Goal: Information Seeking & Learning: Find specific fact

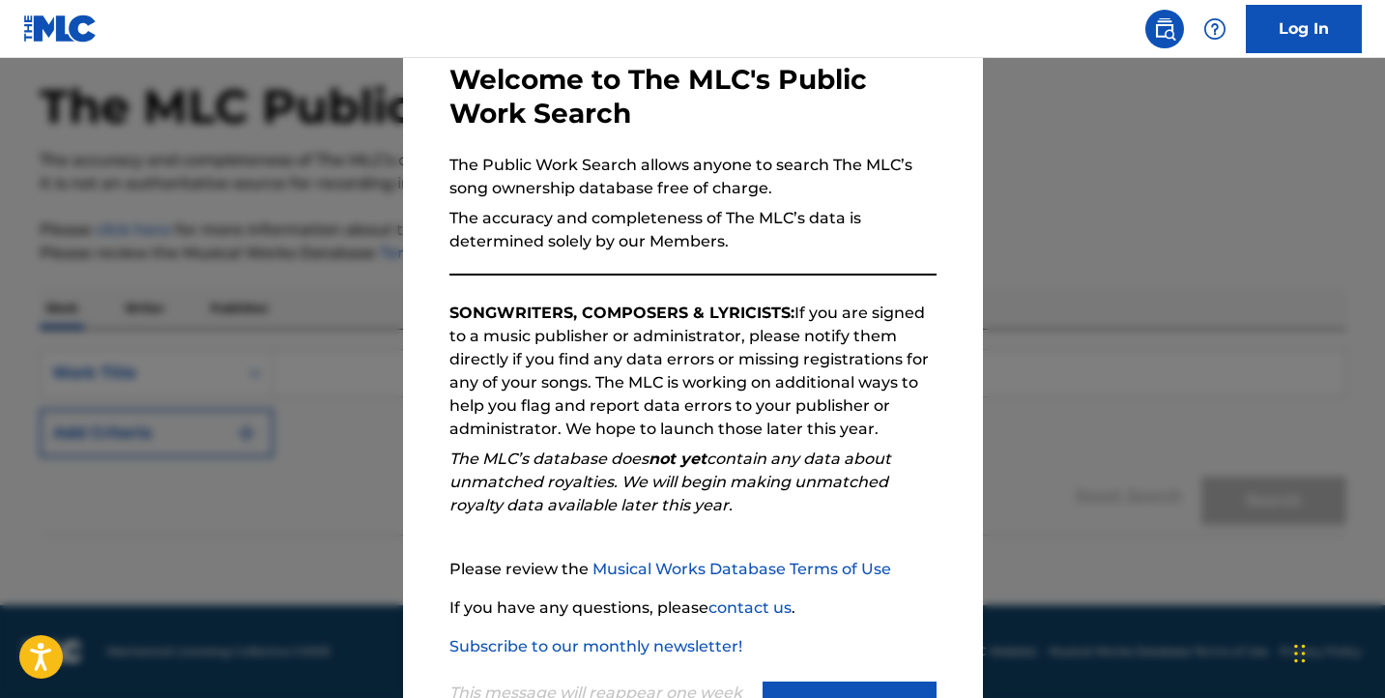
scroll to position [186, 0]
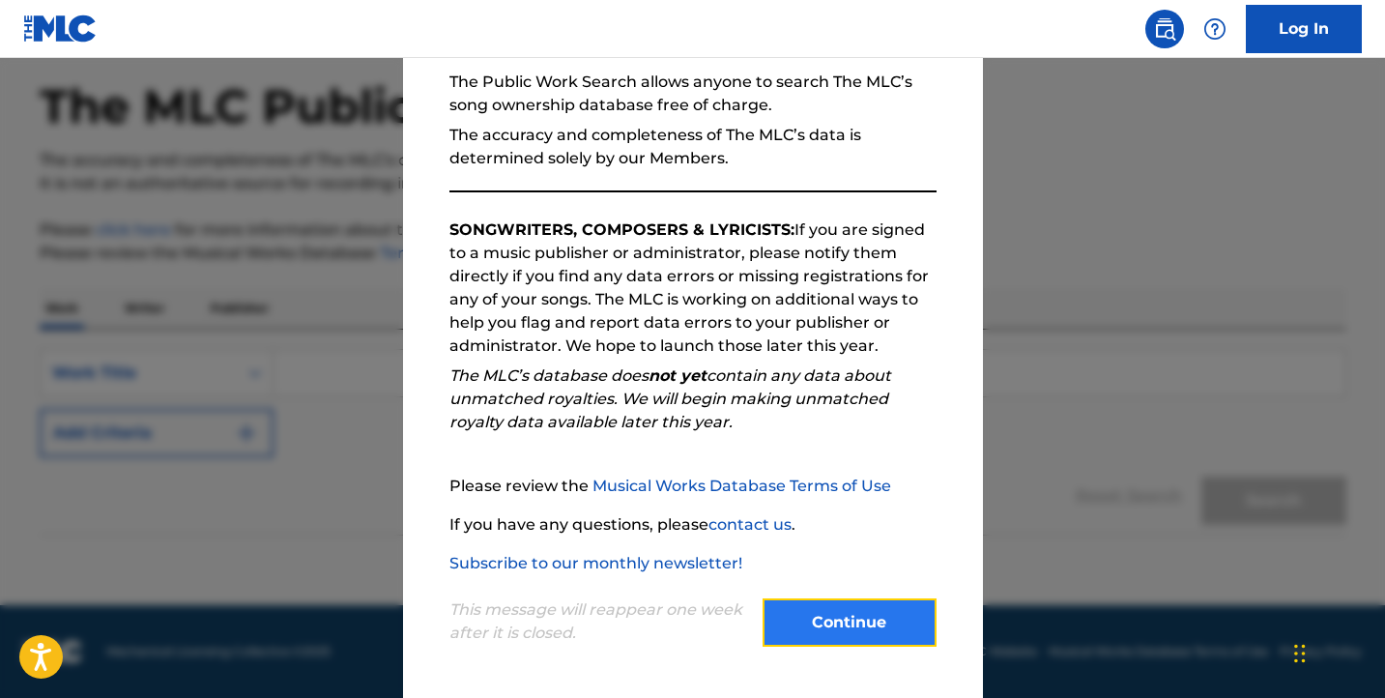
click at [821, 607] on button "Continue" at bounding box center [849, 622] width 174 height 48
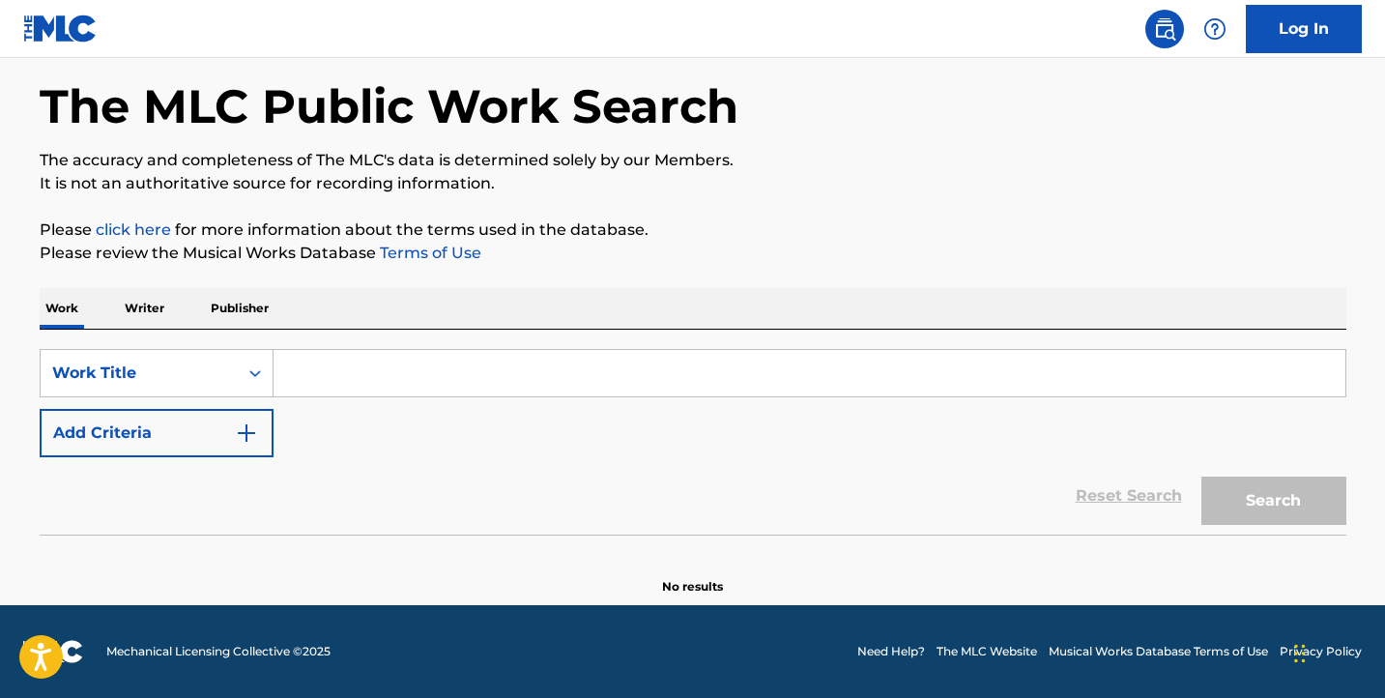
click at [137, 315] on p "Writer" at bounding box center [144, 308] width 51 height 41
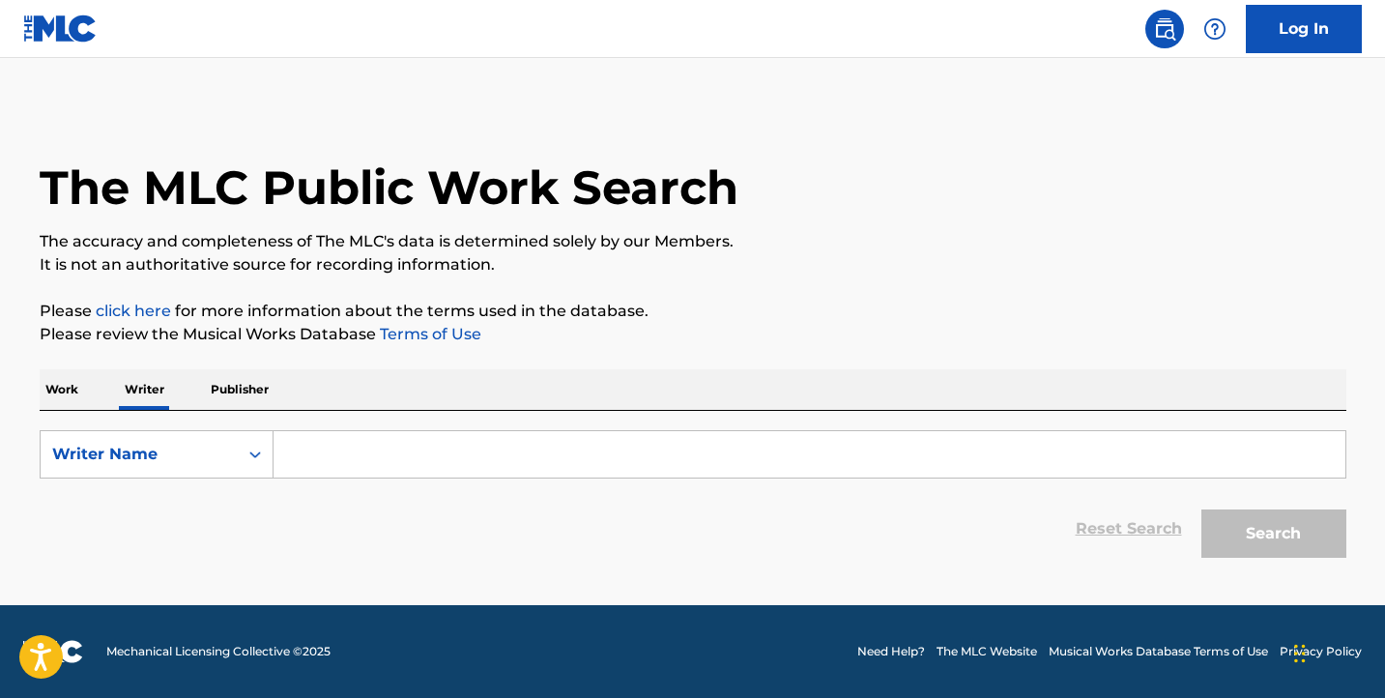
click at [322, 456] on input "Search Form" at bounding box center [809, 454] width 1072 height 46
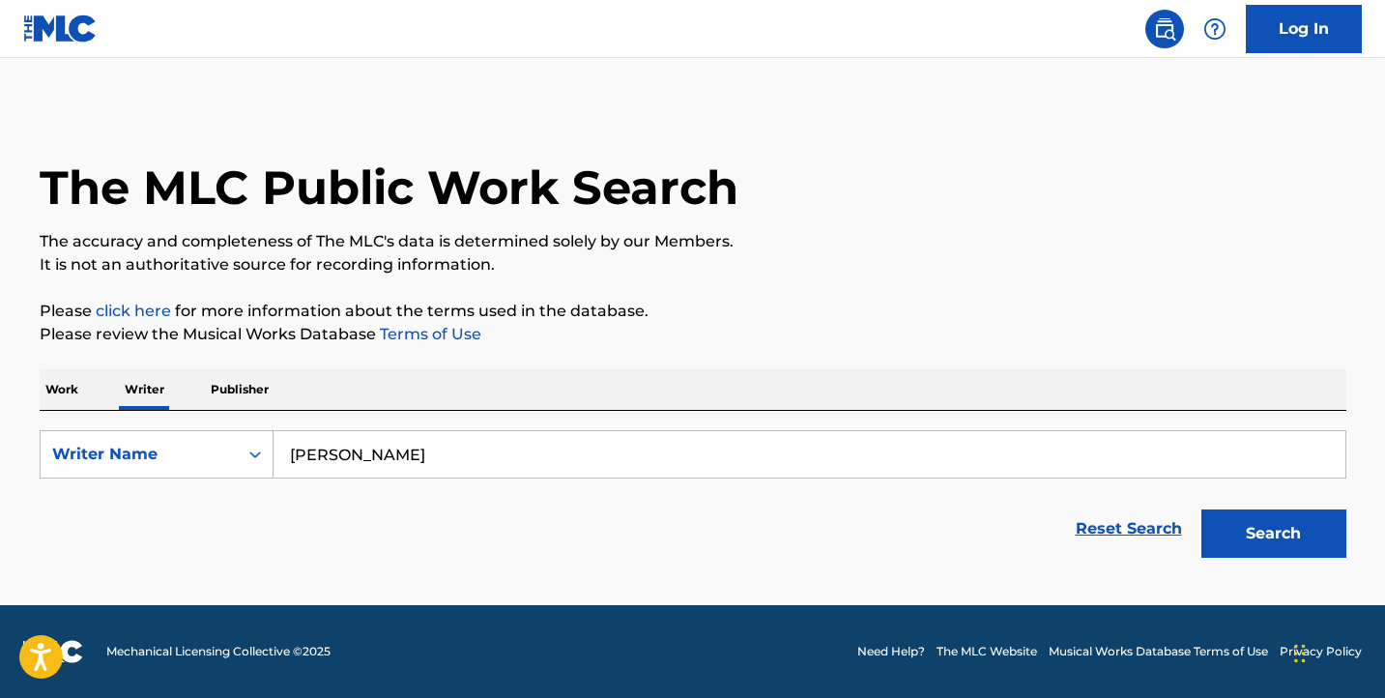
type input "[PERSON_NAME]"
click at [1201, 509] on button "Search" at bounding box center [1273, 533] width 145 height 48
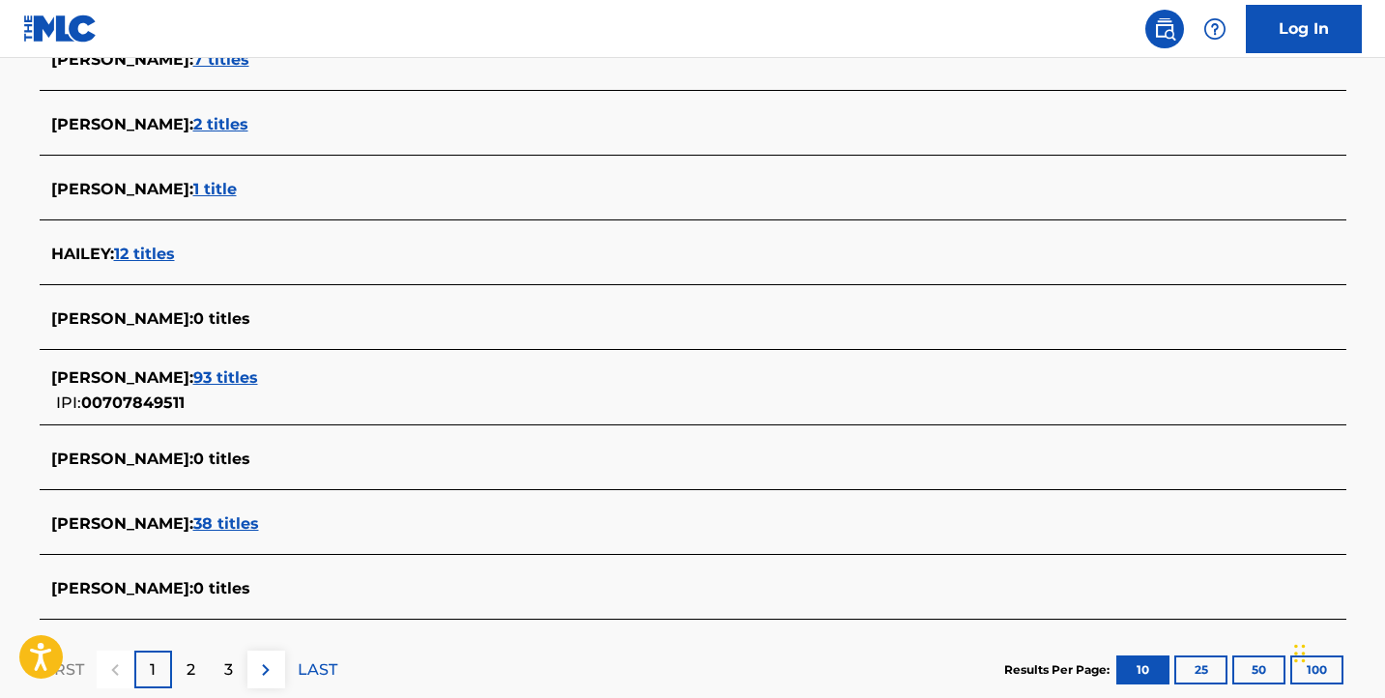
scroll to position [772, 0]
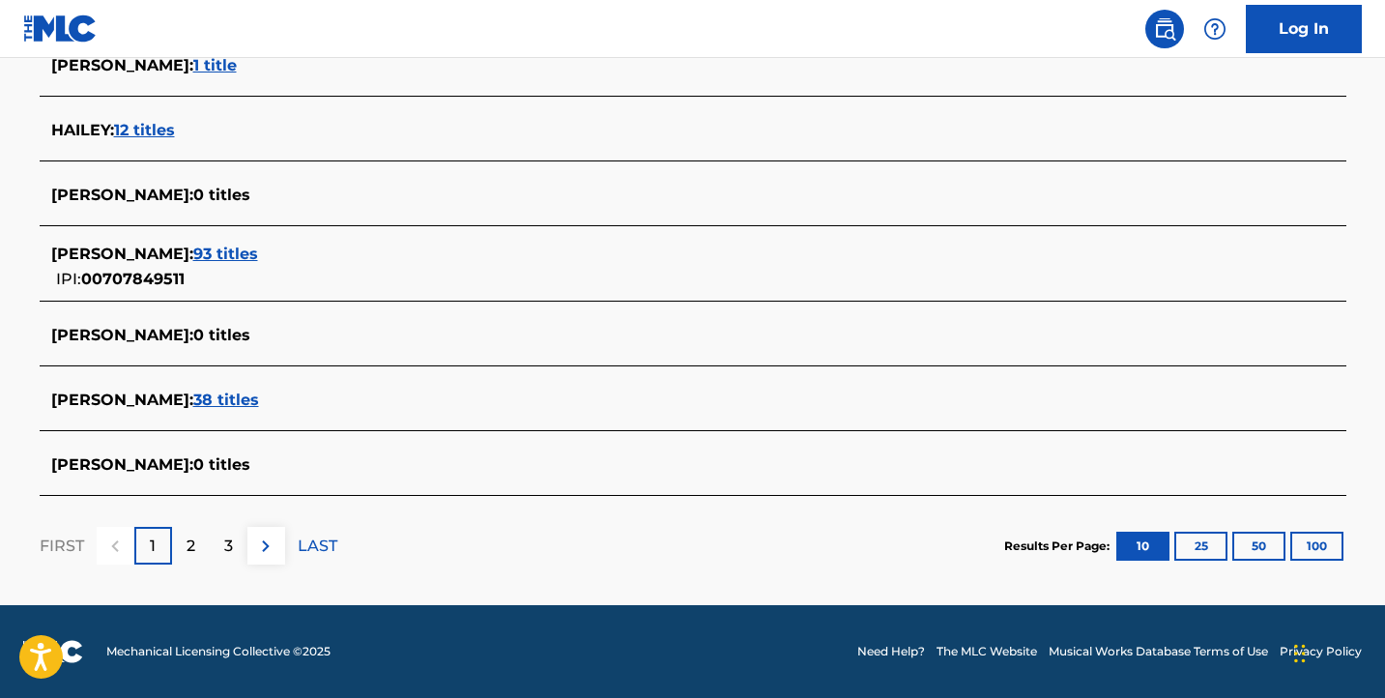
click at [233, 249] on span "93 titles" at bounding box center [225, 253] width 65 height 18
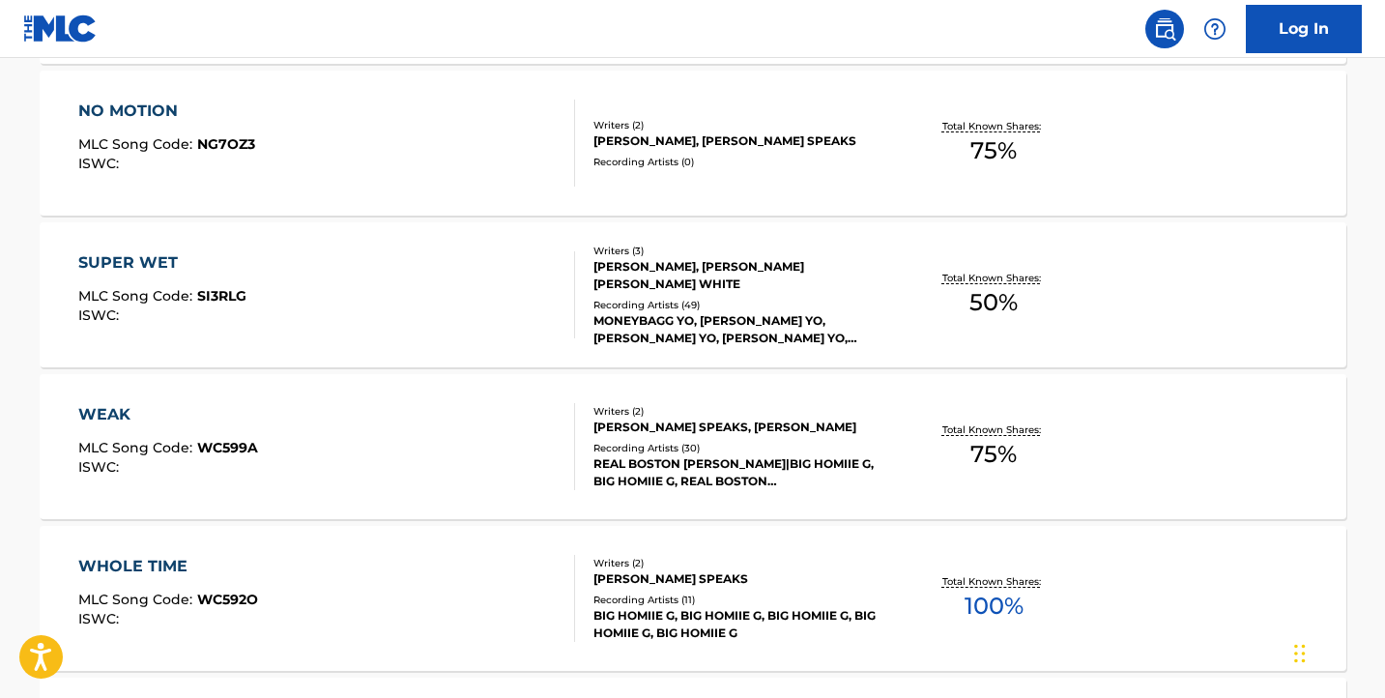
scroll to position [1668, 0]
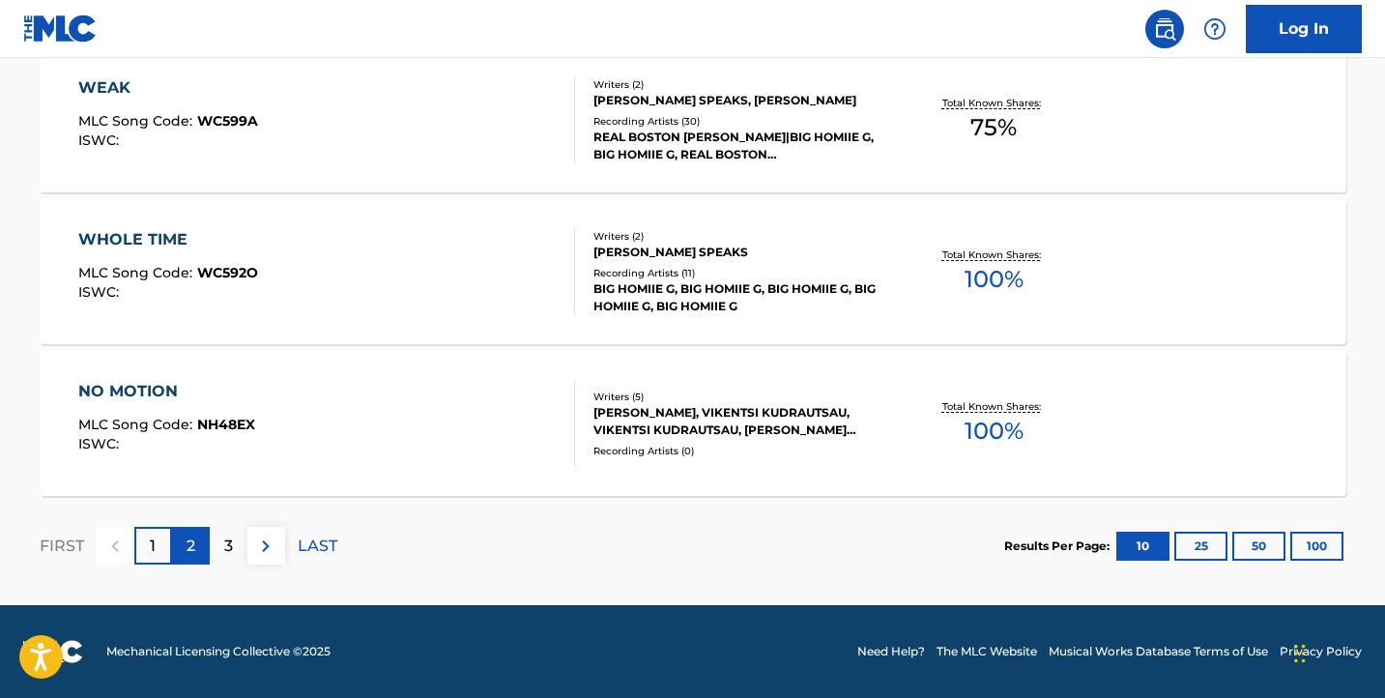
click at [200, 541] on div "2" at bounding box center [191, 546] width 38 height 38
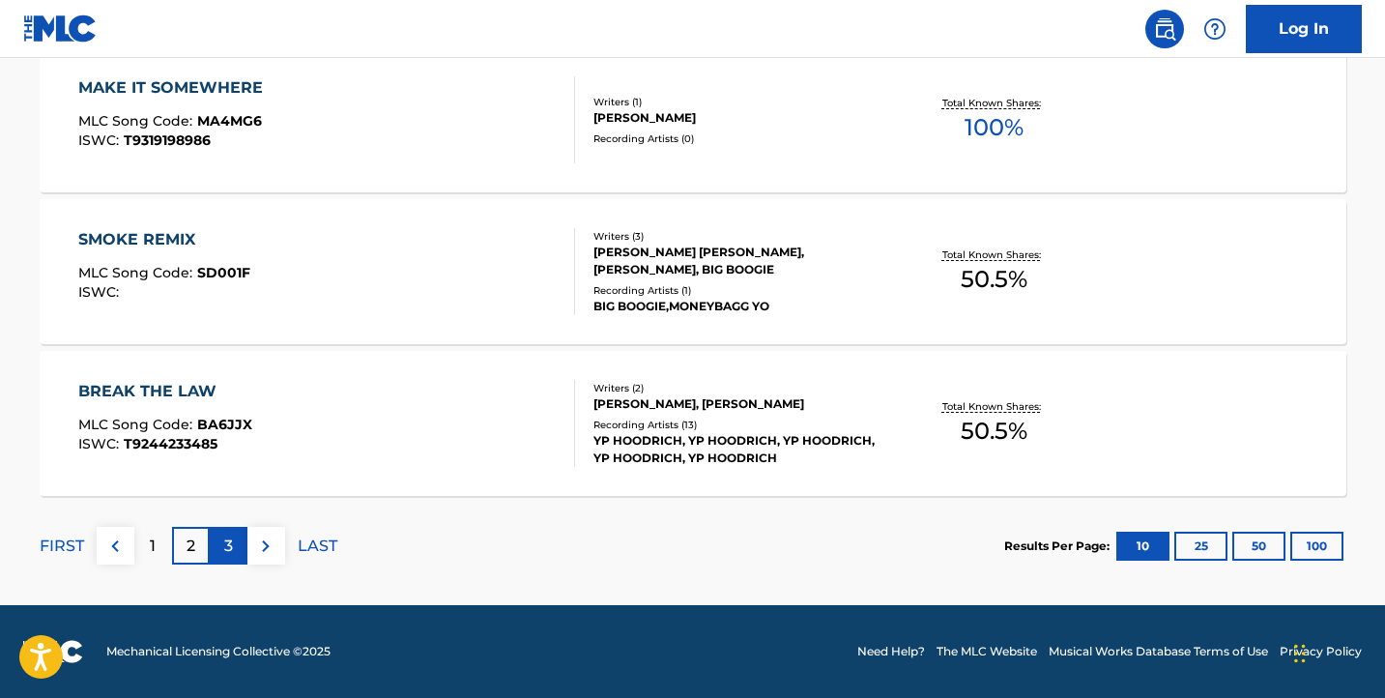
click at [224, 544] on p "3" at bounding box center [228, 545] width 9 height 23
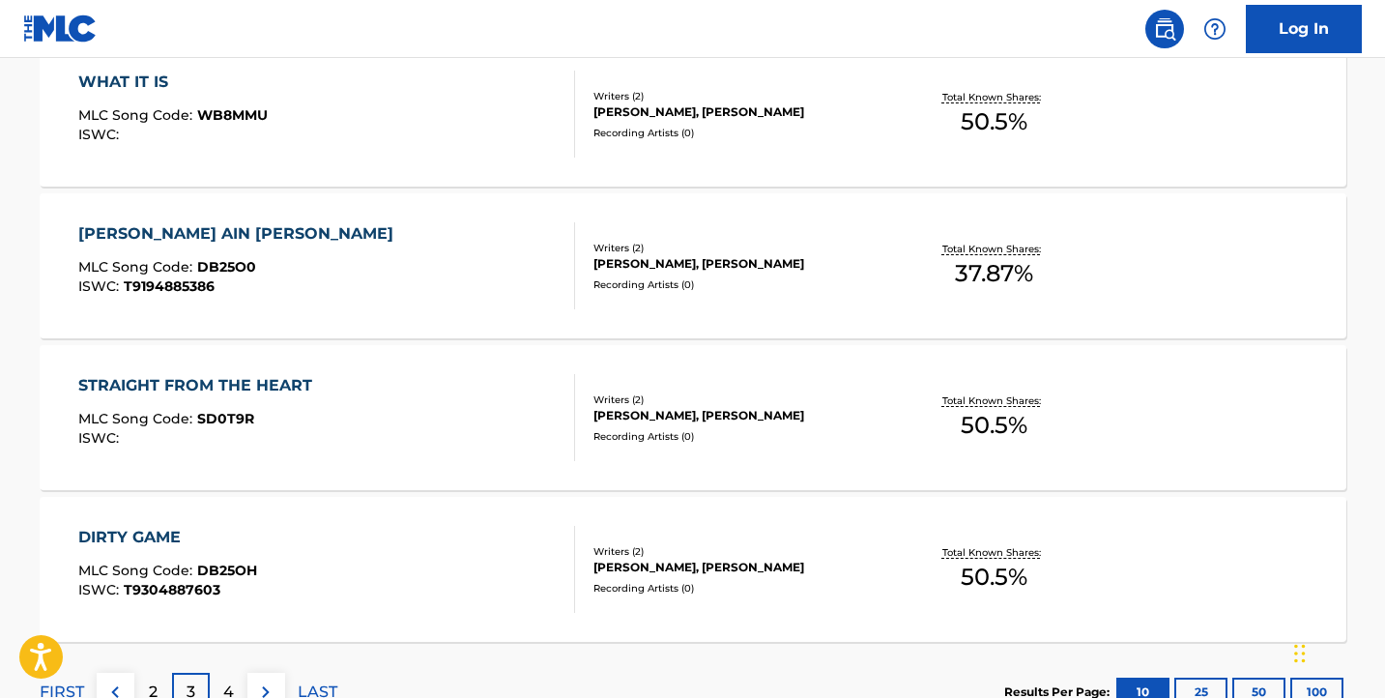
scroll to position [1520, 0]
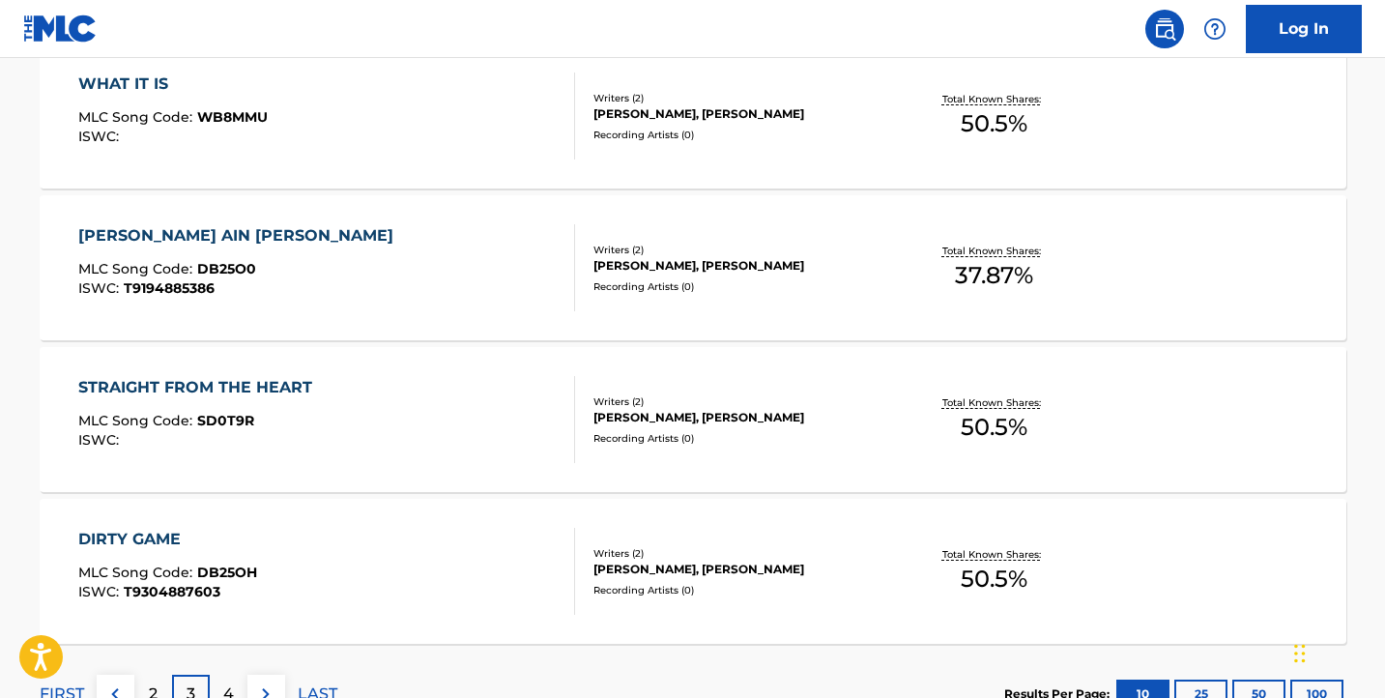
click at [735, 263] on div "[PERSON_NAME], [PERSON_NAME]" at bounding box center [739, 265] width 292 height 17
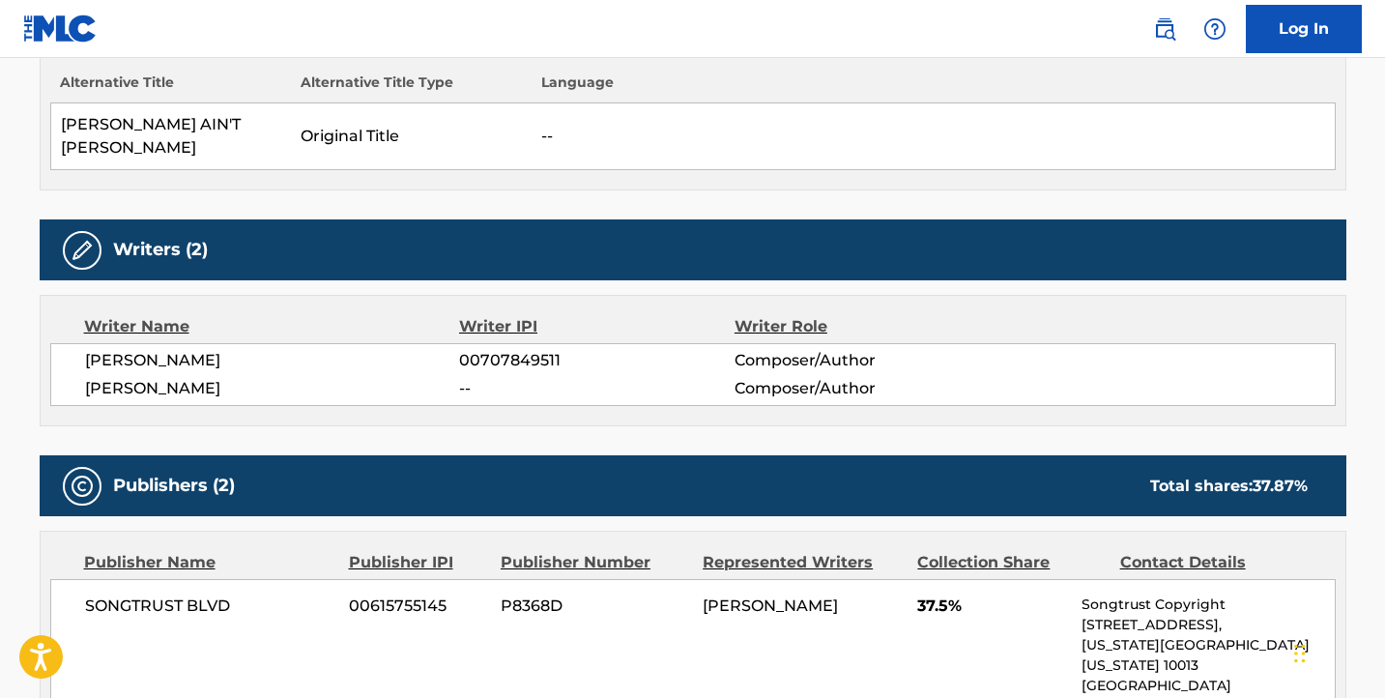
scroll to position [572, 0]
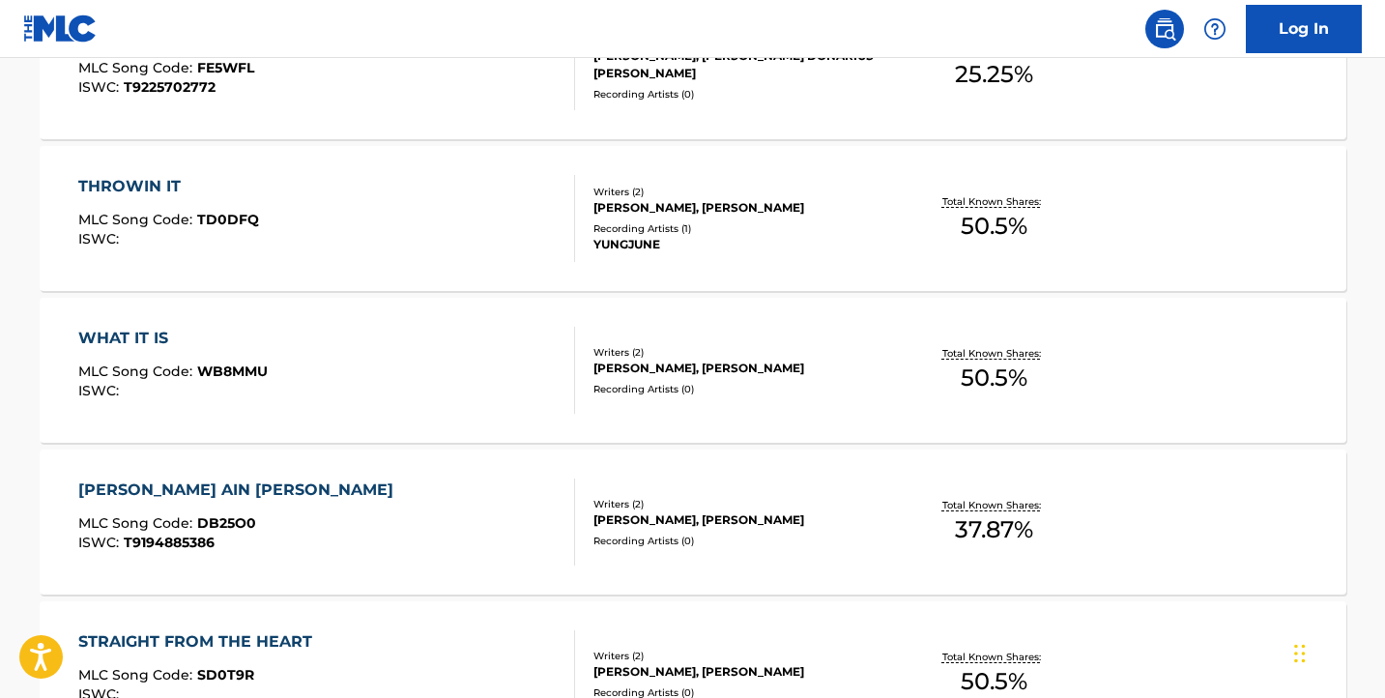
scroll to position [1668, 0]
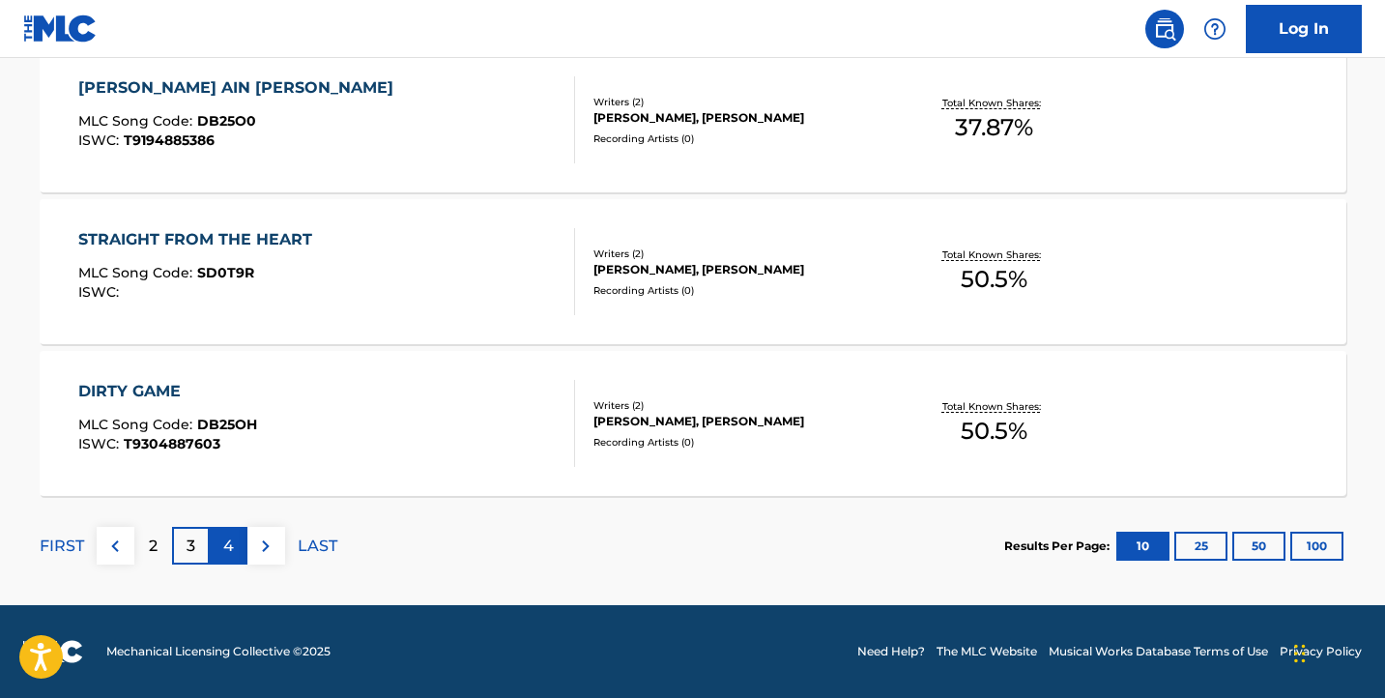
click at [225, 537] on p "4" at bounding box center [228, 545] width 11 height 23
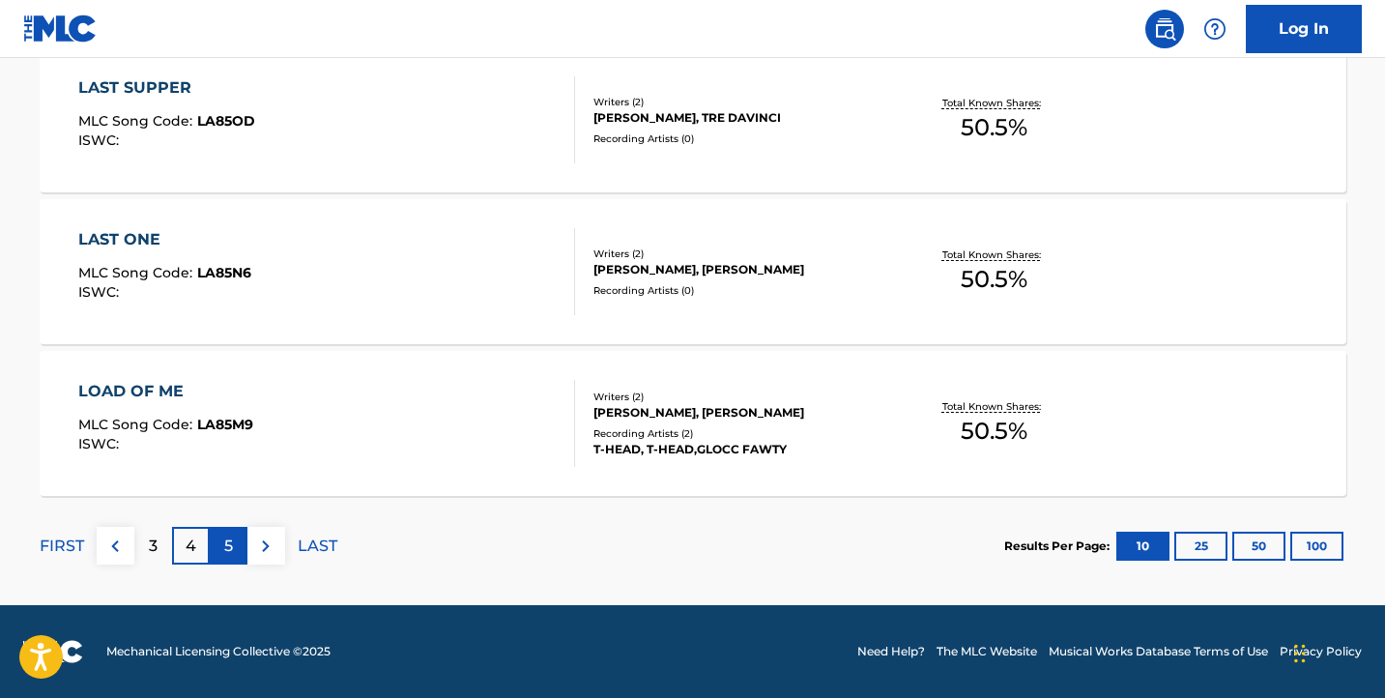
click at [216, 543] on div "5" at bounding box center [229, 546] width 38 height 38
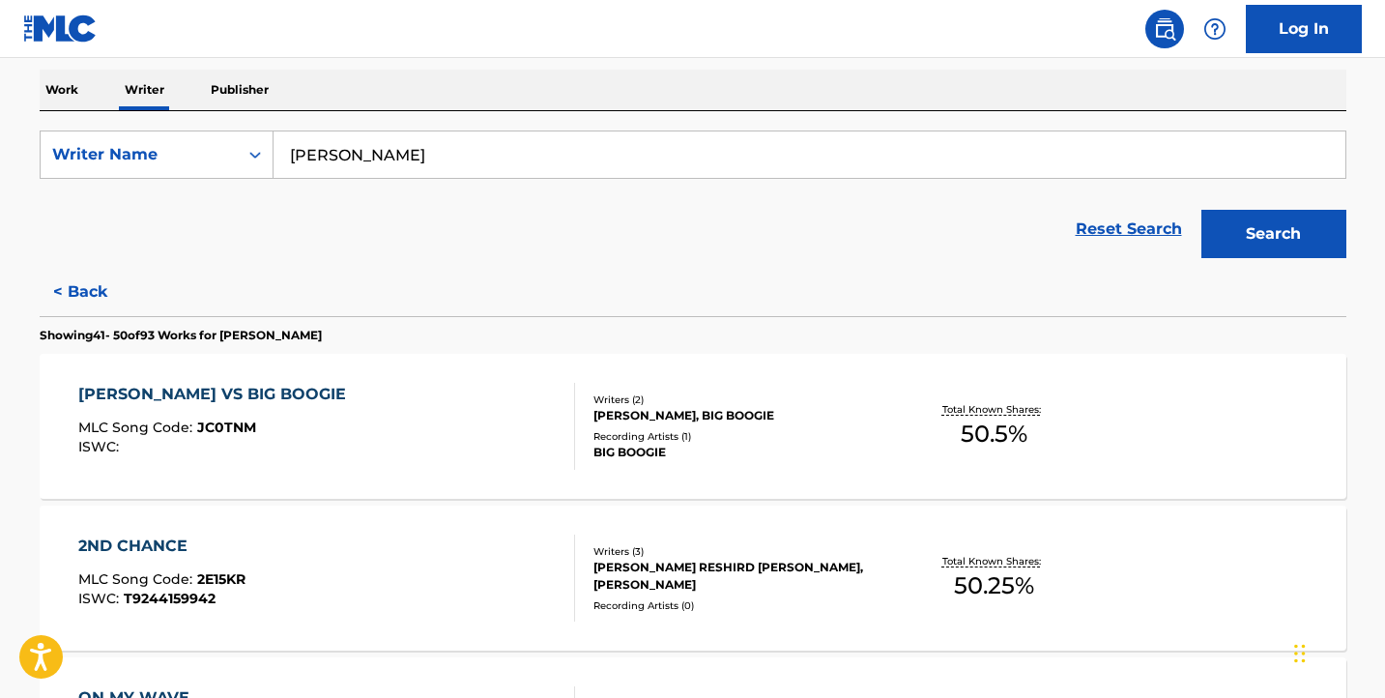
scroll to position [0, 0]
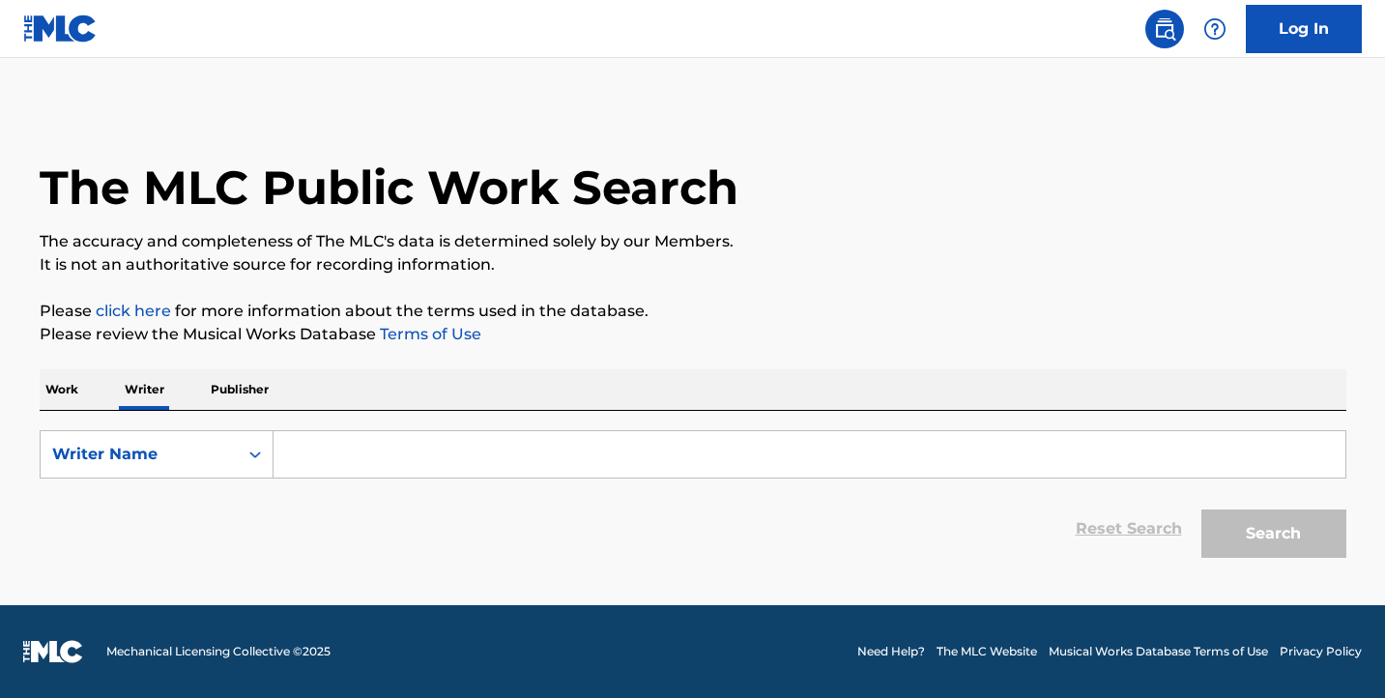
click at [412, 451] on input "Search Form" at bounding box center [809, 454] width 1072 height 46
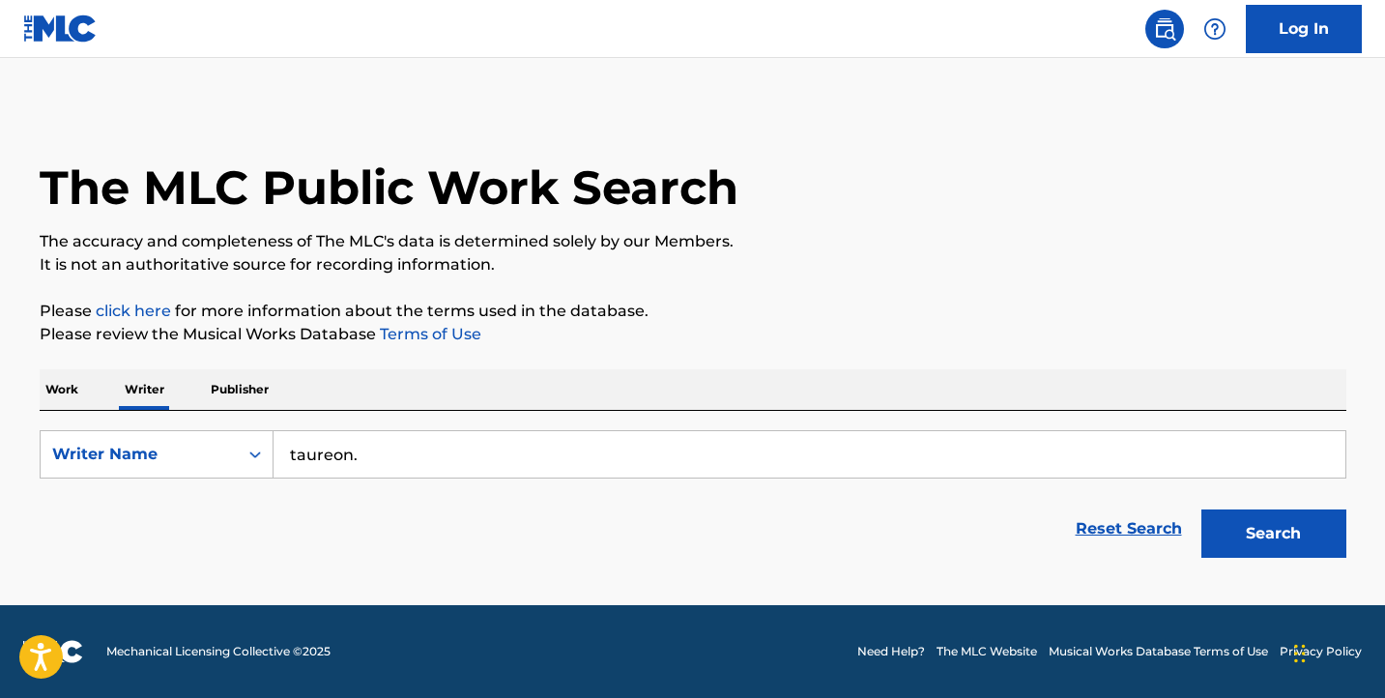
type input "[PERSON_NAME]"
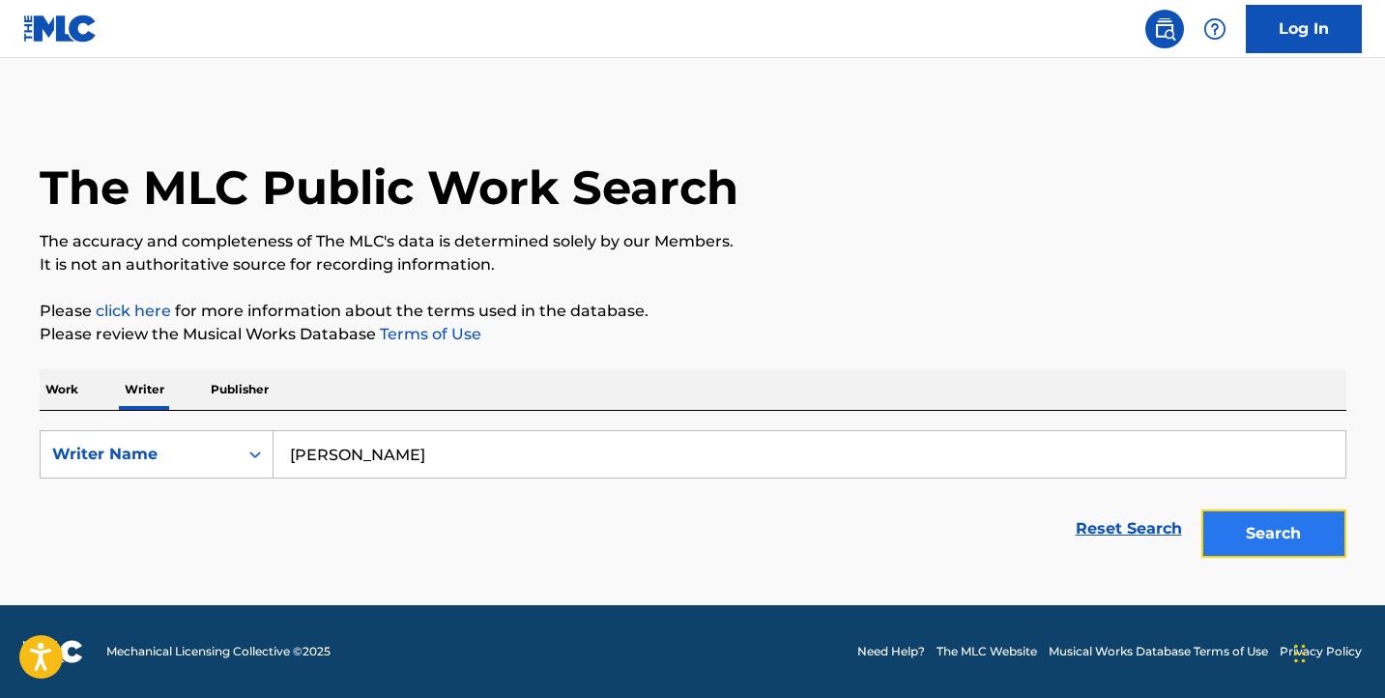
click at [1301, 538] on button "Search" at bounding box center [1273, 533] width 145 height 48
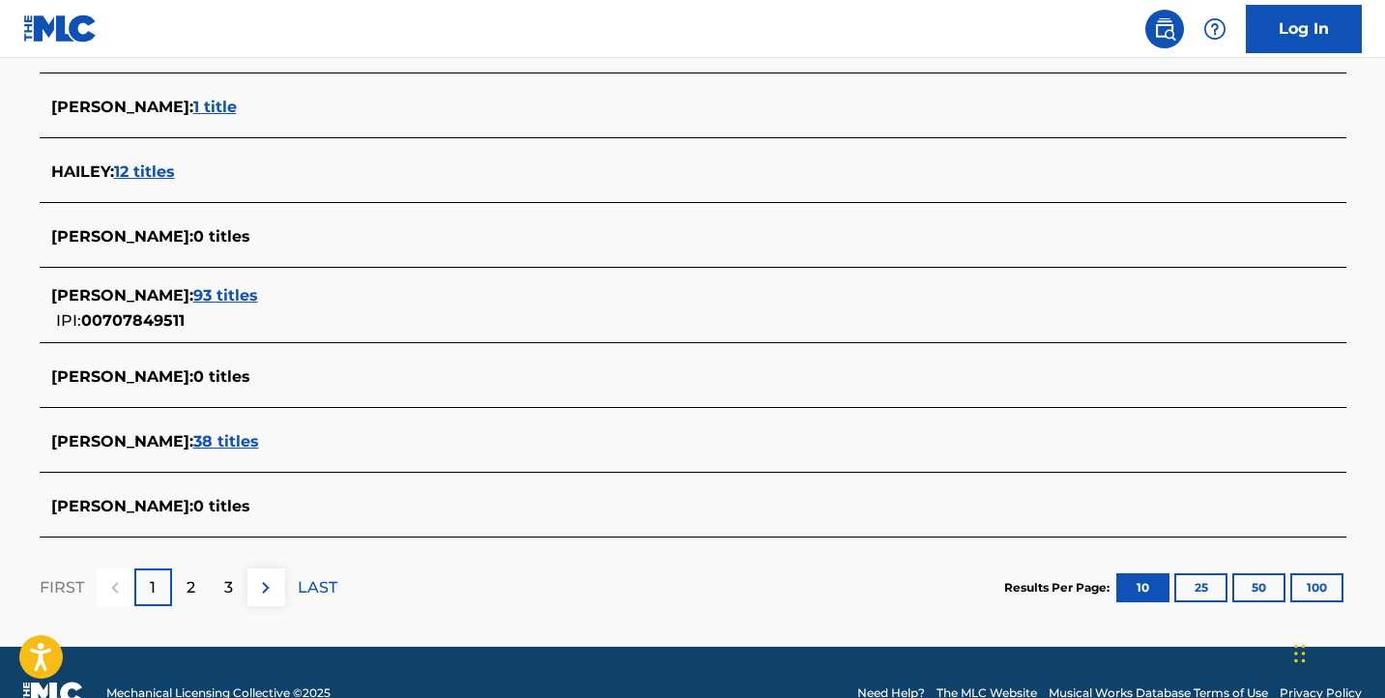
scroll to position [772, 0]
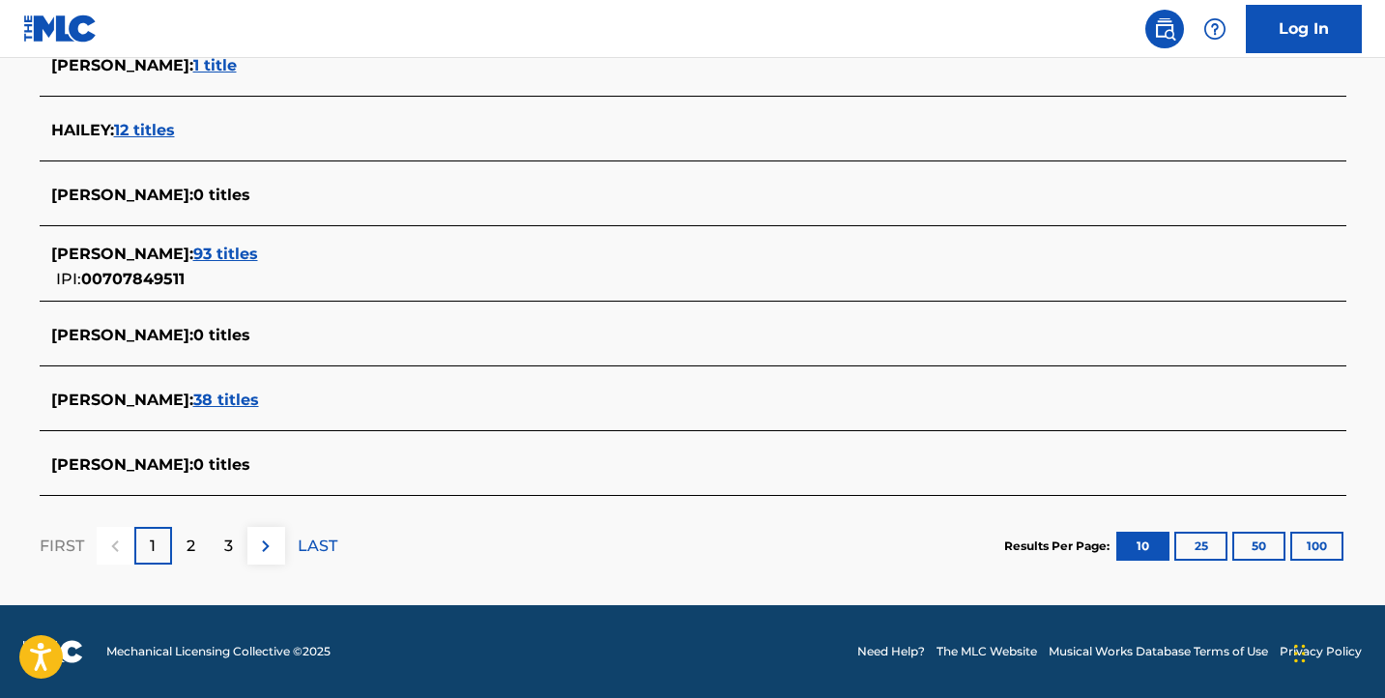
click at [235, 246] on span "93 titles" at bounding box center [225, 253] width 65 height 18
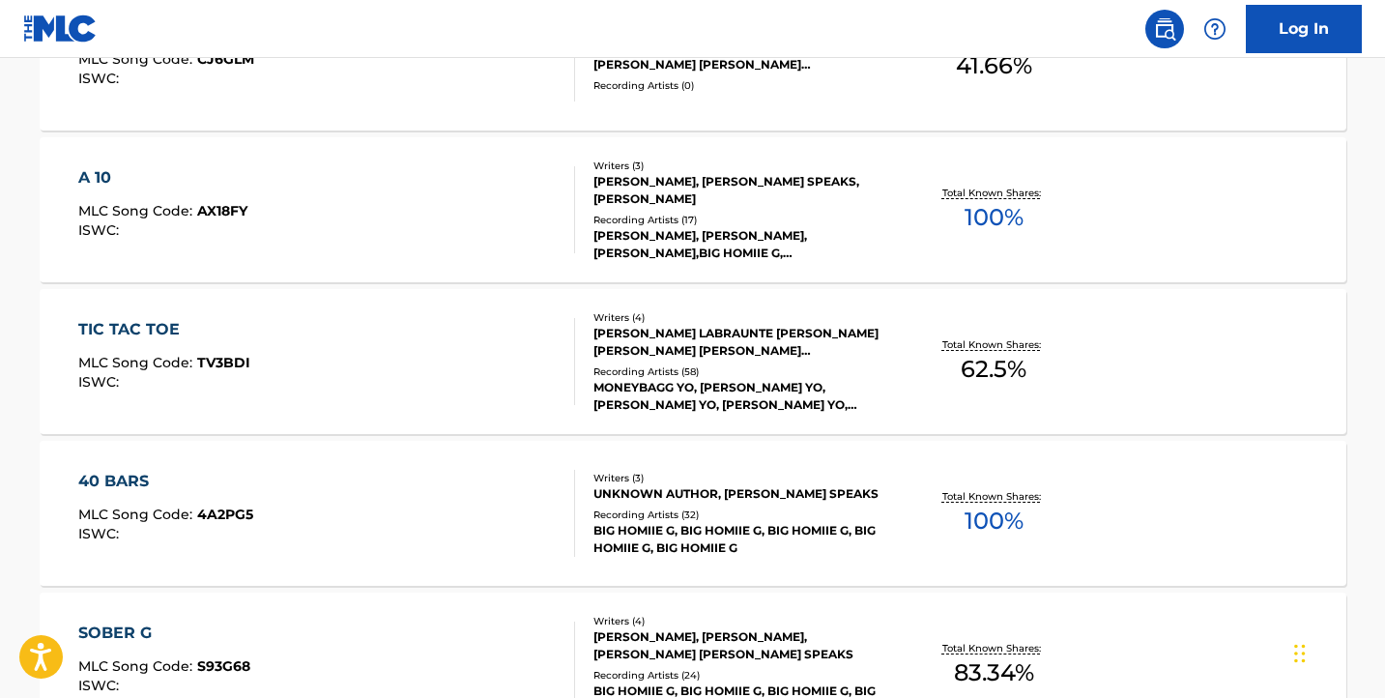
scroll to position [612, 0]
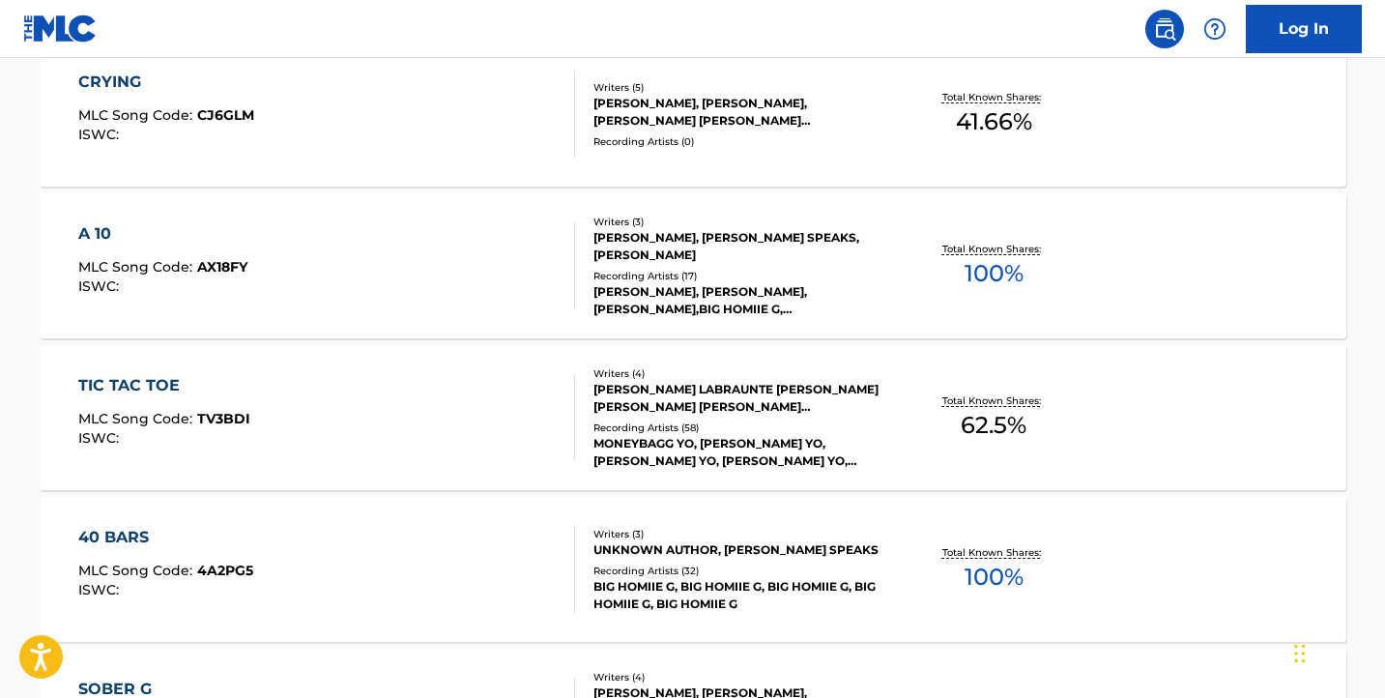
click at [336, 532] on div "40 BARS MLC Song Code : 4A2PG5 ISWC :" at bounding box center [326, 569] width 497 height 87
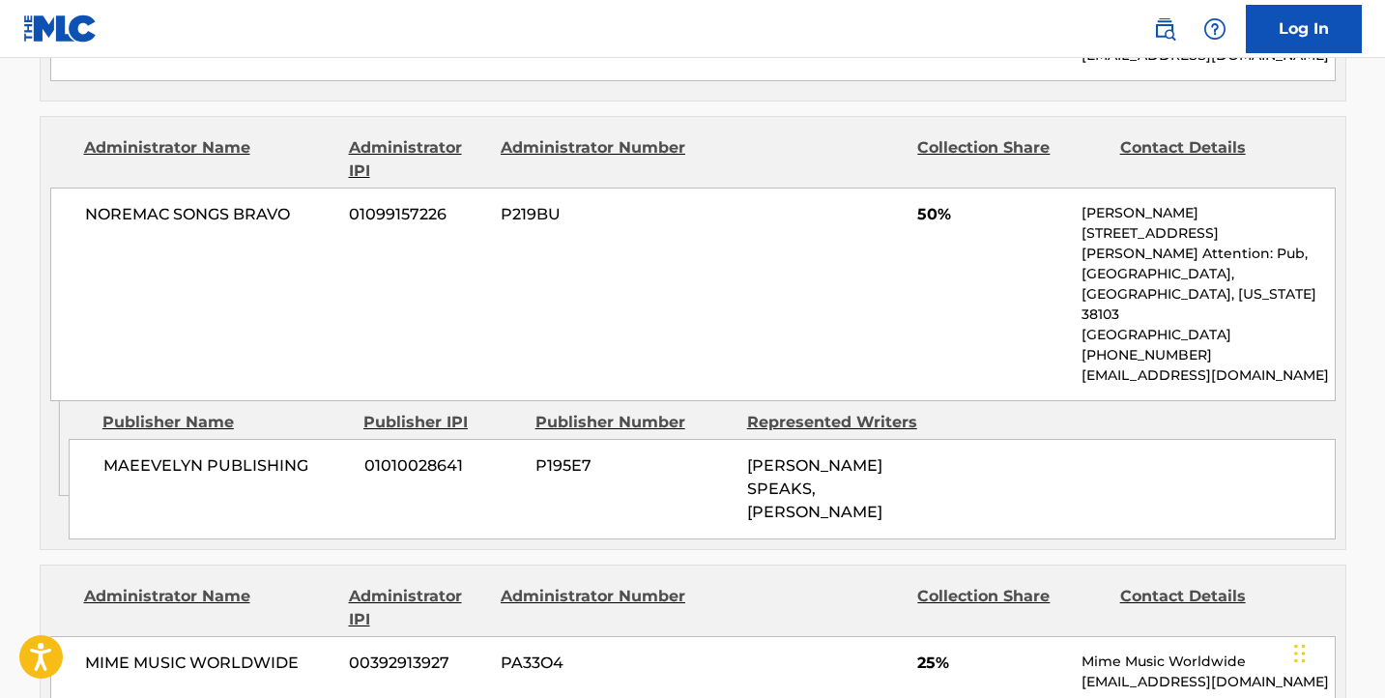
scroll to position [1059, 0]
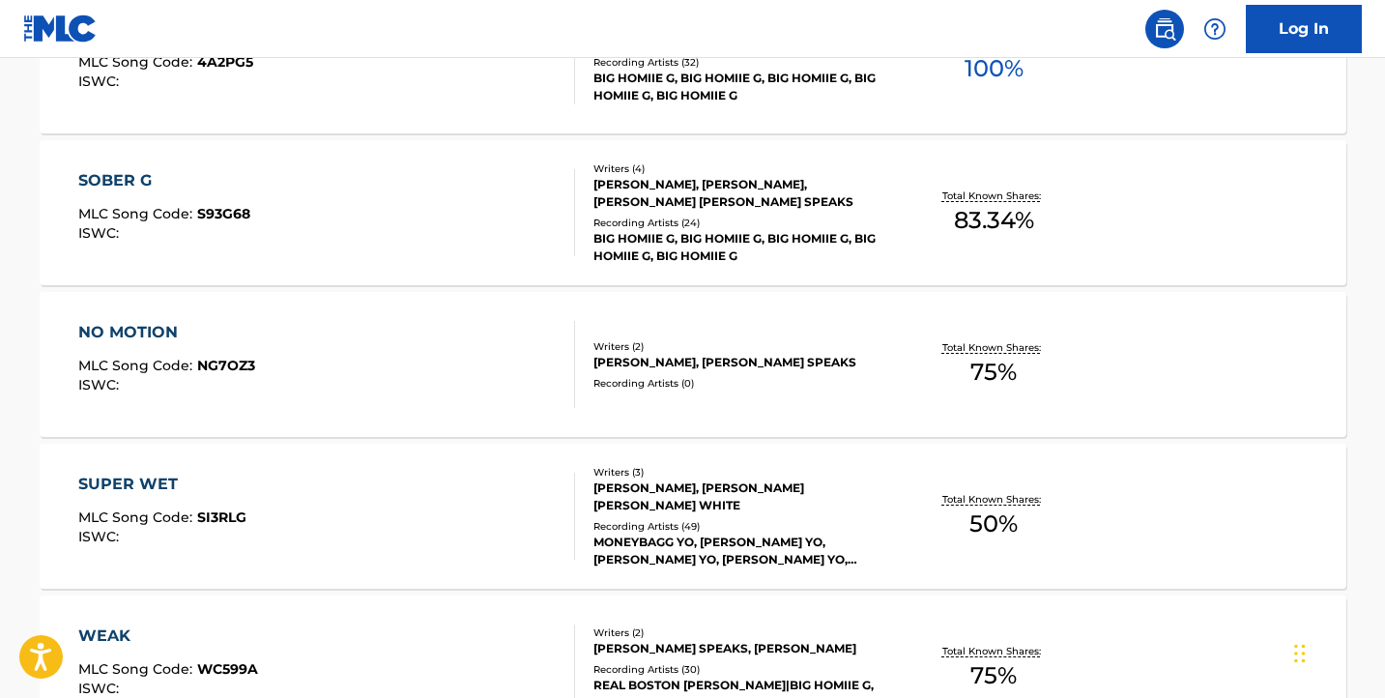
scroll to position [1077, 0]
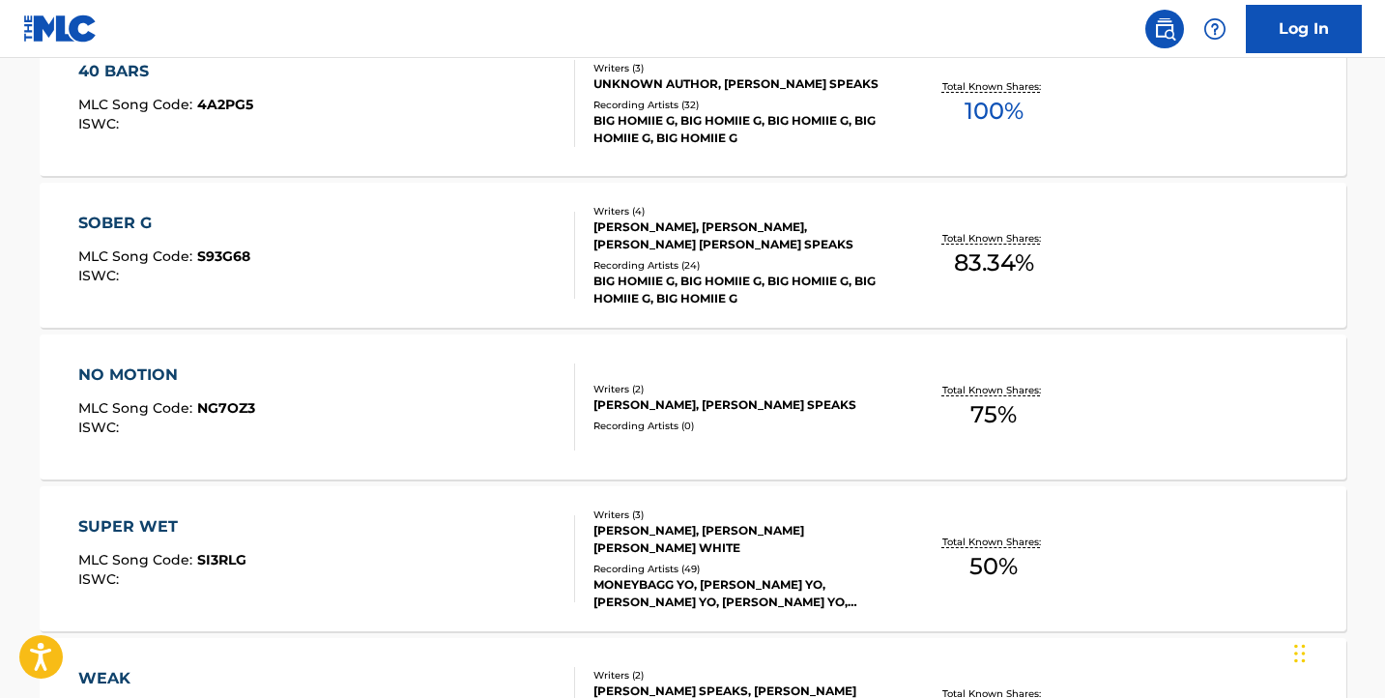
click at [414, 410] on div "NO MOTION MLC Song Code : NG7OZ3 ISWC :" at bounding box center [326, 406] width 497 height 87
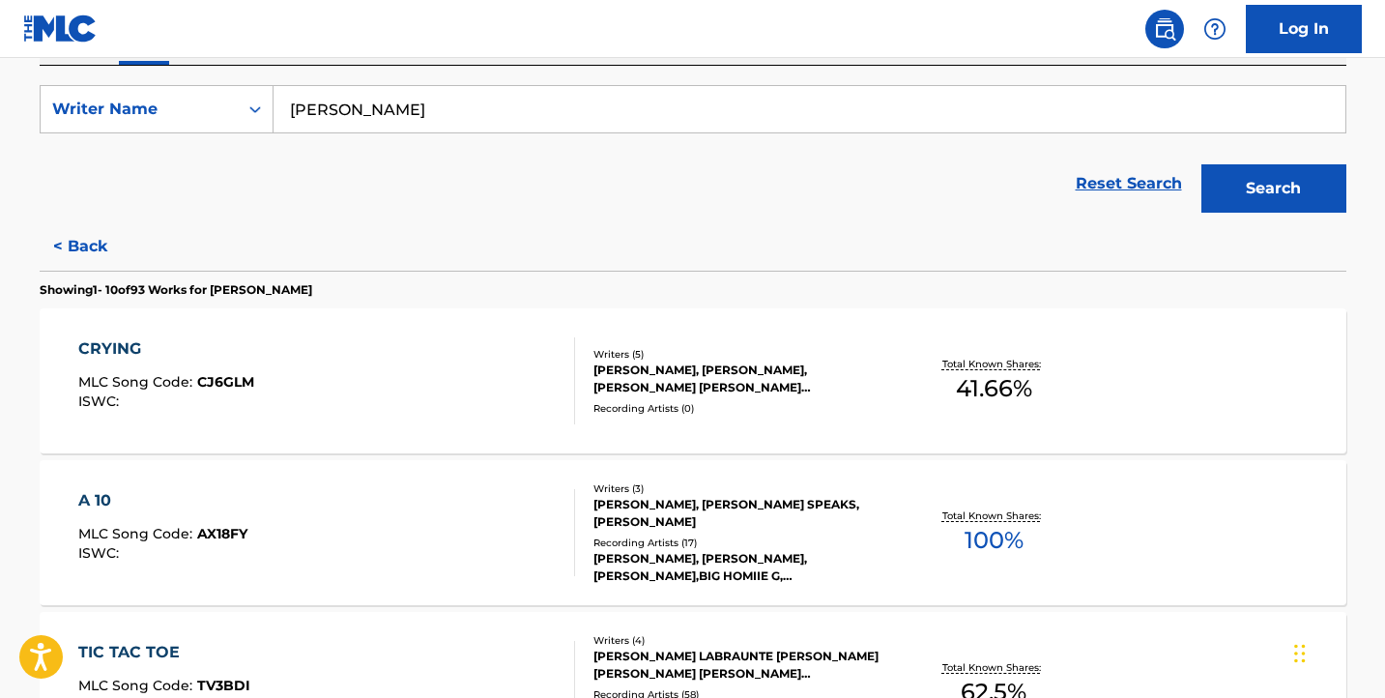
scroll to position [347, 0]
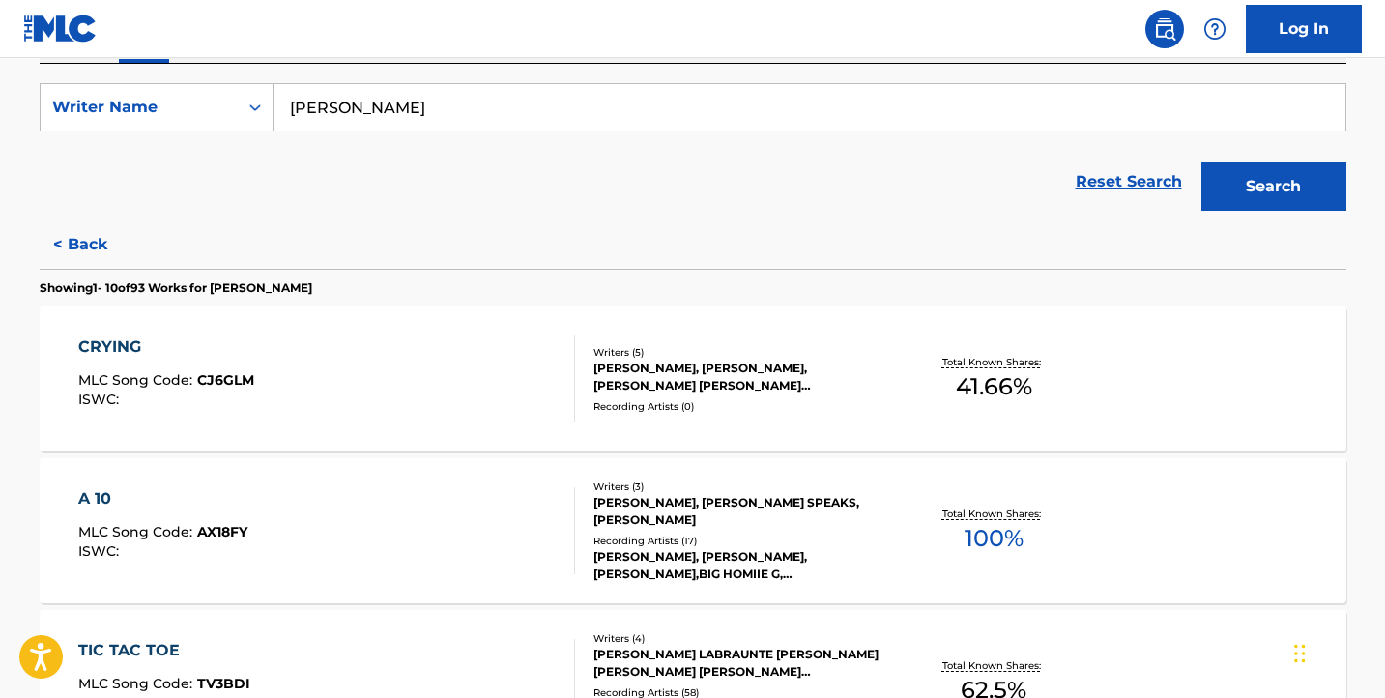
click at [416, 426] on div "CRYING MLC Song Code : CJ6GLM ISWC : Writers ( 5 ) [PERSON_NAME], [PERSON_NAME]…" at bounding box center [693, 378] width 1306 height 145
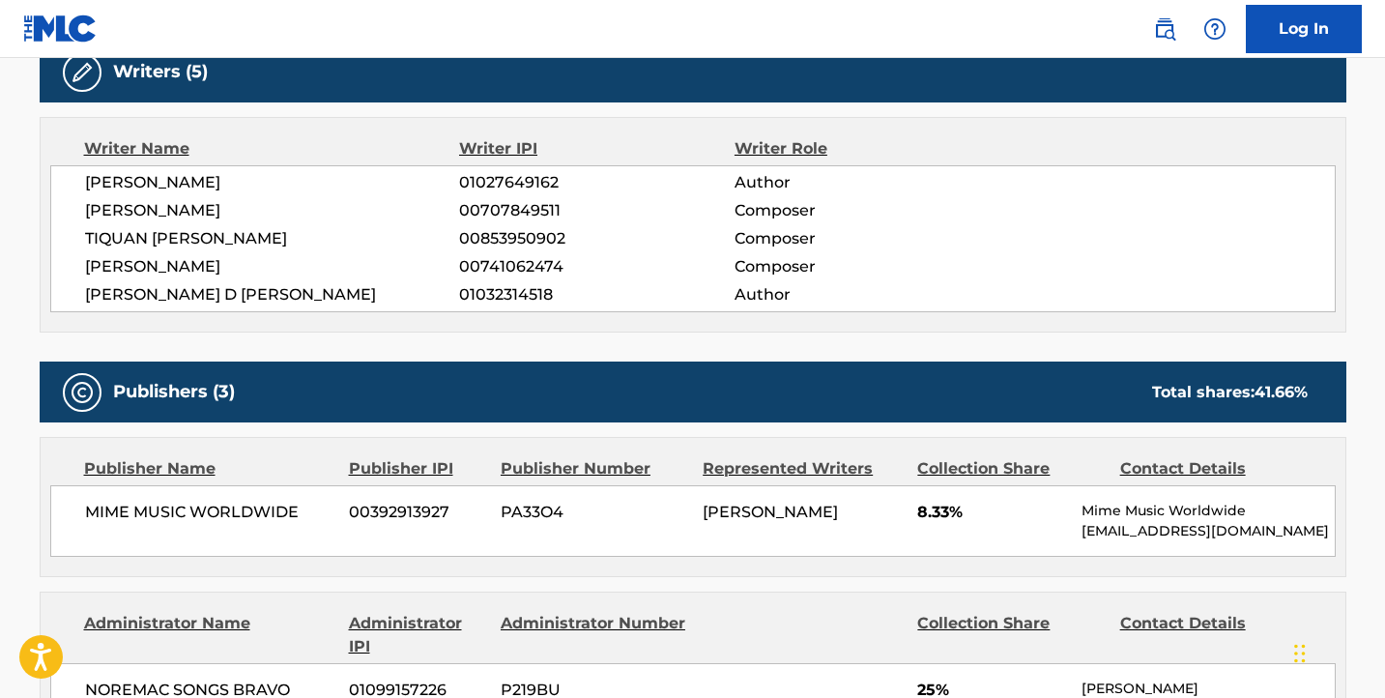
scroll to position [657, 0]
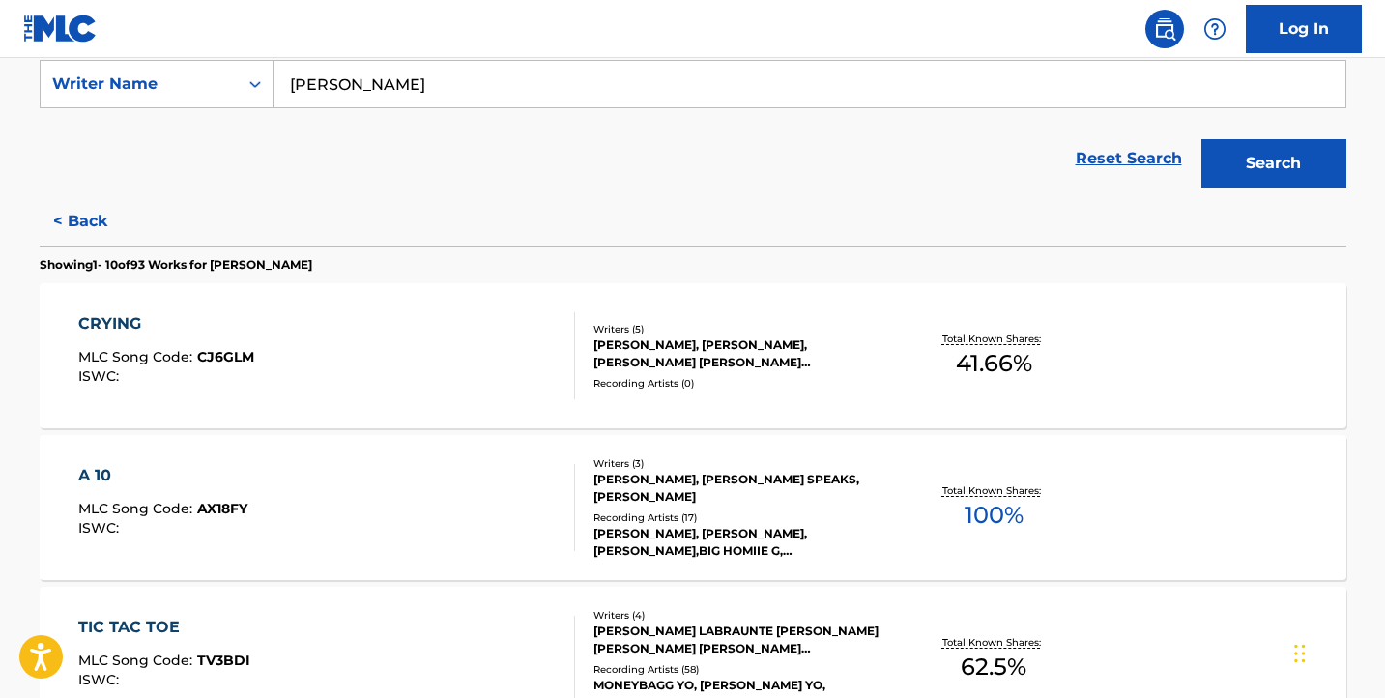
scroll to position [360, 0]
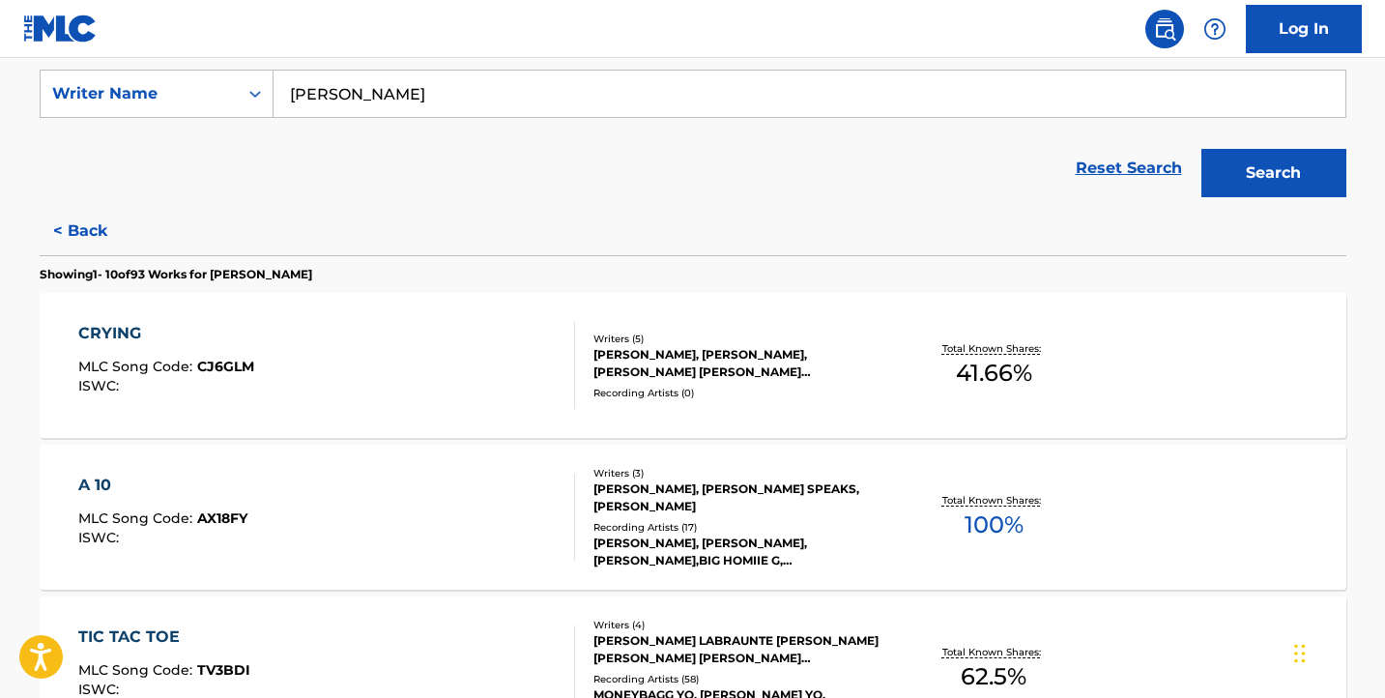
click at [387, 474] on div "A 10 MLC Song Code : AX18FY ISWC :" at bounding box center [326, 516] width 497 height 87
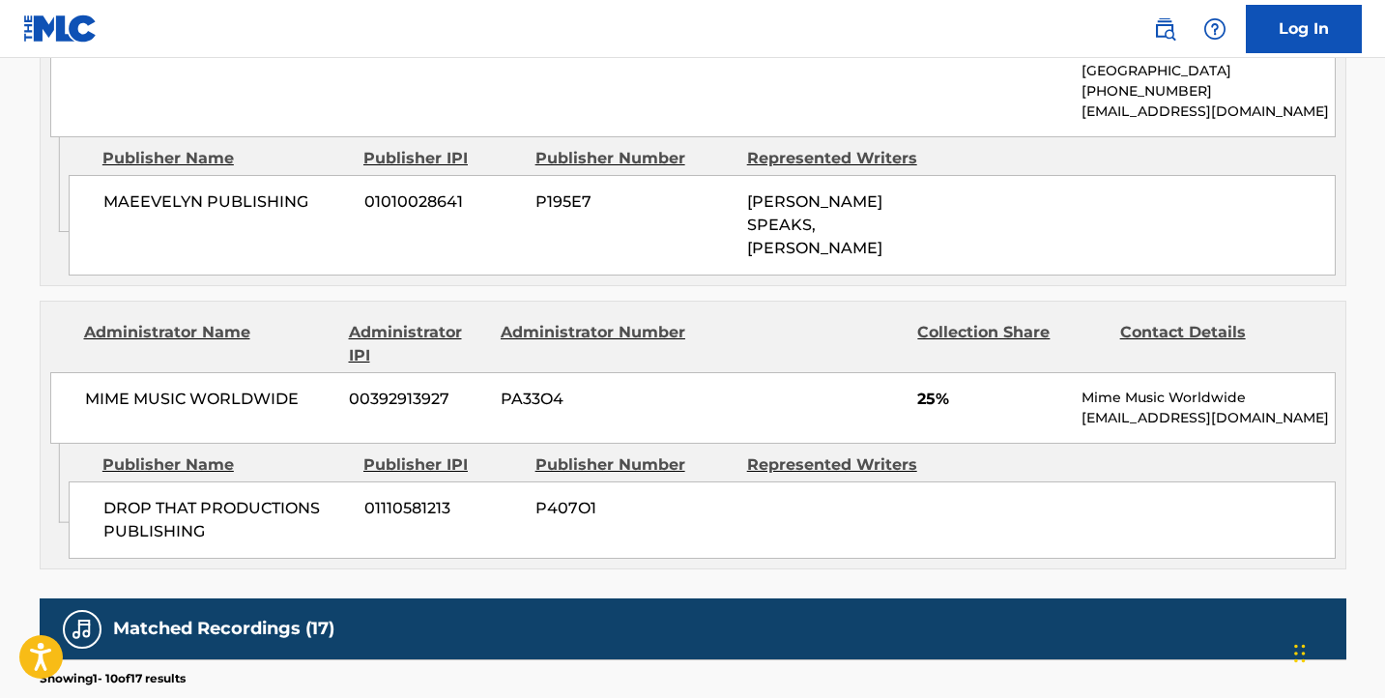
scroll to position [1323, 0]
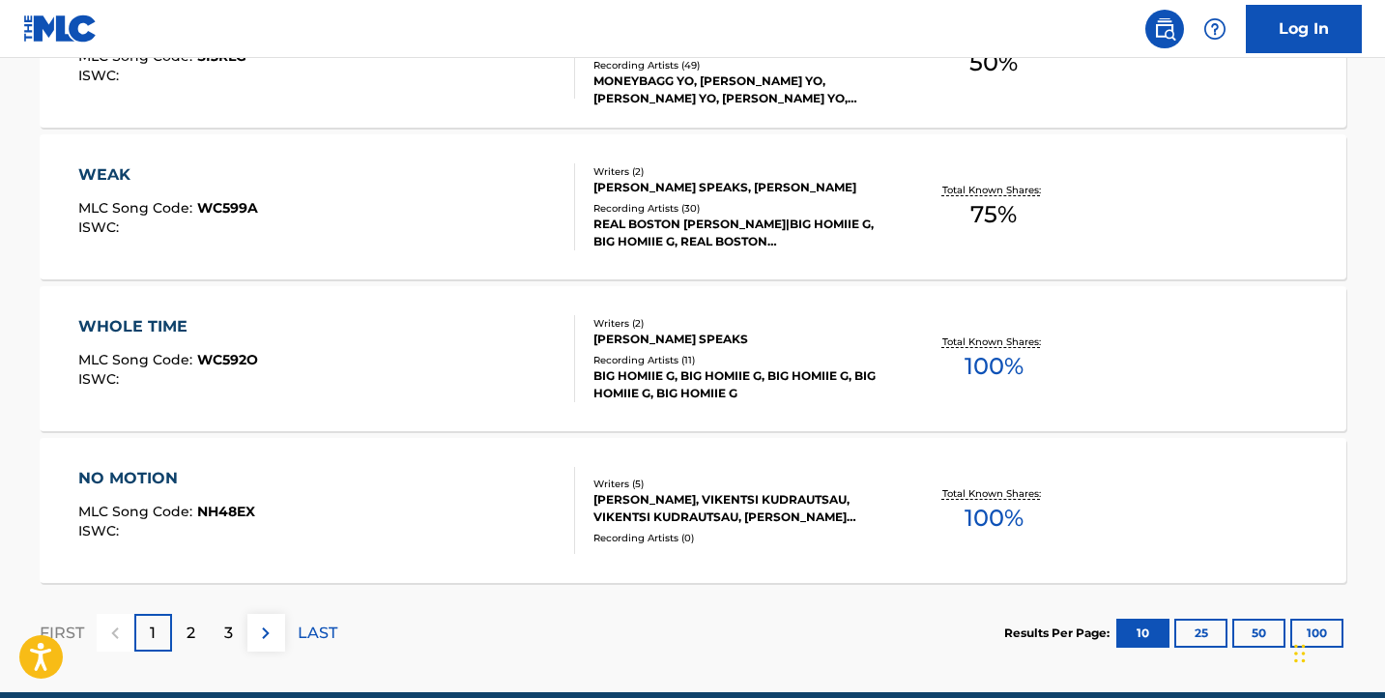
scroll to position [1582, 0]
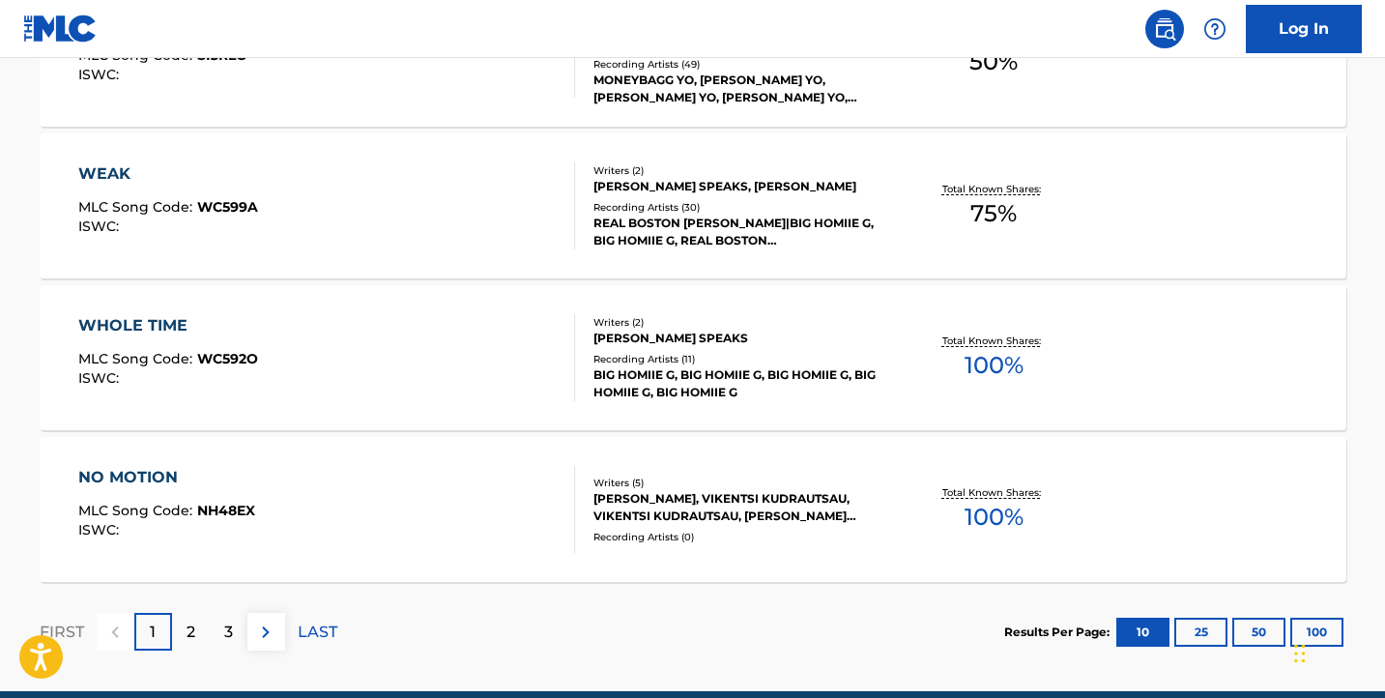
click at [535, 454] on div "NO MOTION MLC Song Code : NH48EX ISWC : Writers ( 5 ) [PERSON_NAME], [PERSON_NA…" at bounding box center [693, 509] width 1306 height 145
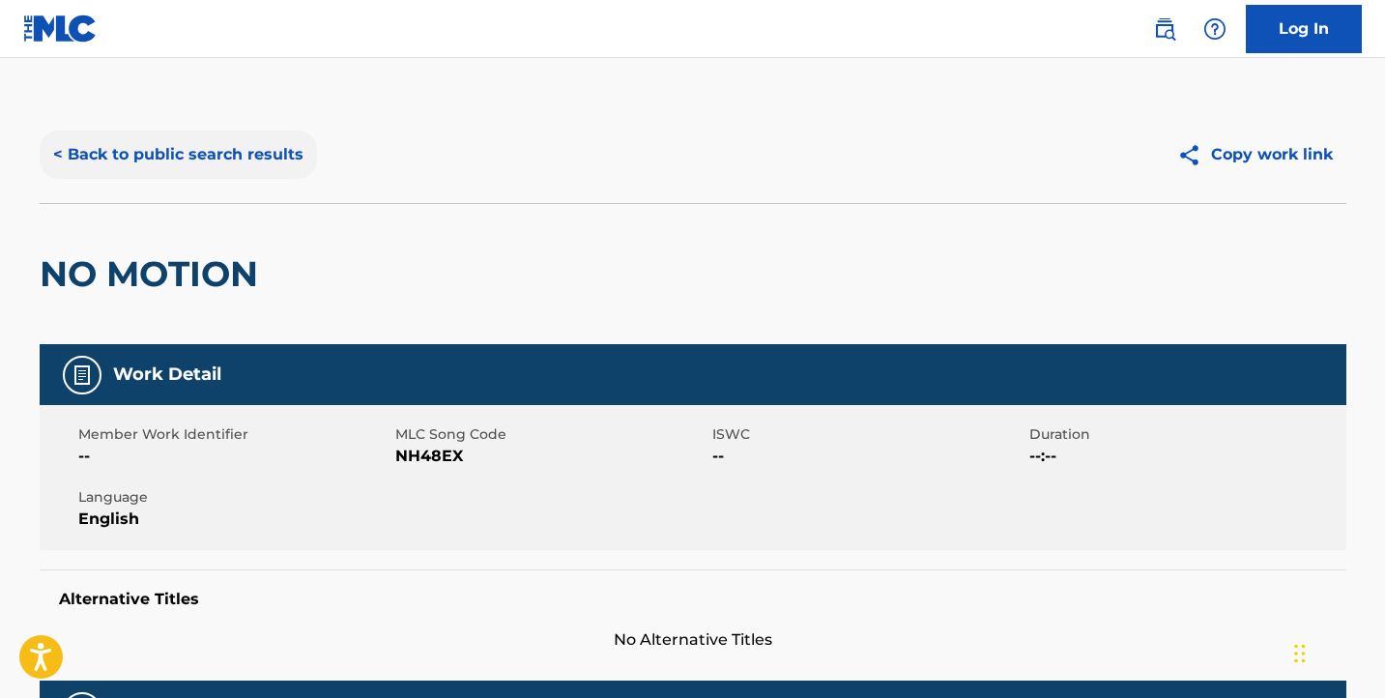
click at [126, 162] on button "< Back to public search results" at bounding box center [178, 154] width 277 height 48
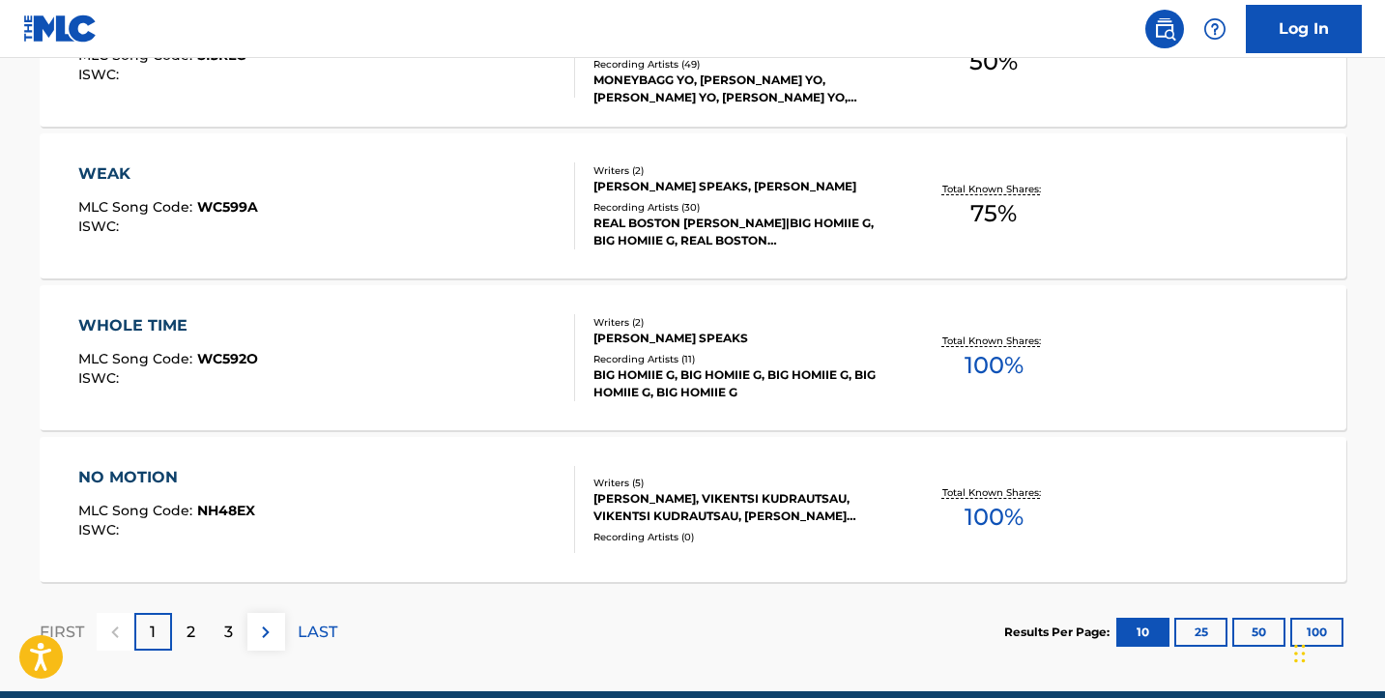
scroll to position [1587, 0]
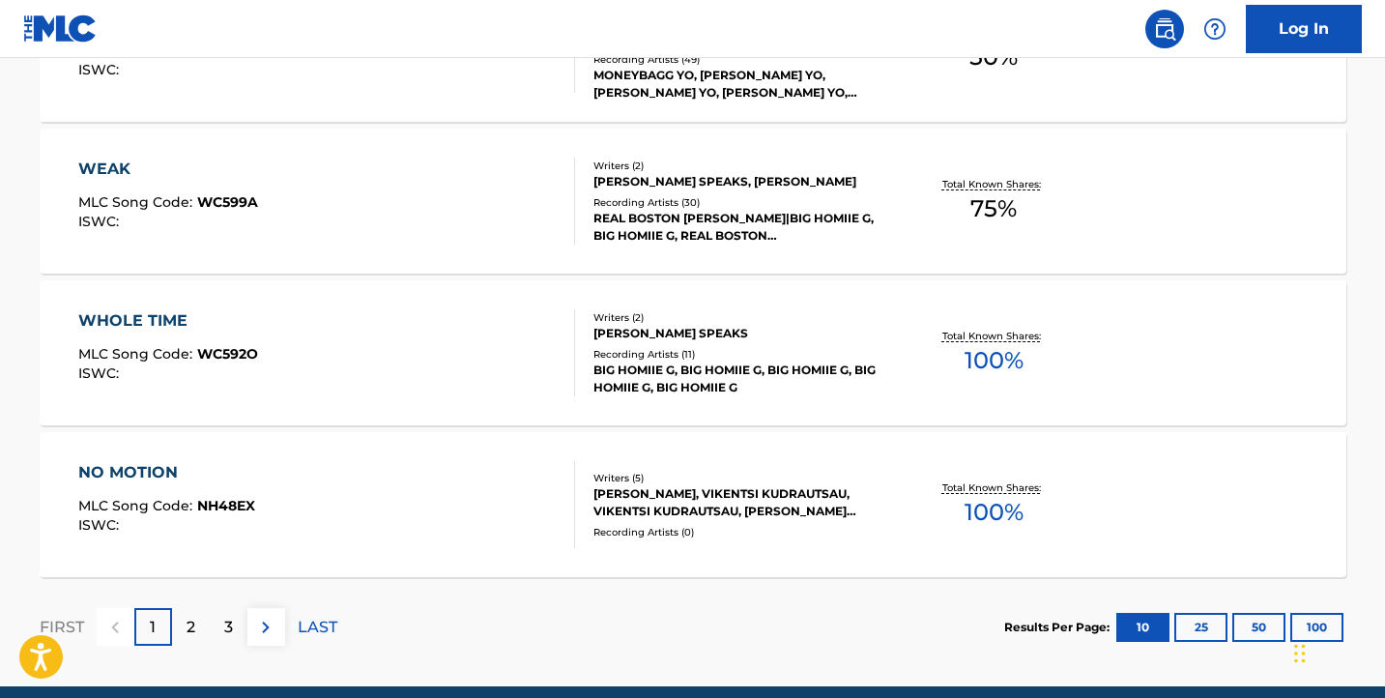
click at [458, 505] on div "NO MOTION MLC Song Code : NH48EX ISWC :" at bounding box center [326, 504] width 497 height 87
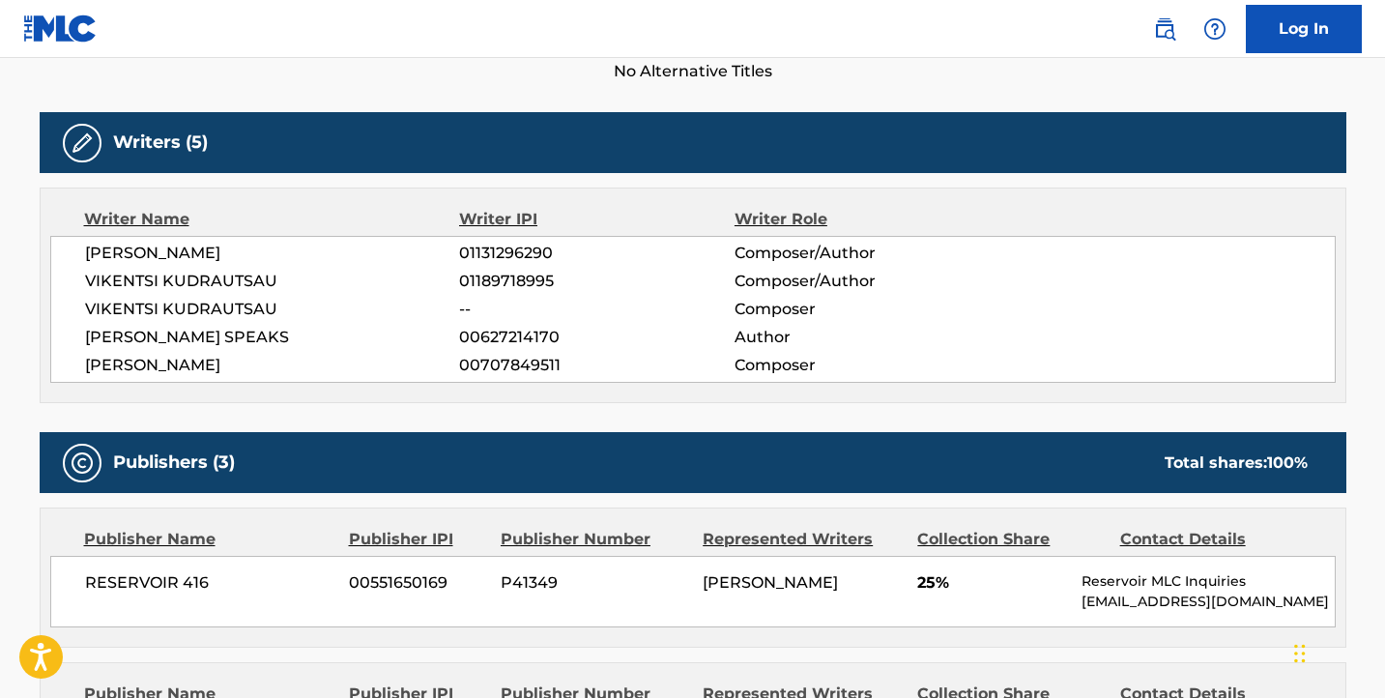
scroll to position [451, 0]
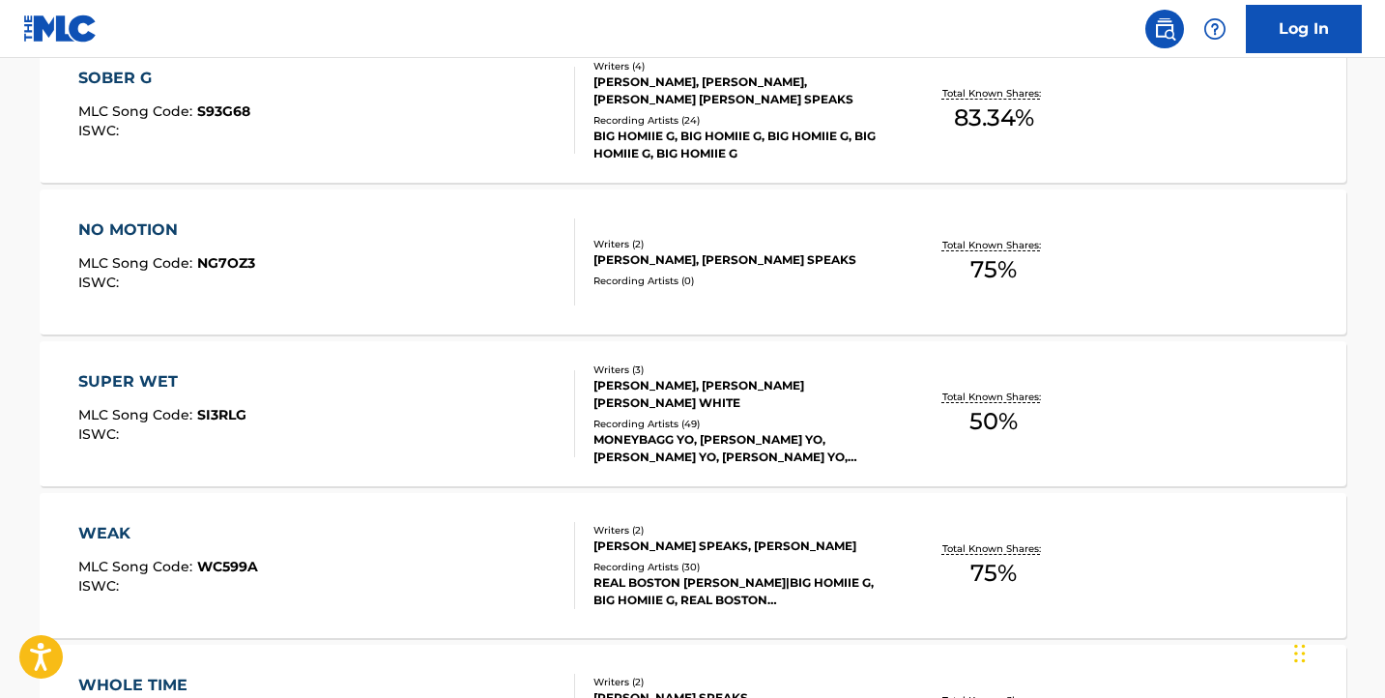
scroll to position [1229, 0]
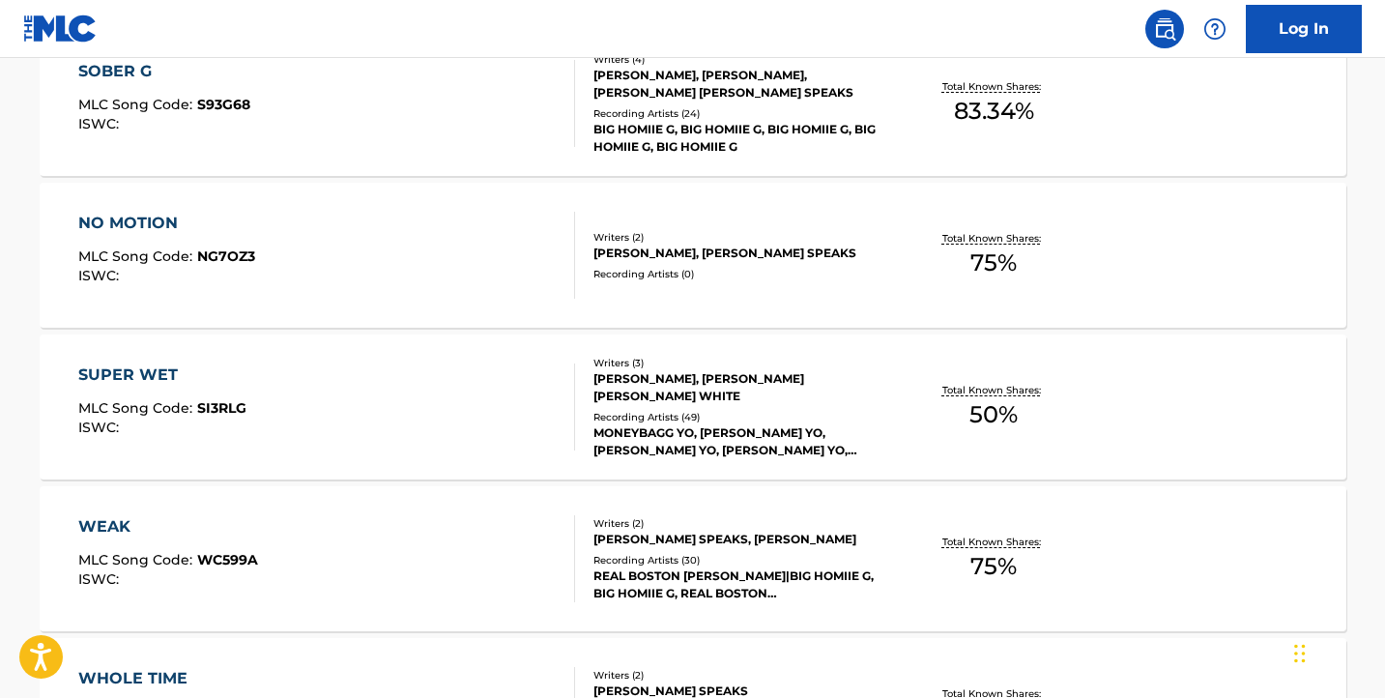
click at [433, 550] on div "WEAK MLC Song Code : WC599A ISWC :" at bounding box center [326, 558] width 497 height 87
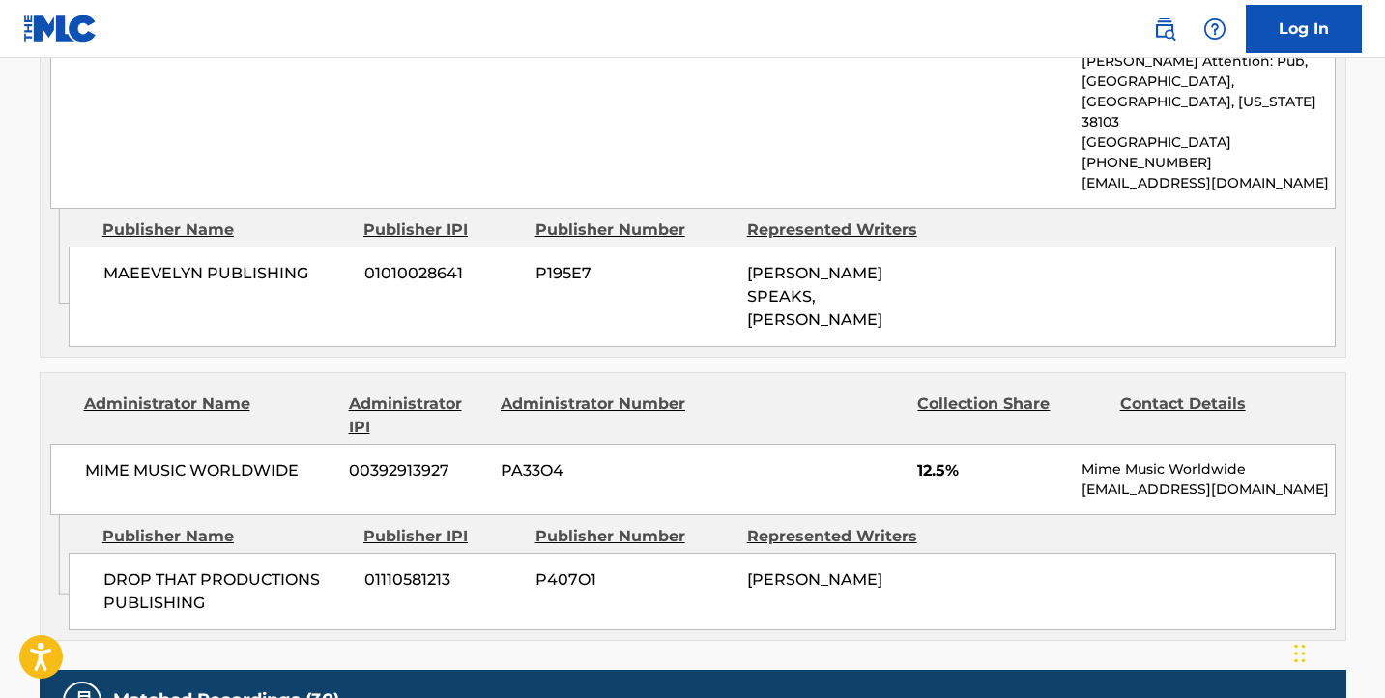
scroll to position [1649, 0]
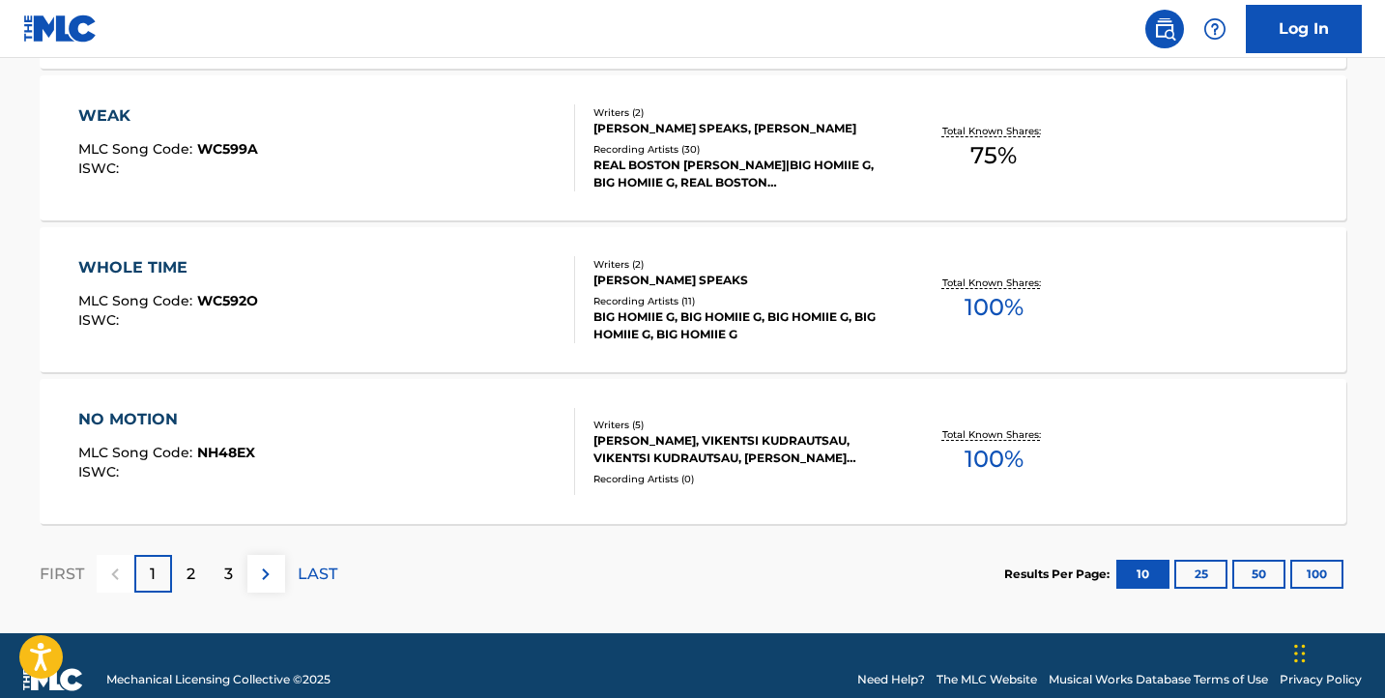
scroll to position [1639, 0]
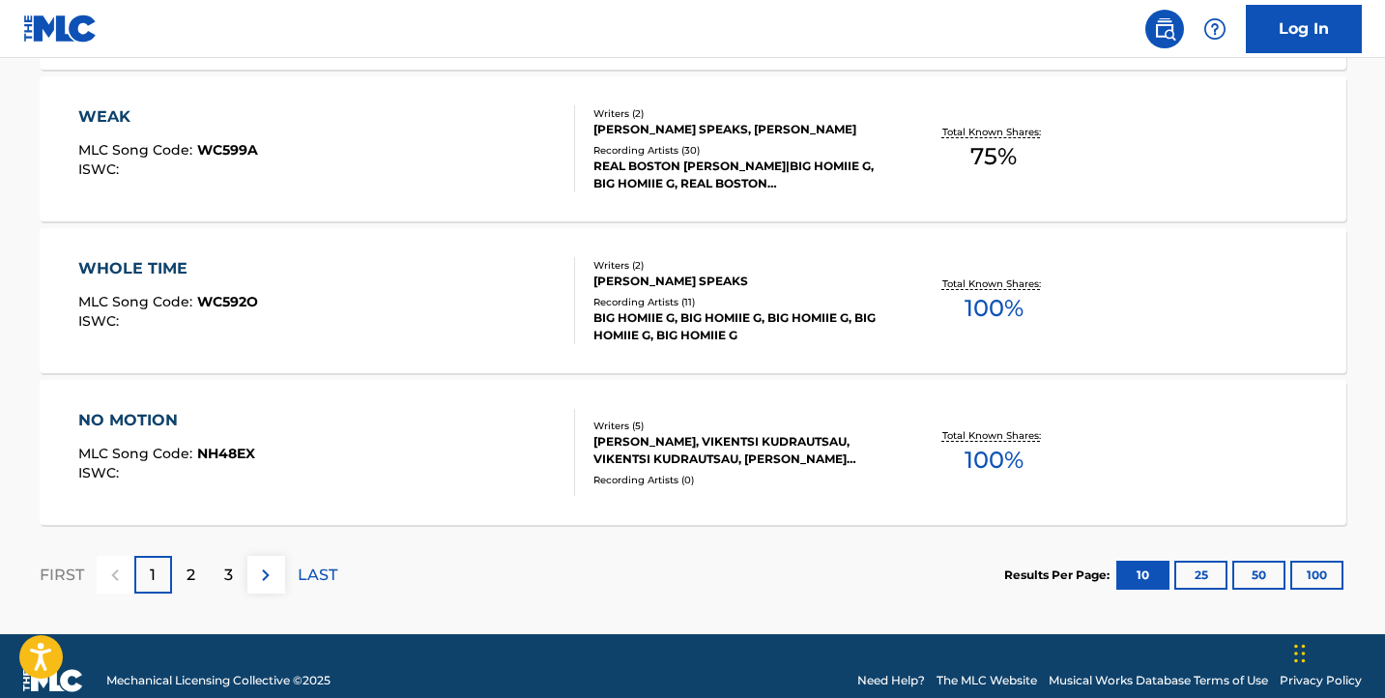
click at [451, 297] on div "WHOLE TIME MLC Song Code : WC592O ISWC :" at bounding box center [326, 300] width 497 height 87
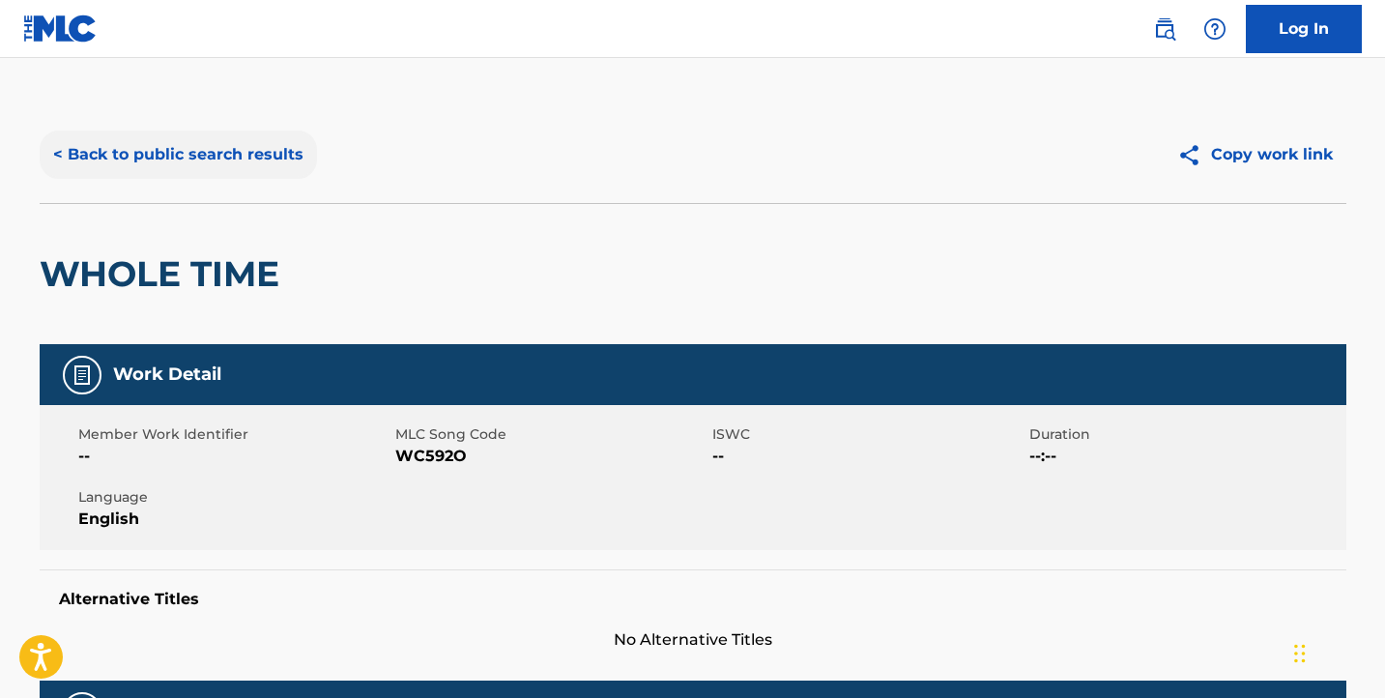
click at [108, 151] on button "< Back to public search results" at bounding box center [178, 154] width 277 height 48
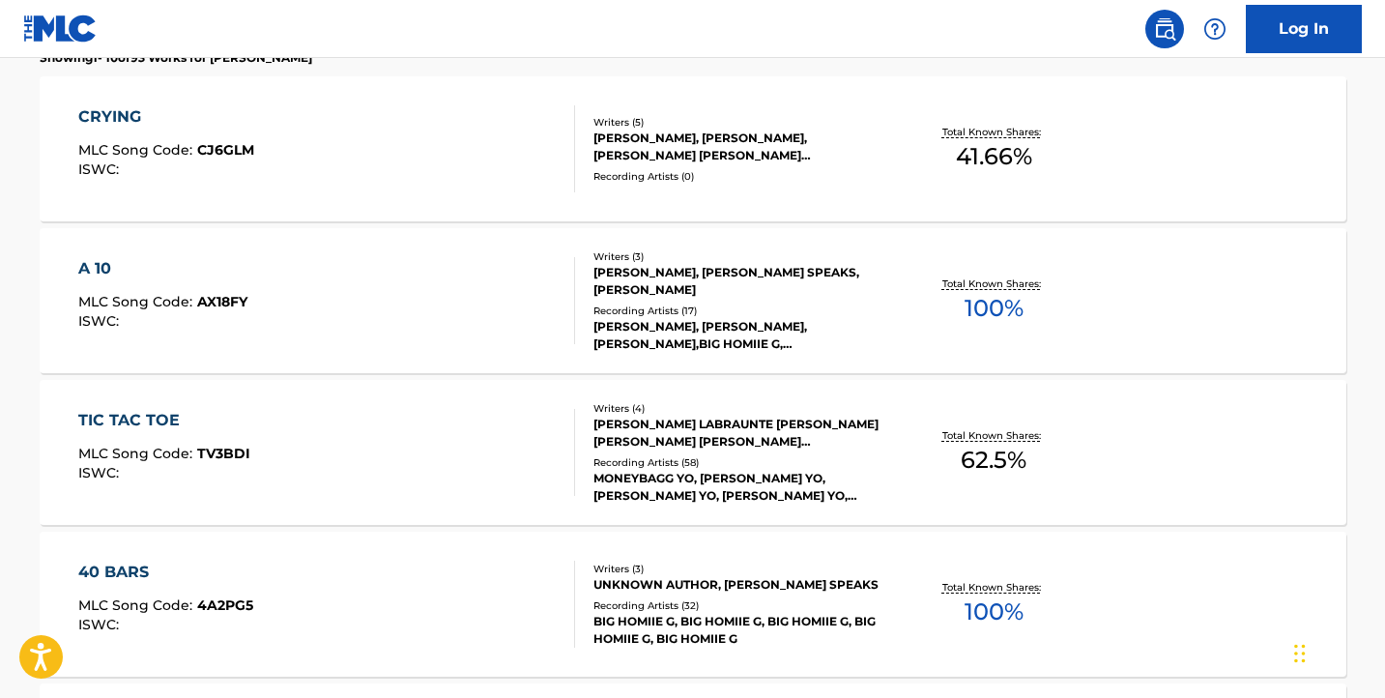
scroll to position [582, 0]
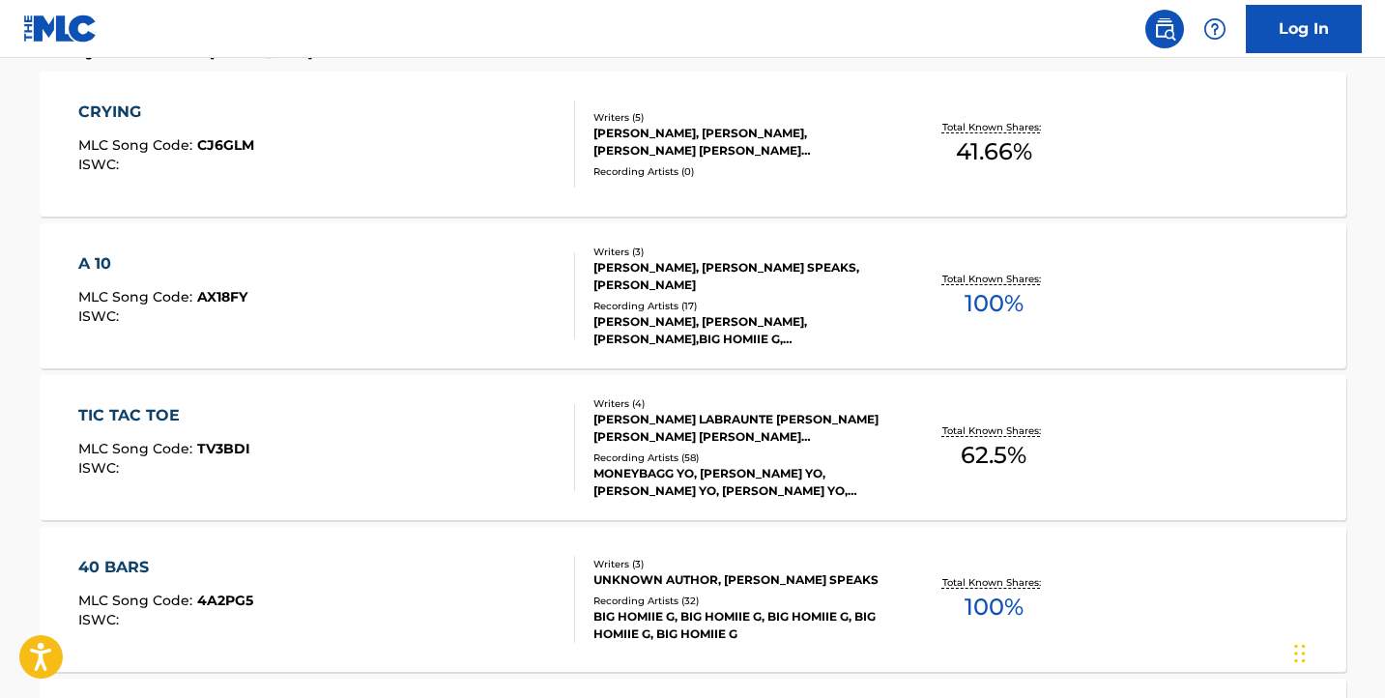
click at [466, 308] on div "A 10 MLC Song Code : AX18FY ISWC :" at bounding box center [326, 295] width 497 height 87
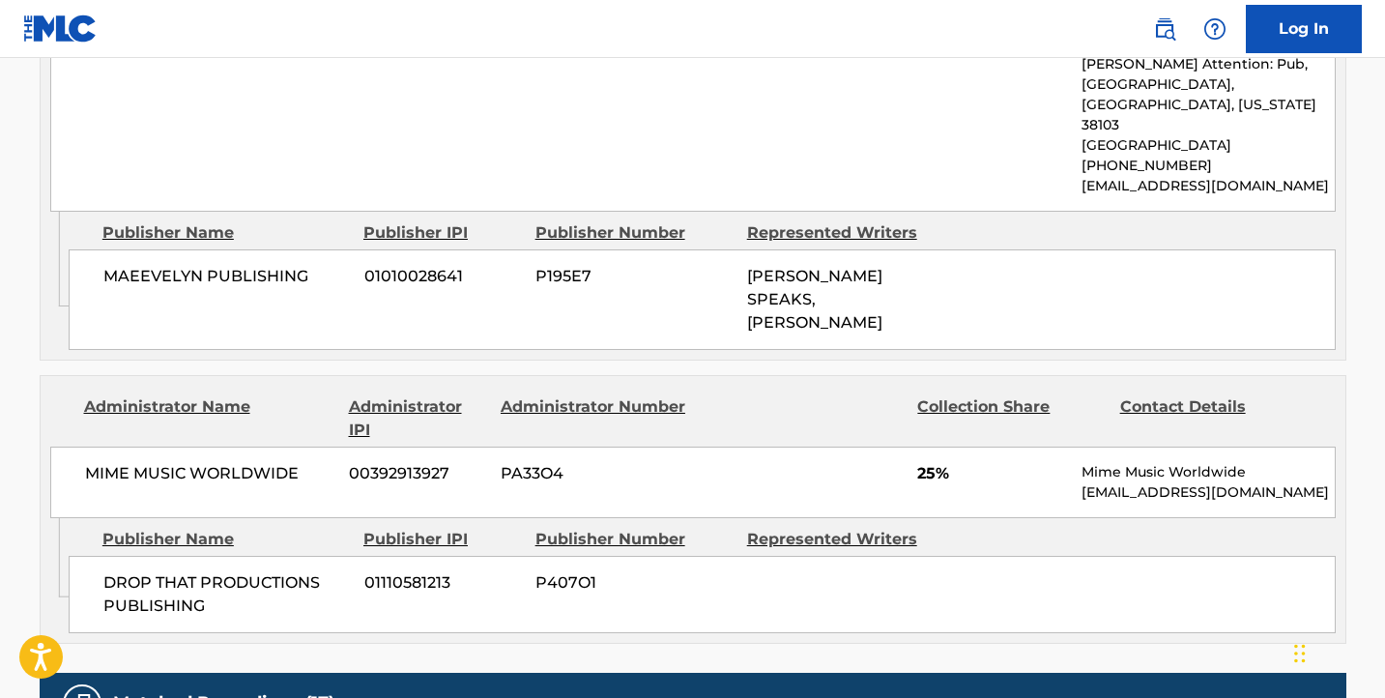
scroll to position [1252, 0]
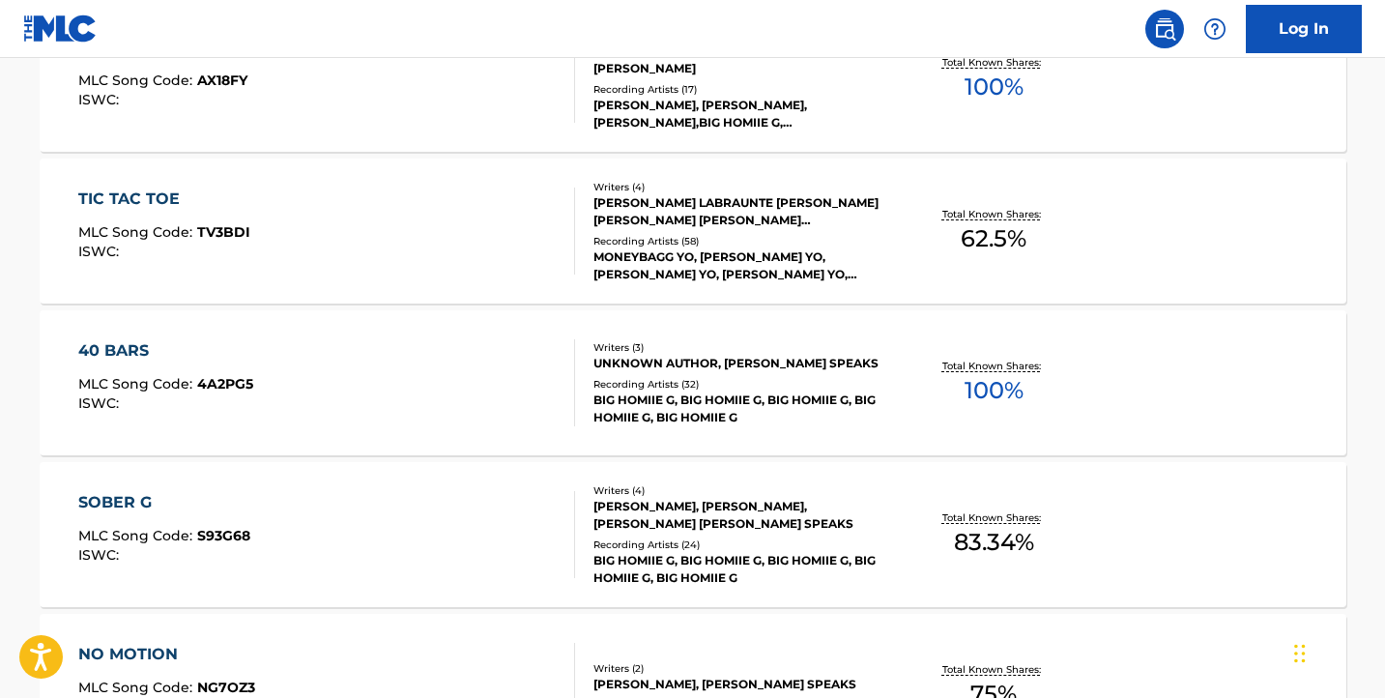
scroll to position [801, 0]
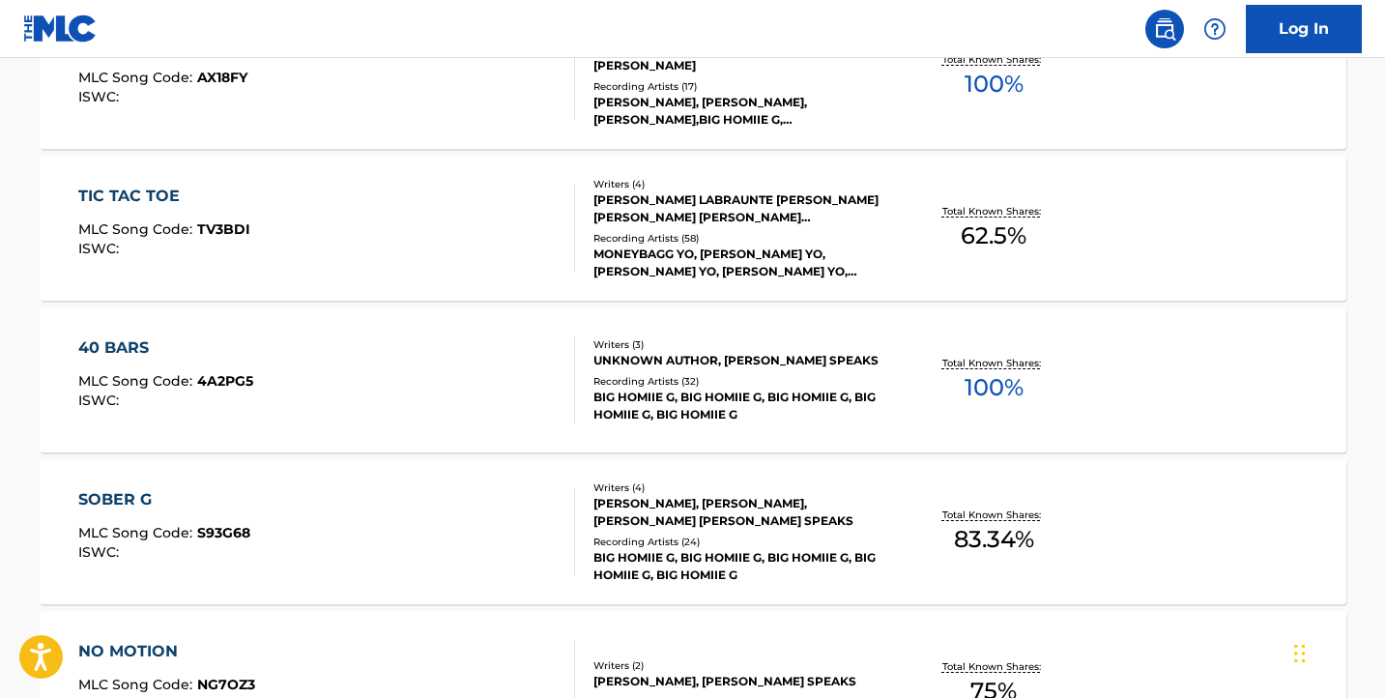
click at [428, 361] on div "40 BARS MLC Song Code : 4A2PG5 ISWC :" at bounding box center [326, 379] width 497 height 87
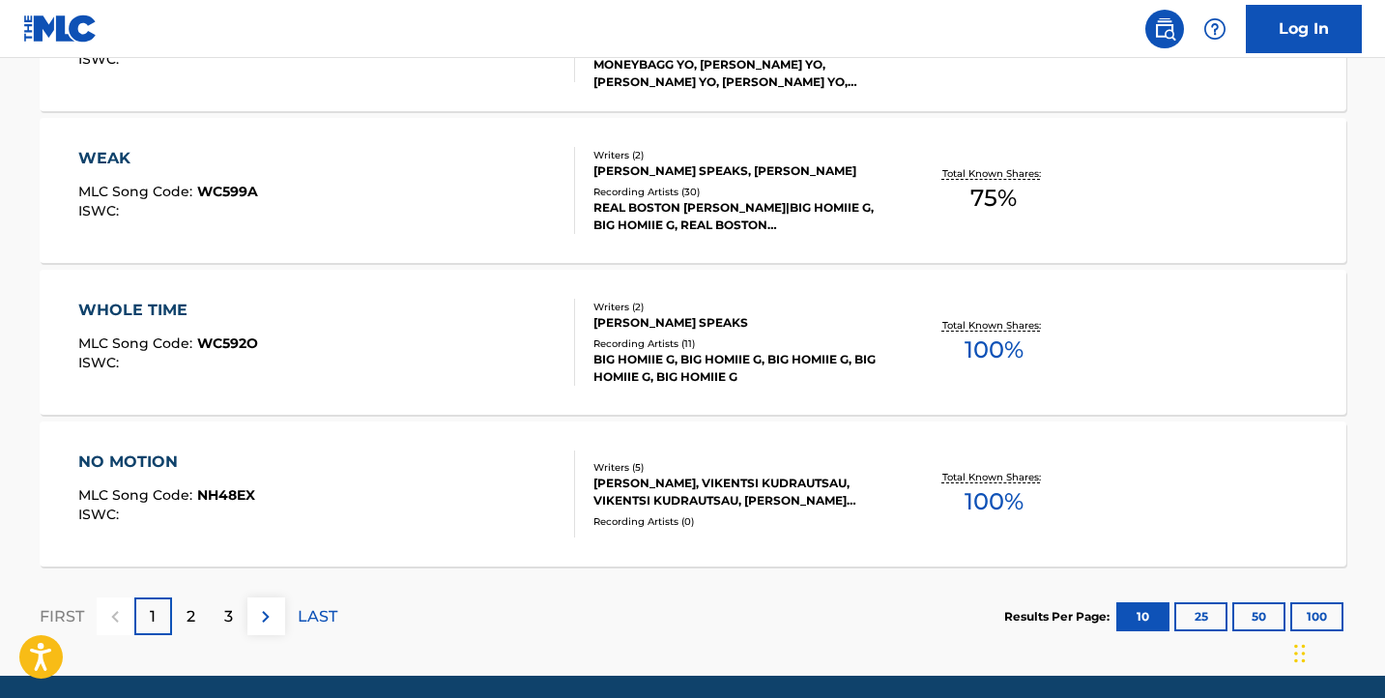
scroll to position [1600, 0]
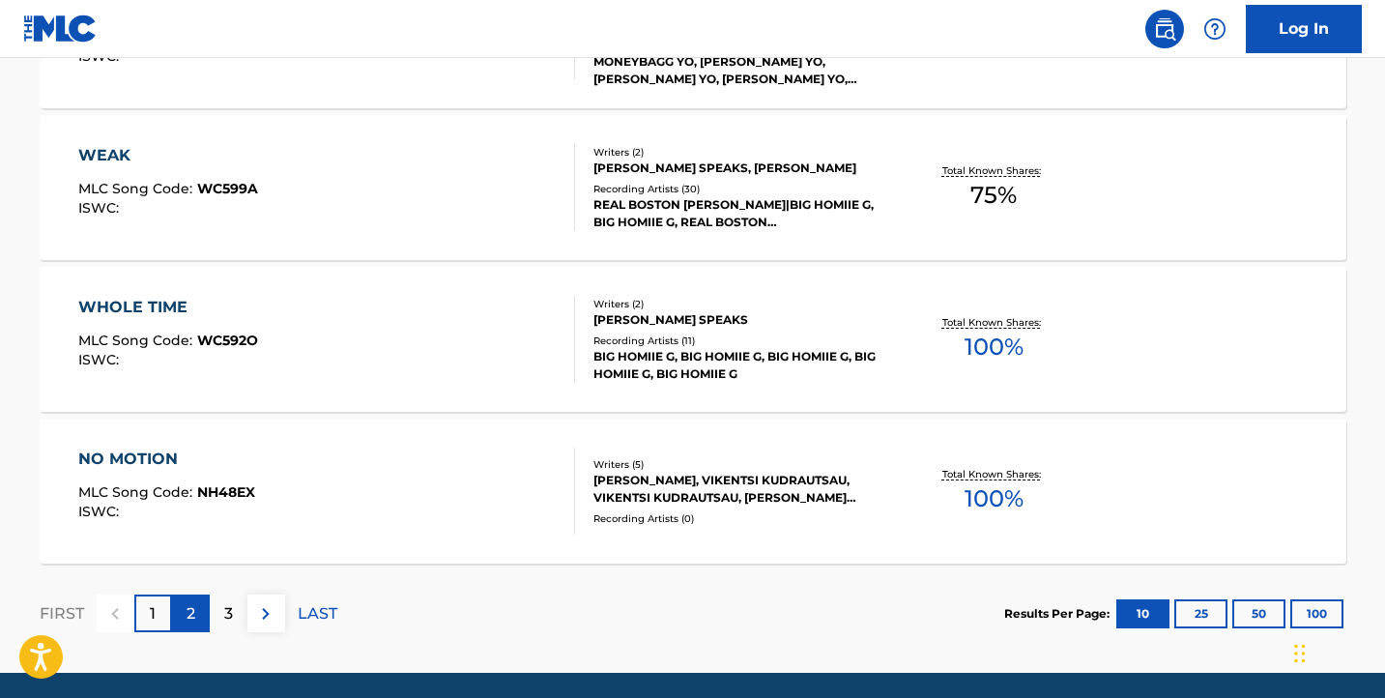
click at [191, 615] on p "2" at bounding box center [190, 613] width 9 height 23
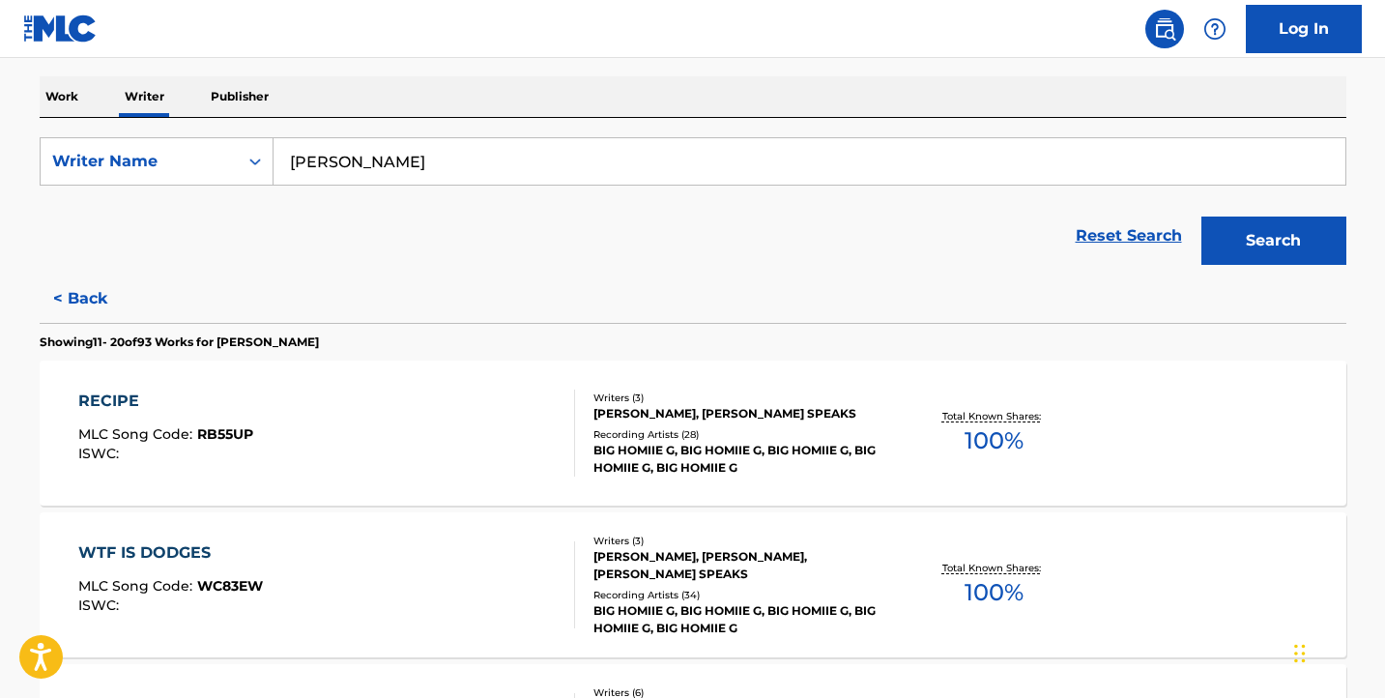
click at [466, 447] on div "RECIPE MLC Song Code : RB55UP ISWC :" at bounding box center [326, 432] width 497 height 87
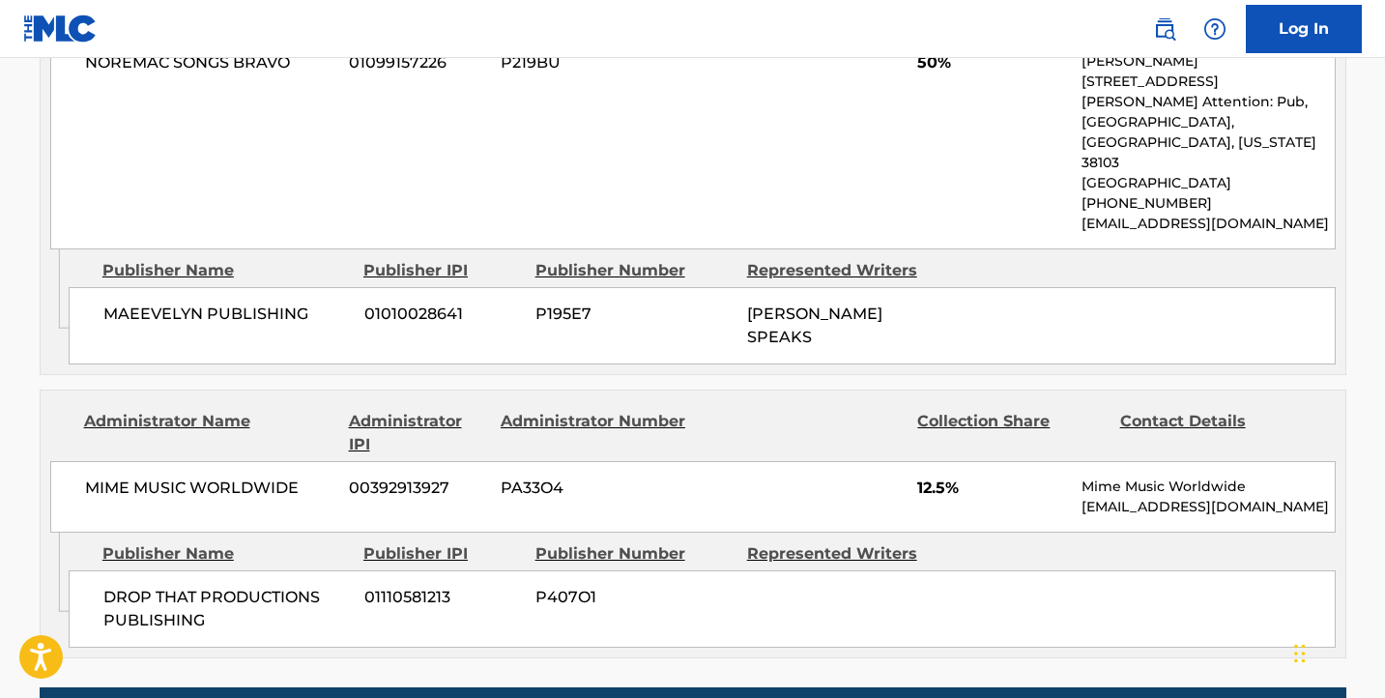
scroll to position [1356, 0]
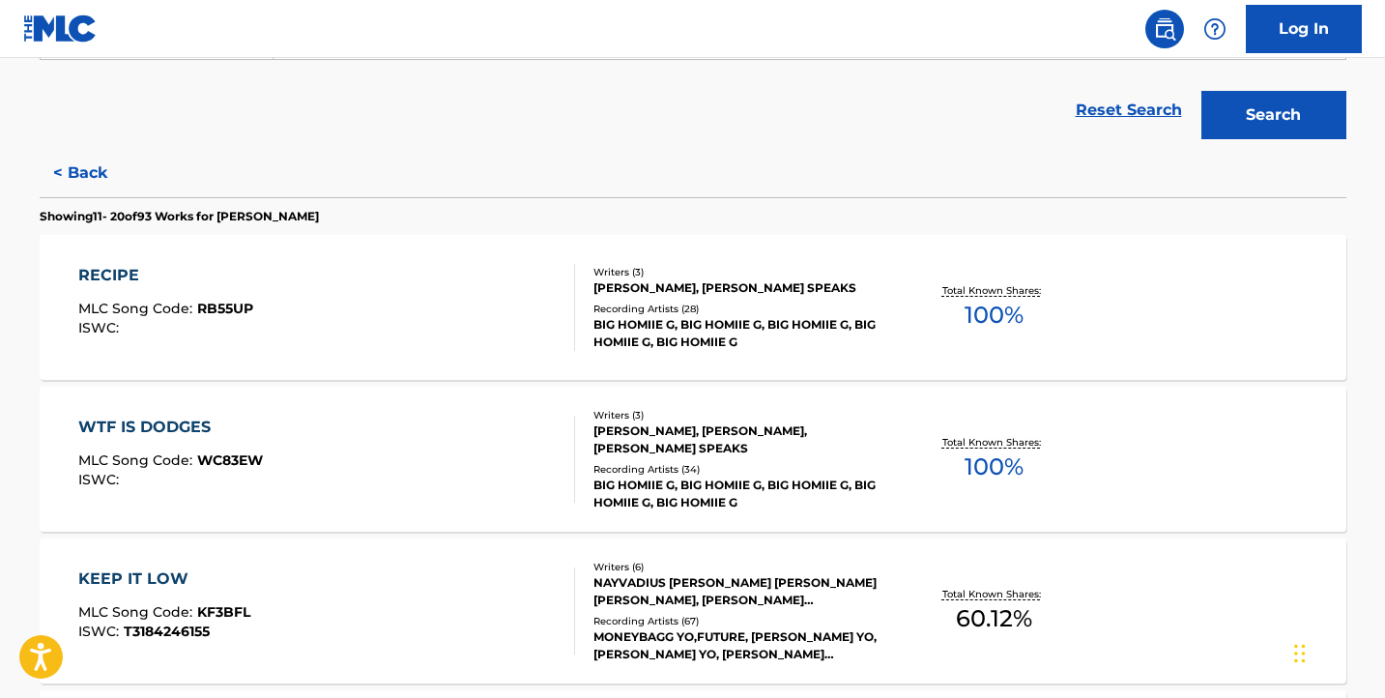
scroll to position [472, 0]
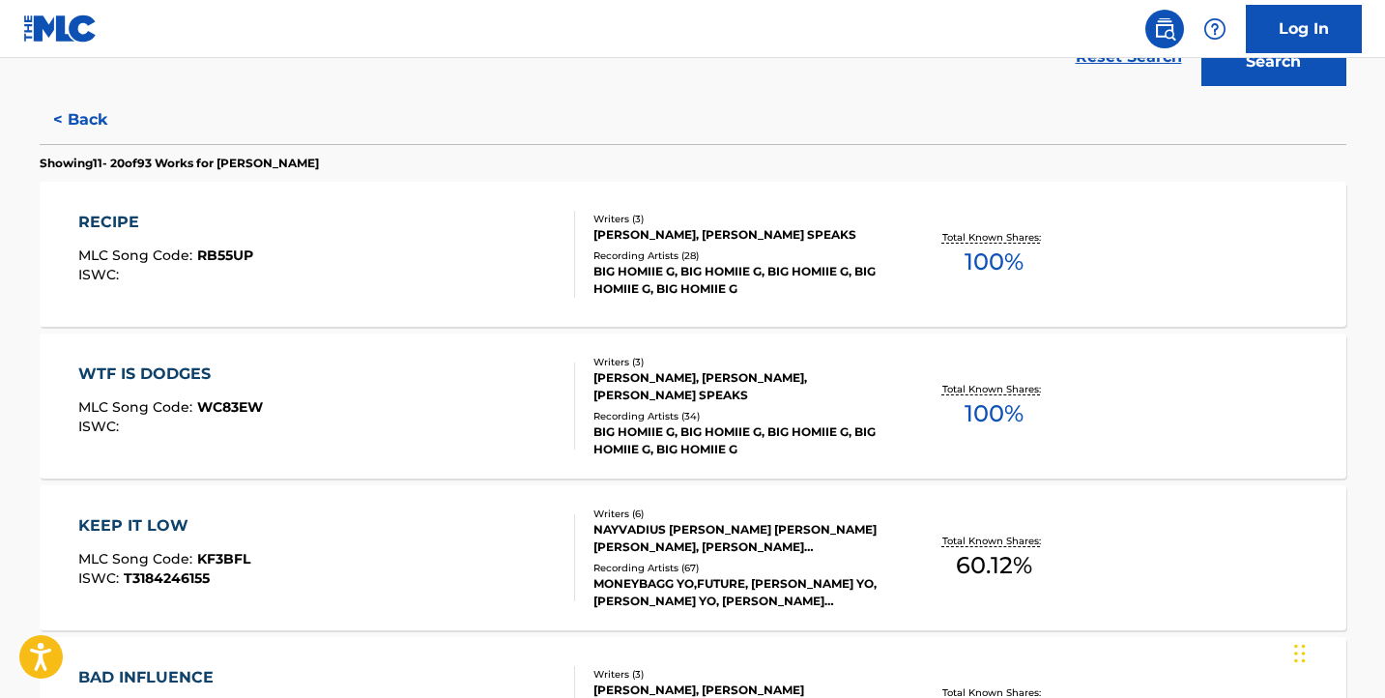
click at [477, 415] on div "WTF IS DODGES MLC Song Code : WC83EW ISWC :" at bounding box center [326, 405] width 497 height 87
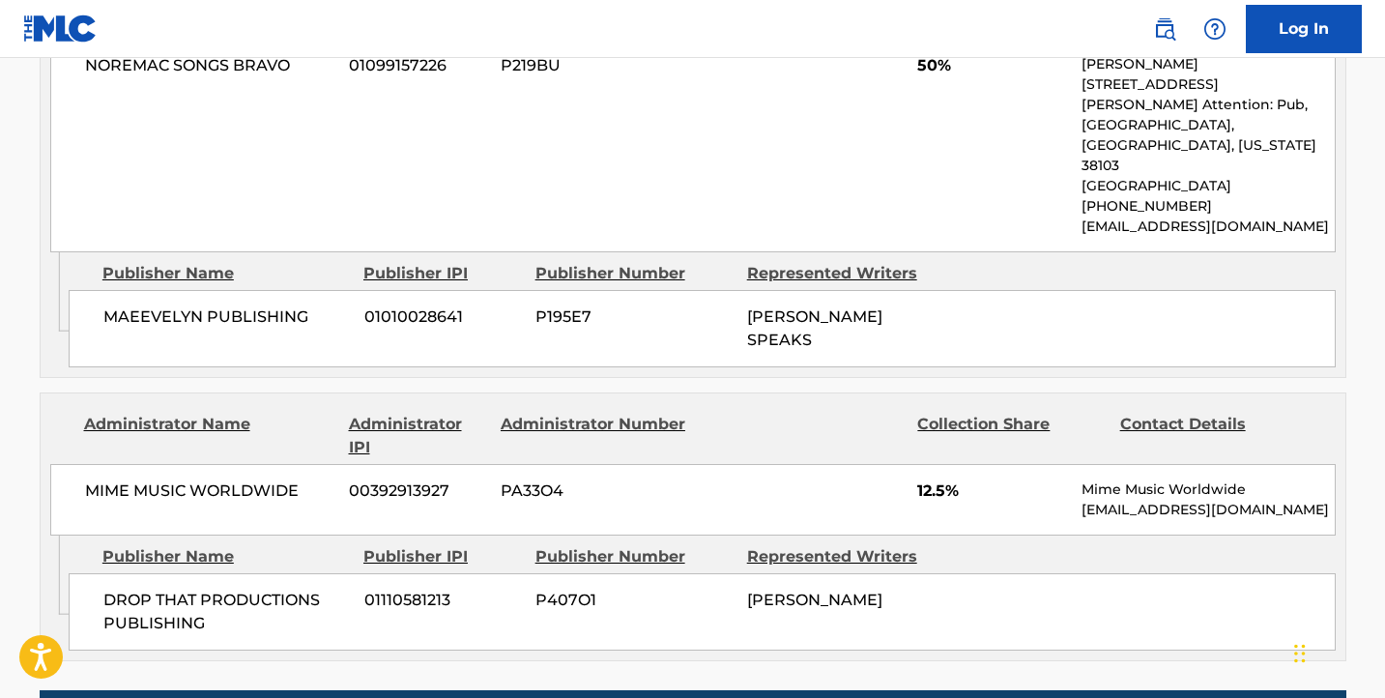
scroll to position [1370, 0]
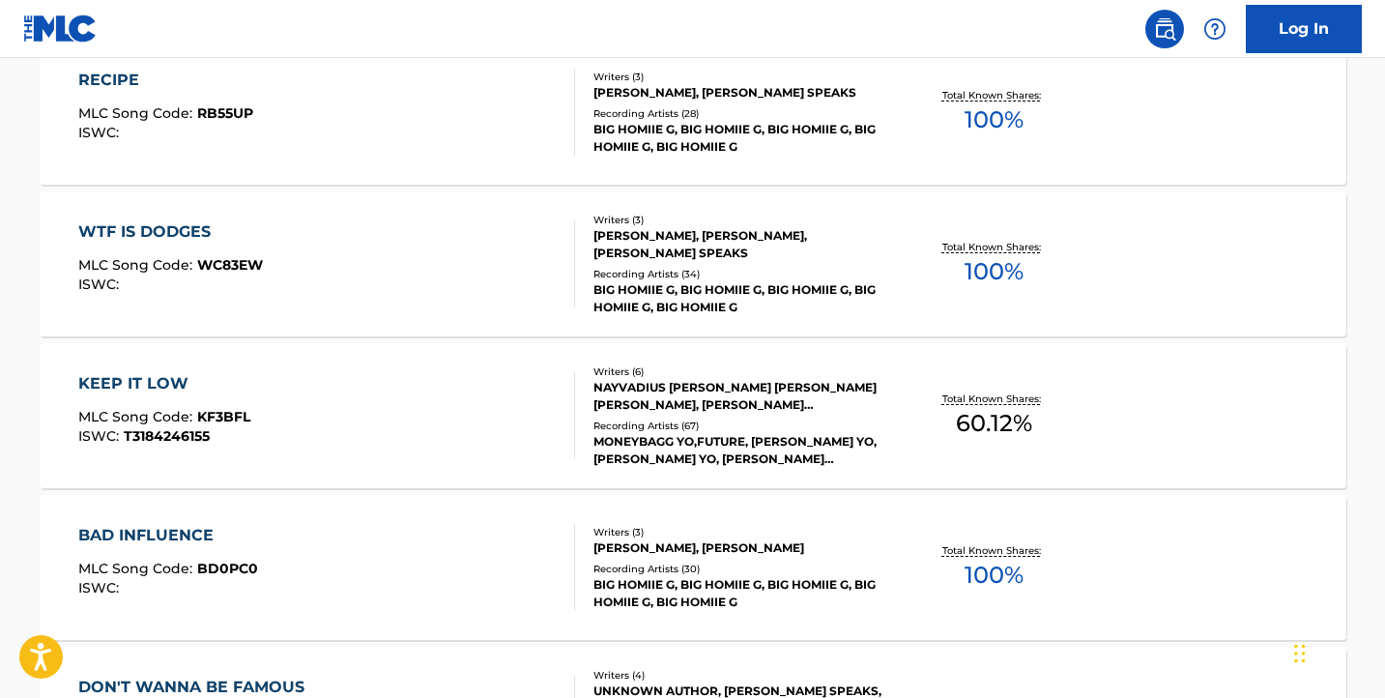
scroll to position [619, 0]
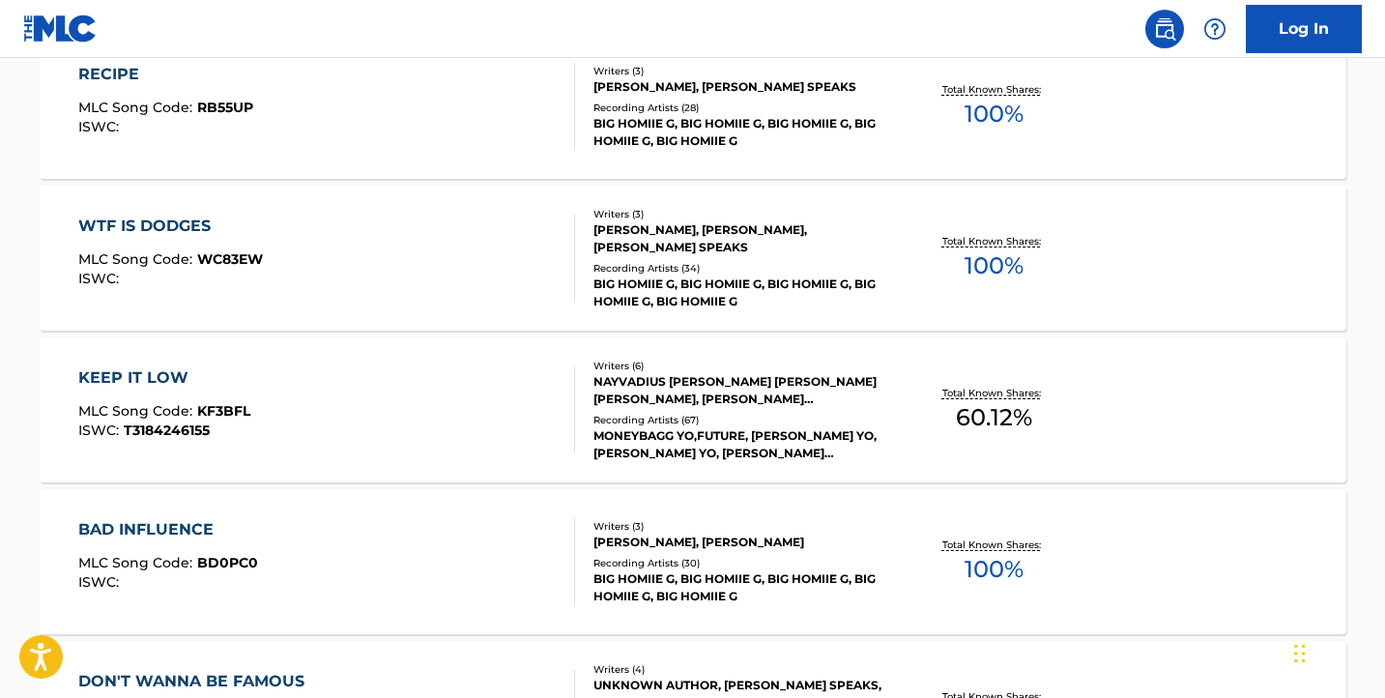
click at [477, 411] on div "KEEP IT LOW MLC Song Code : KF3BFL ISWC : T3184246155" at bounding box center [326, 409] width 497 height 87
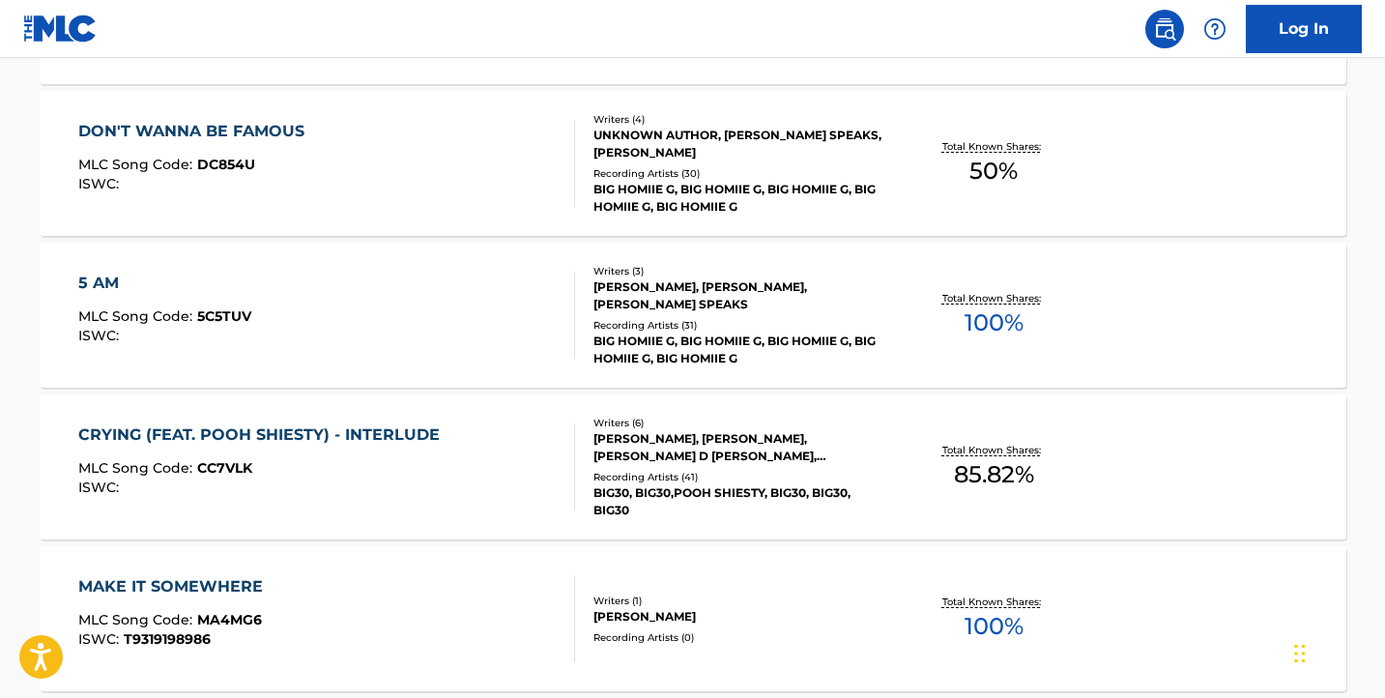
scroll to position [1140, 0]
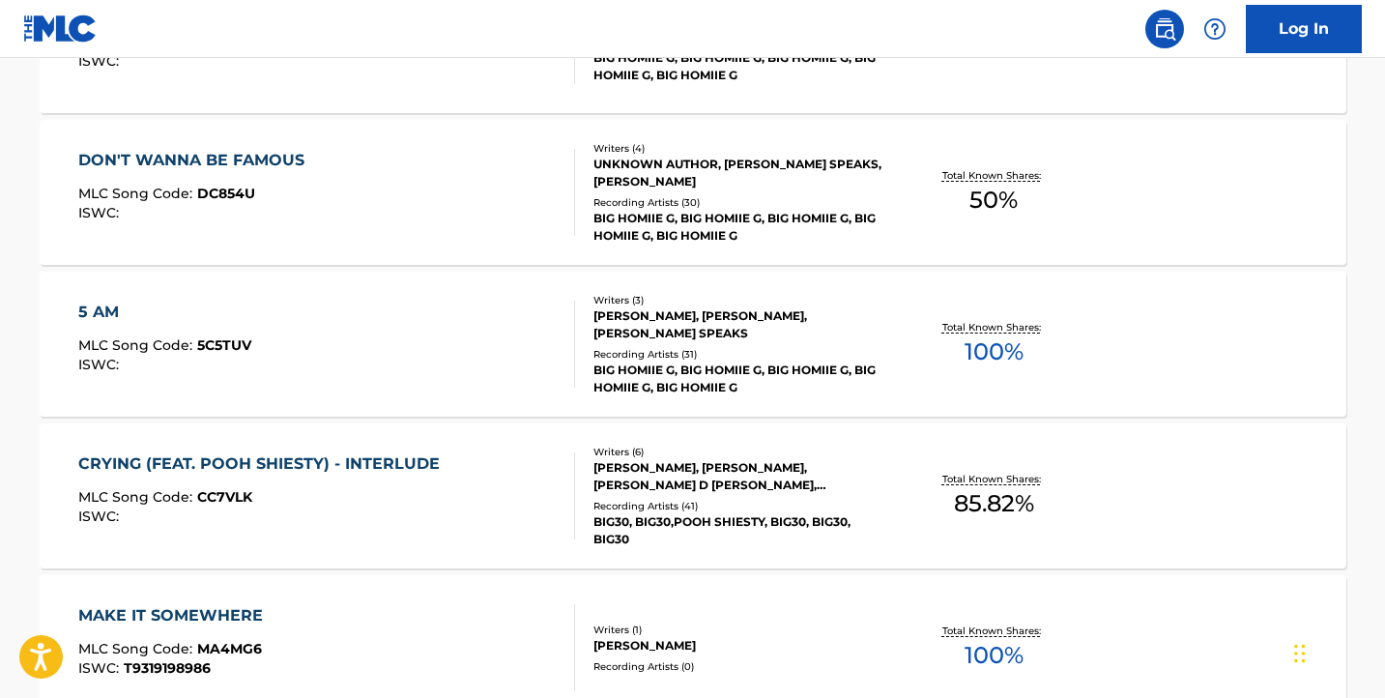
click at [470, 159] on div "DON'T WANNA BE FAMOUS MLC Song Code : DC854U ISWC :" at bounding box center [326, 192] width 497 height 87
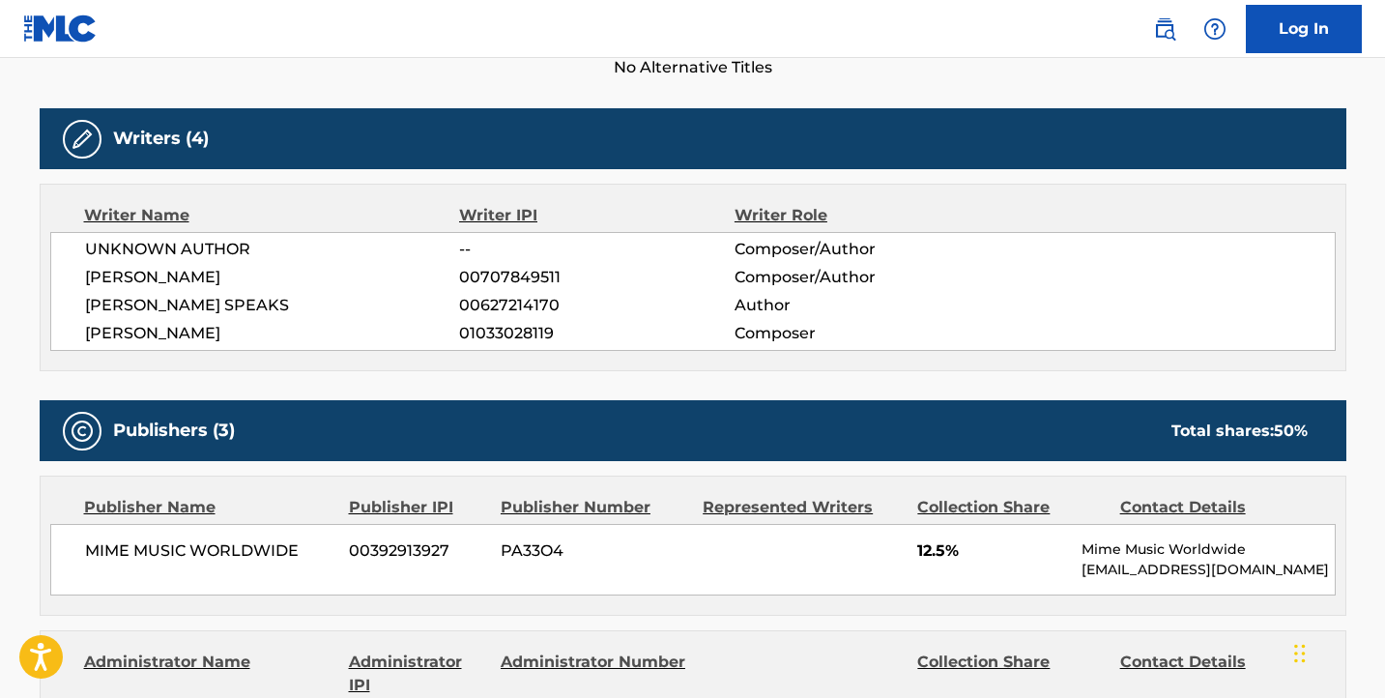
scroll to position [545, 0]
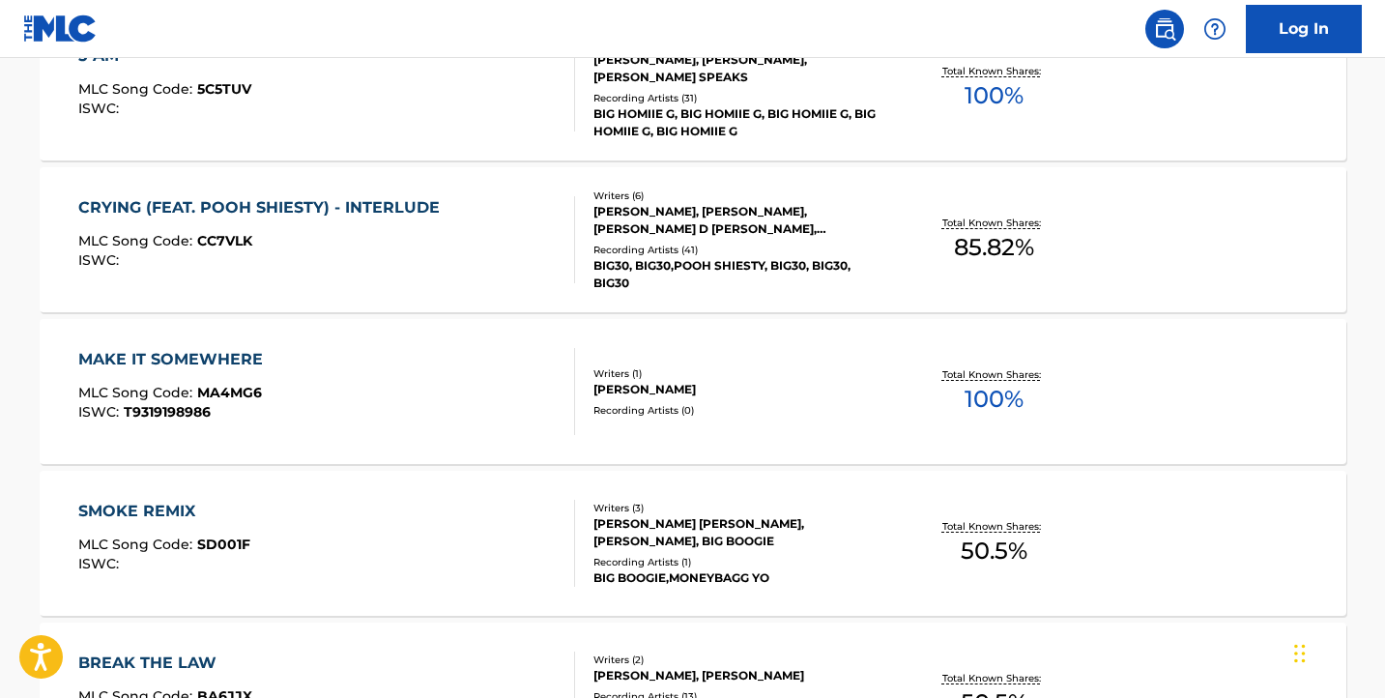
scroll to position [1393, 0]
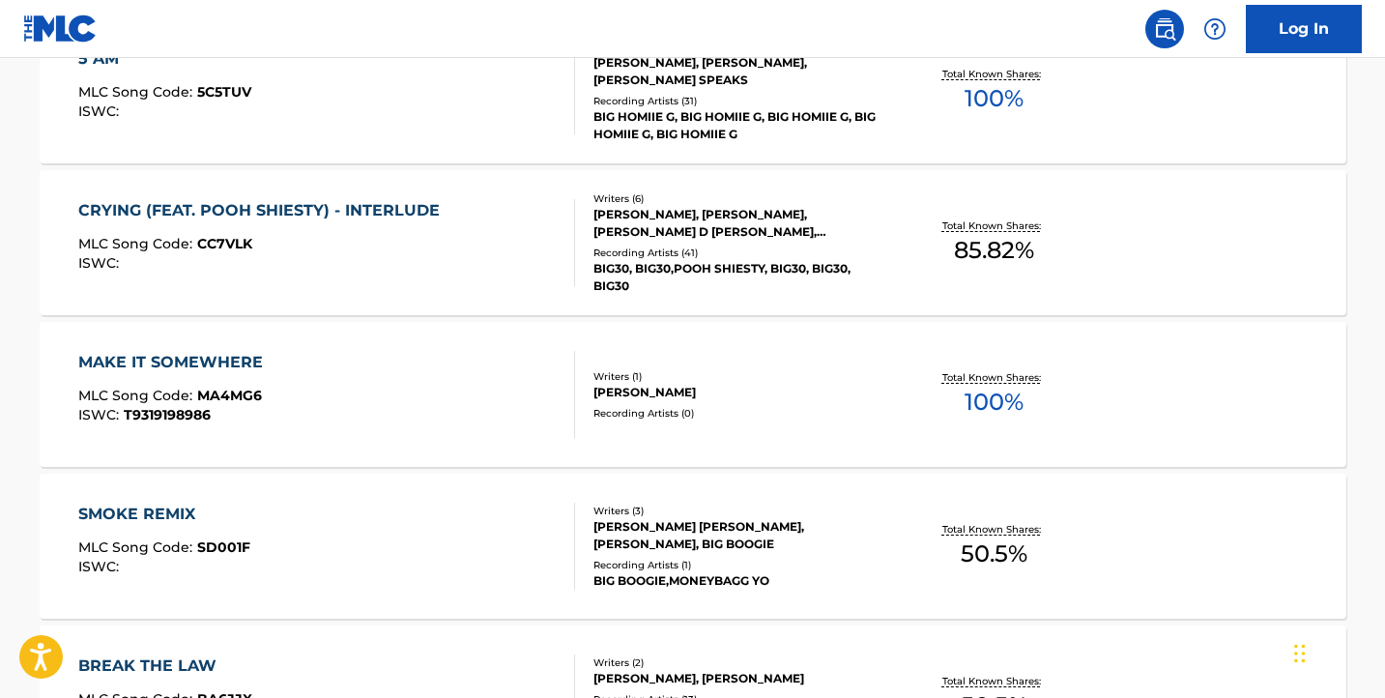
click at [483, 240] on div "CRYING (FEAT. POOH SHIESTY) - INTERLUDE MLC Song Code : CC7VLK ISWC :" at bounding box center [326, 242] width 497 height 87
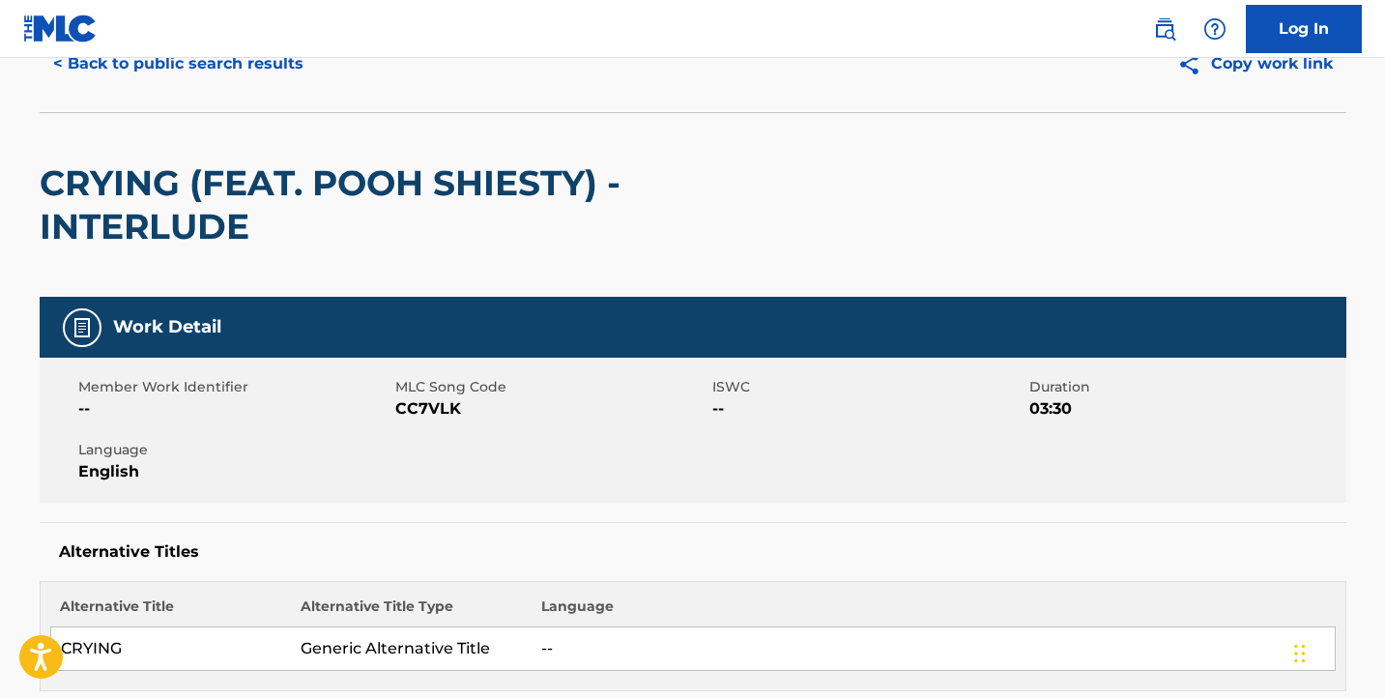
scroll to position [92, 0]
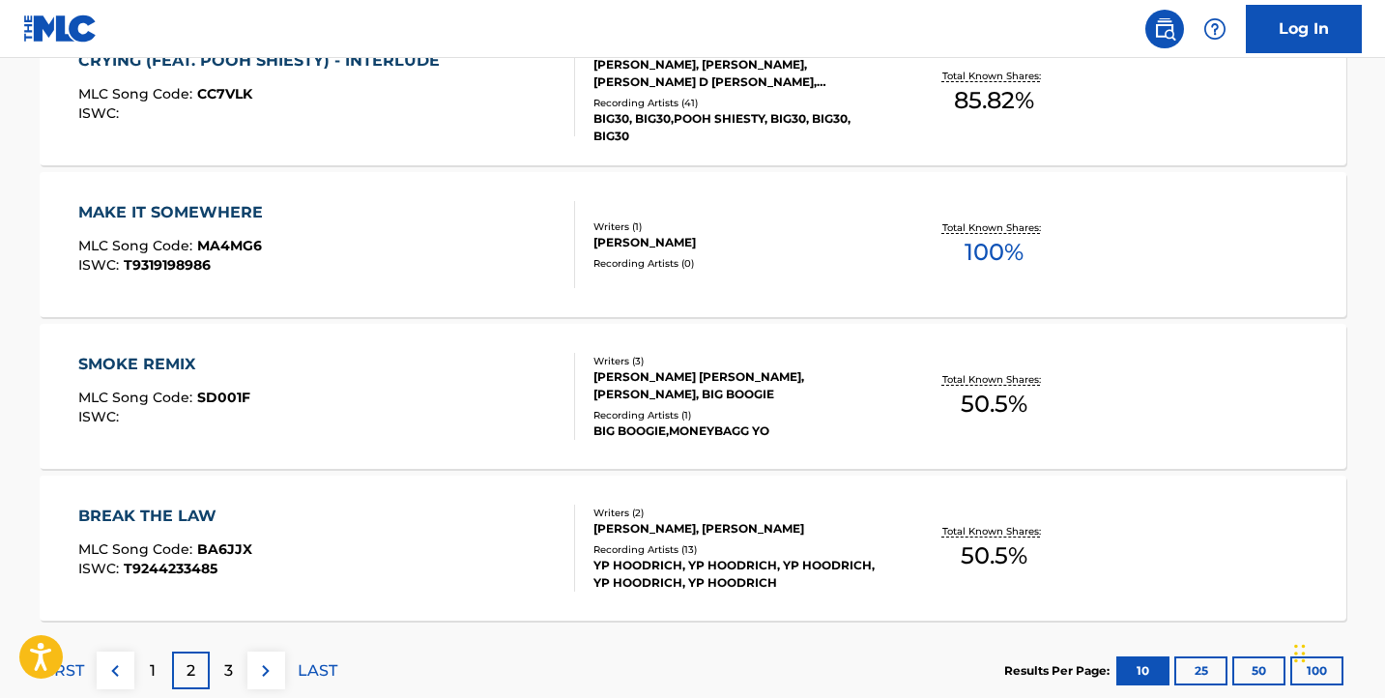
scroll to position [1550, 0]
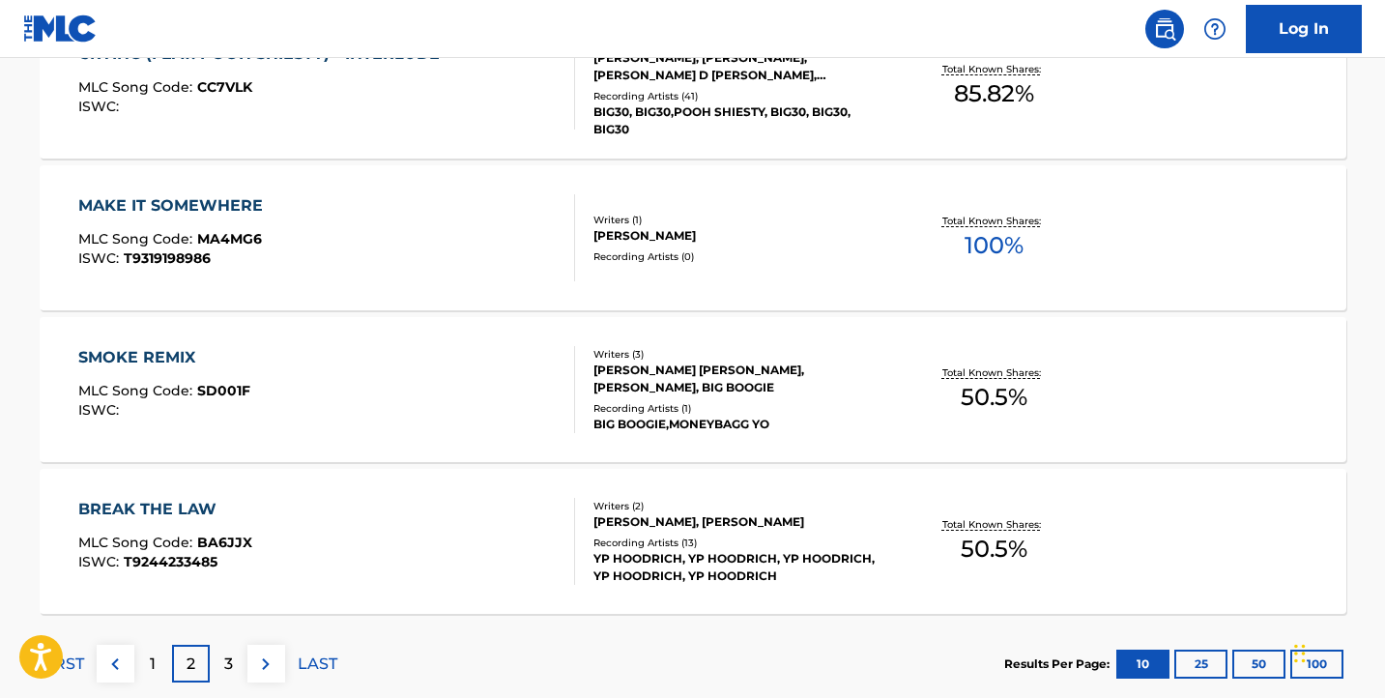
click at [415, 358] on div "SMOKE REMIX MLC Song Code : SD001F ISWC :" at bounding box center [326, 389] width 497 height 87
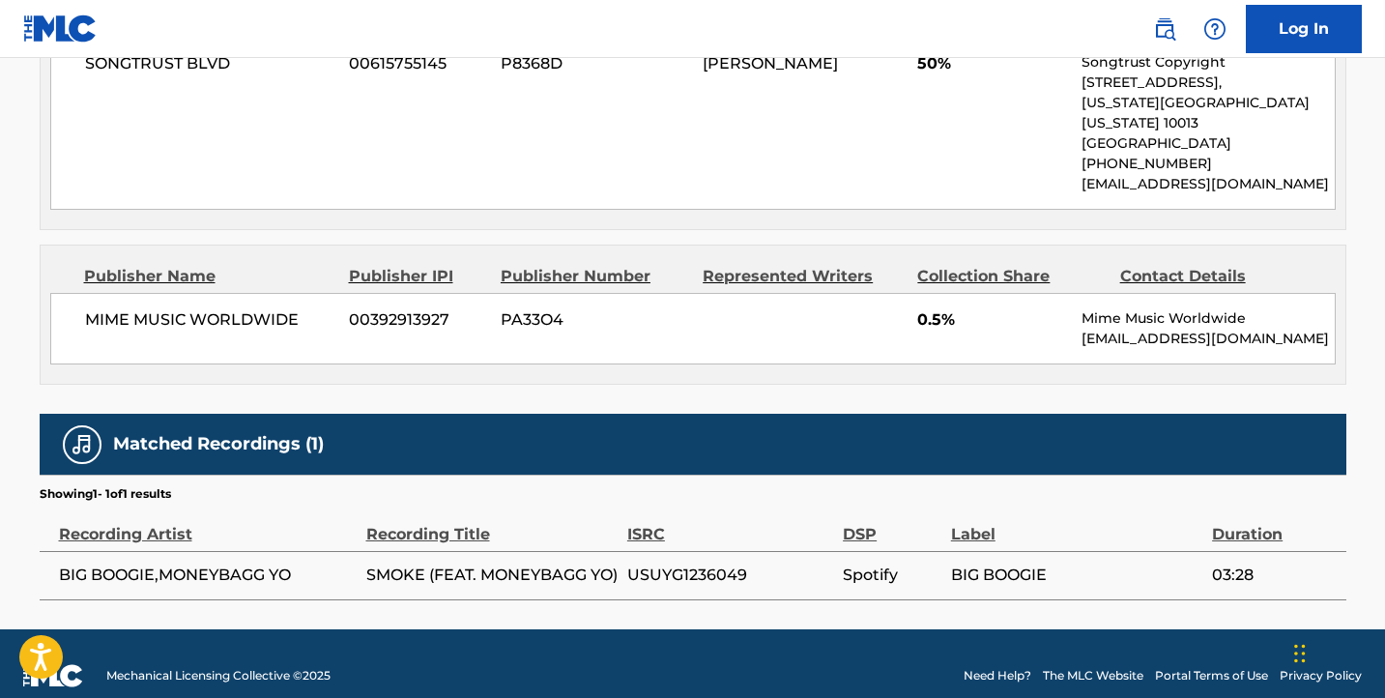
scroll to position [1668, 0]
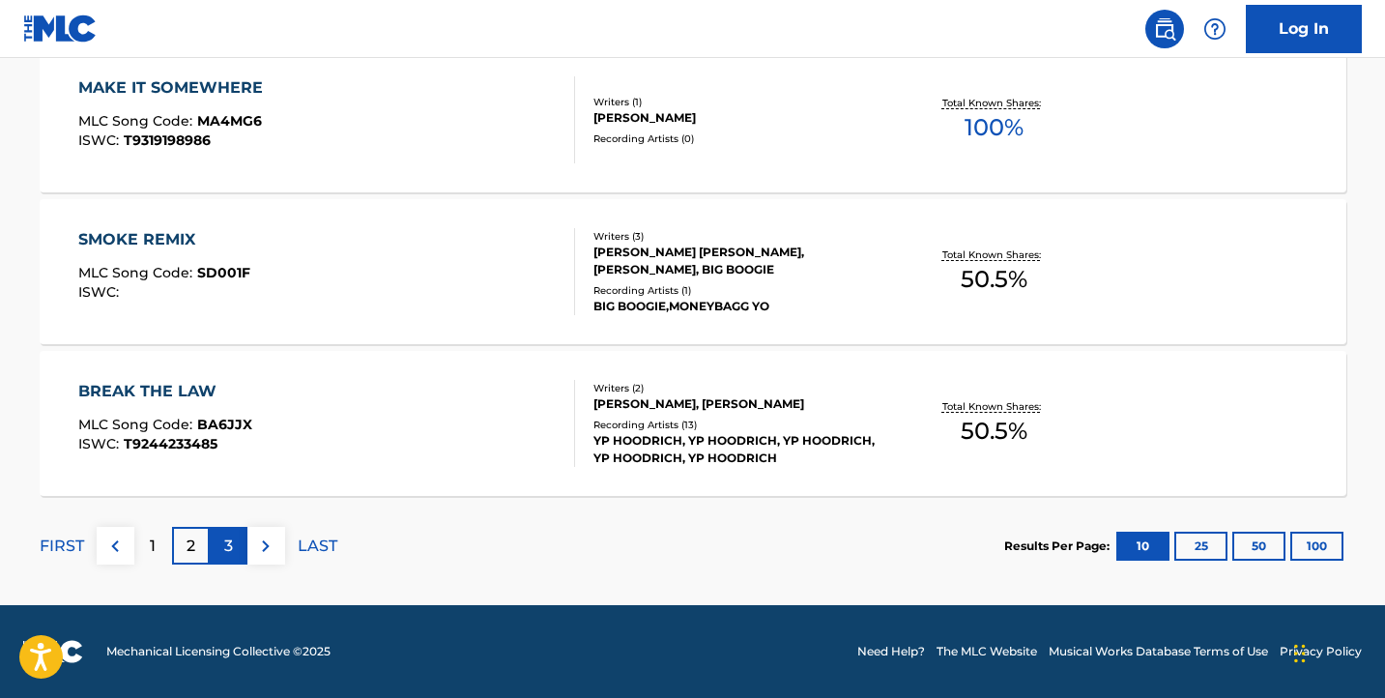
click at [228, 542] on p "3" at bounding box center [228, 545] width 9 height 23
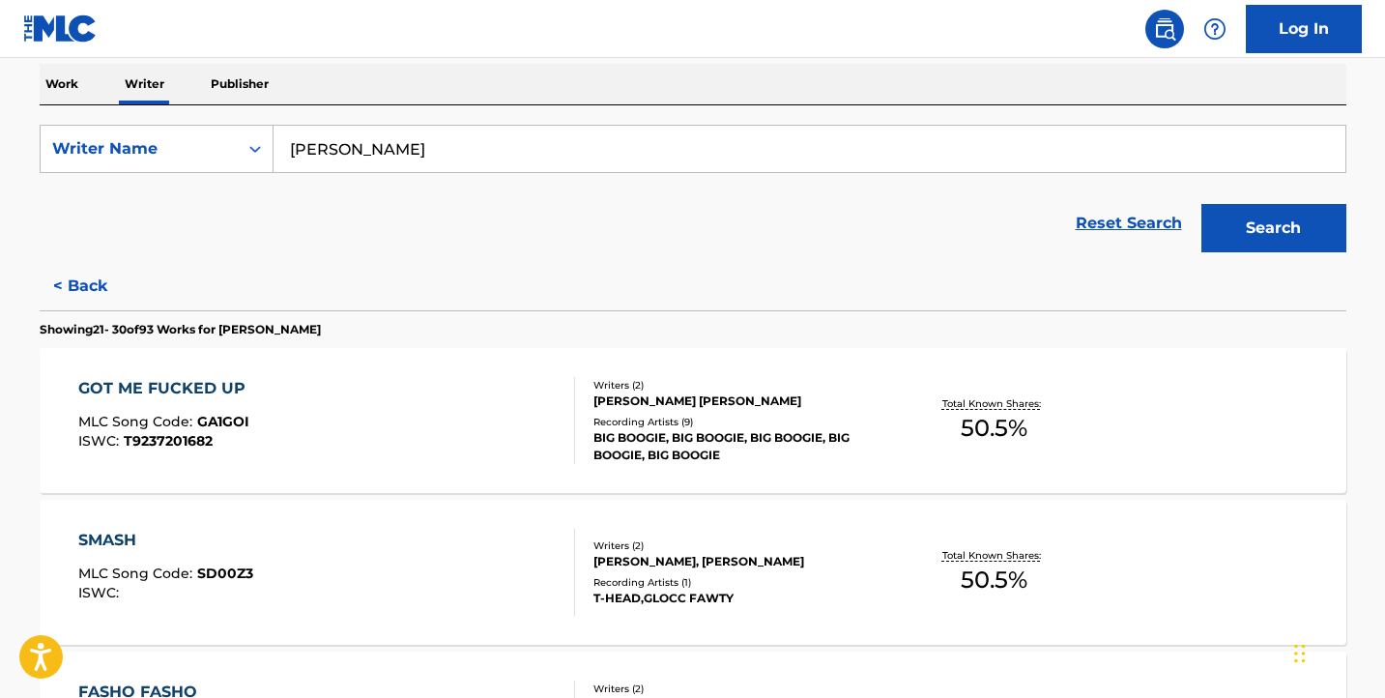
scroll to position [308, 0]
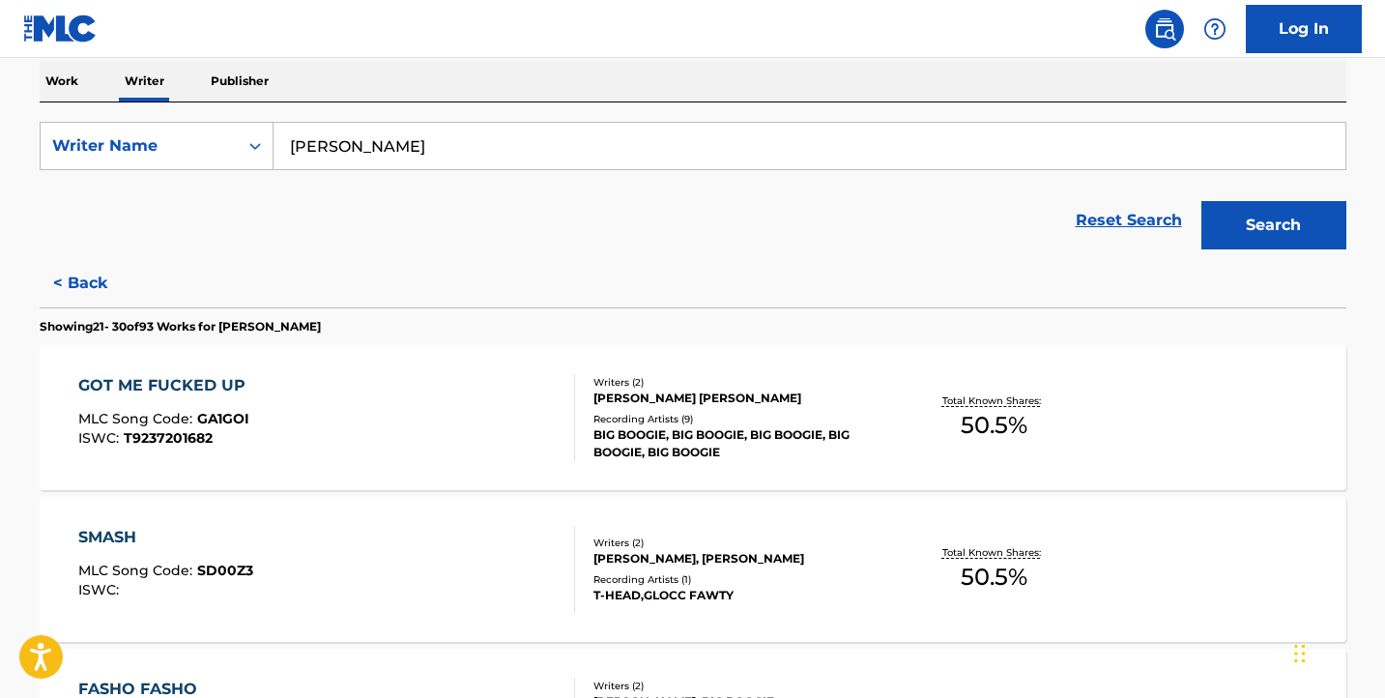
click at [336, 423] on div "GOT ME FUCKED UP MLC Song Code : GA1GOI ISWC : T9237201682" at bounding box center [326, 417] width 497 height 87
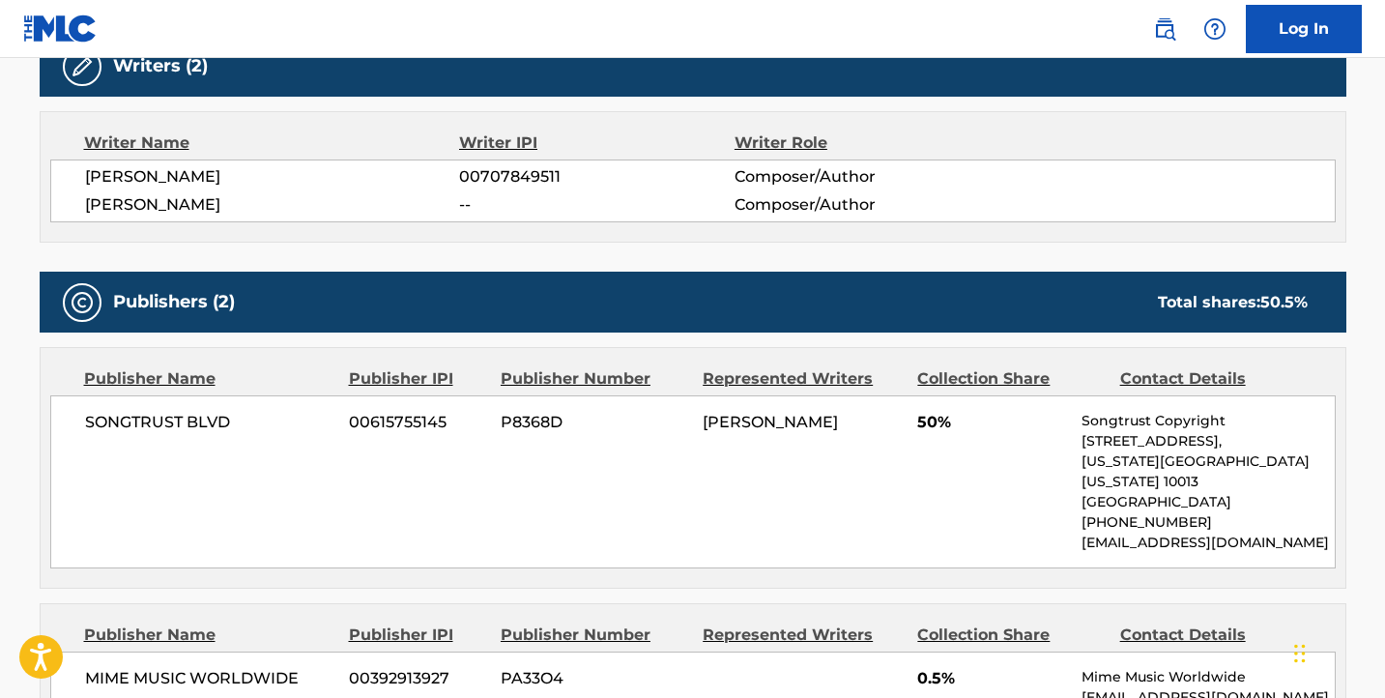
scroll to position [615, 0]
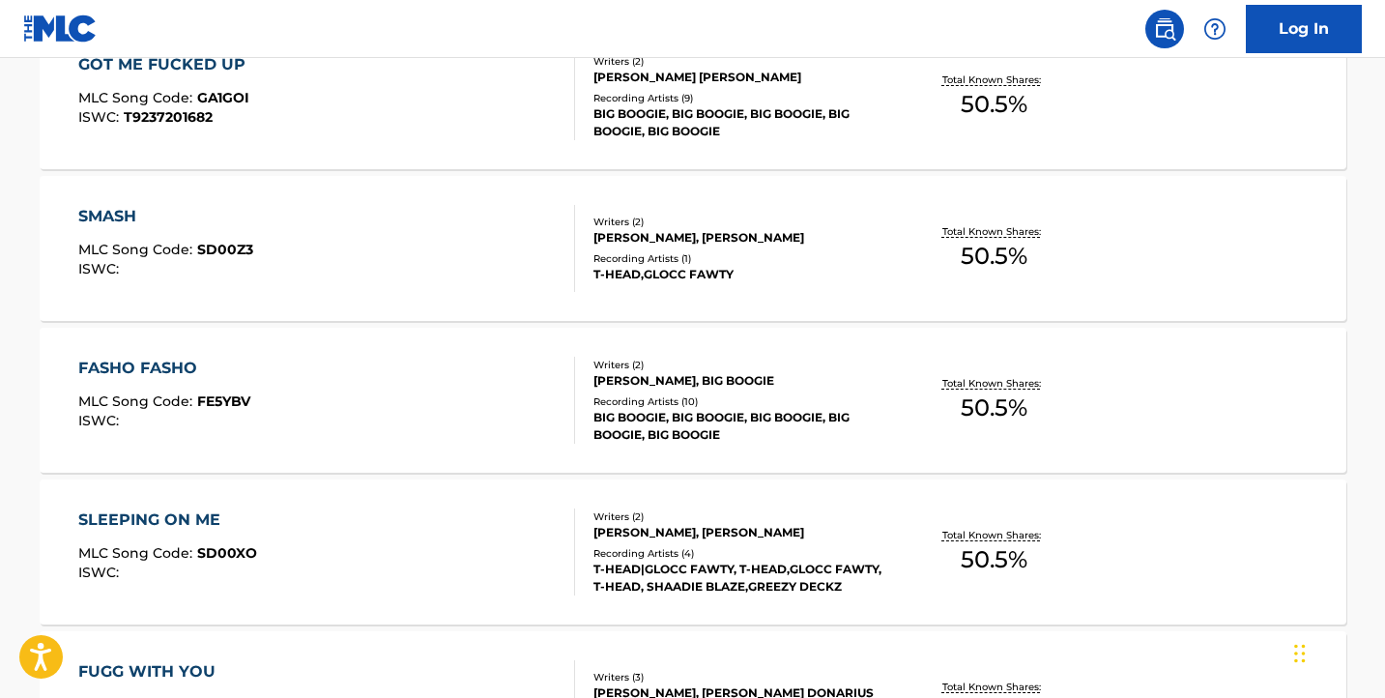
scroll to position [630, 0]
click at [358, 280] on div "SMASH MLC Song Code : SD00Z3 ISWC :" at bounding box center [326, 247] width 497 height 87
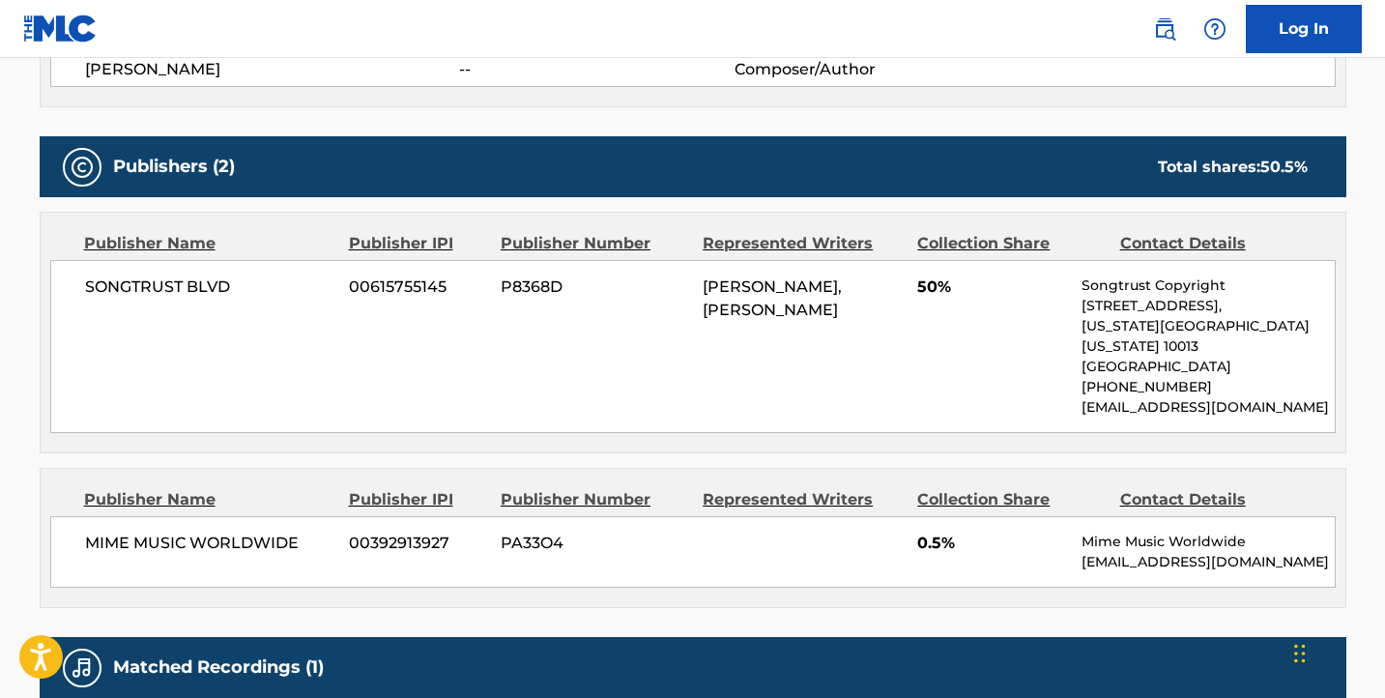
scroll to position [786, 0]
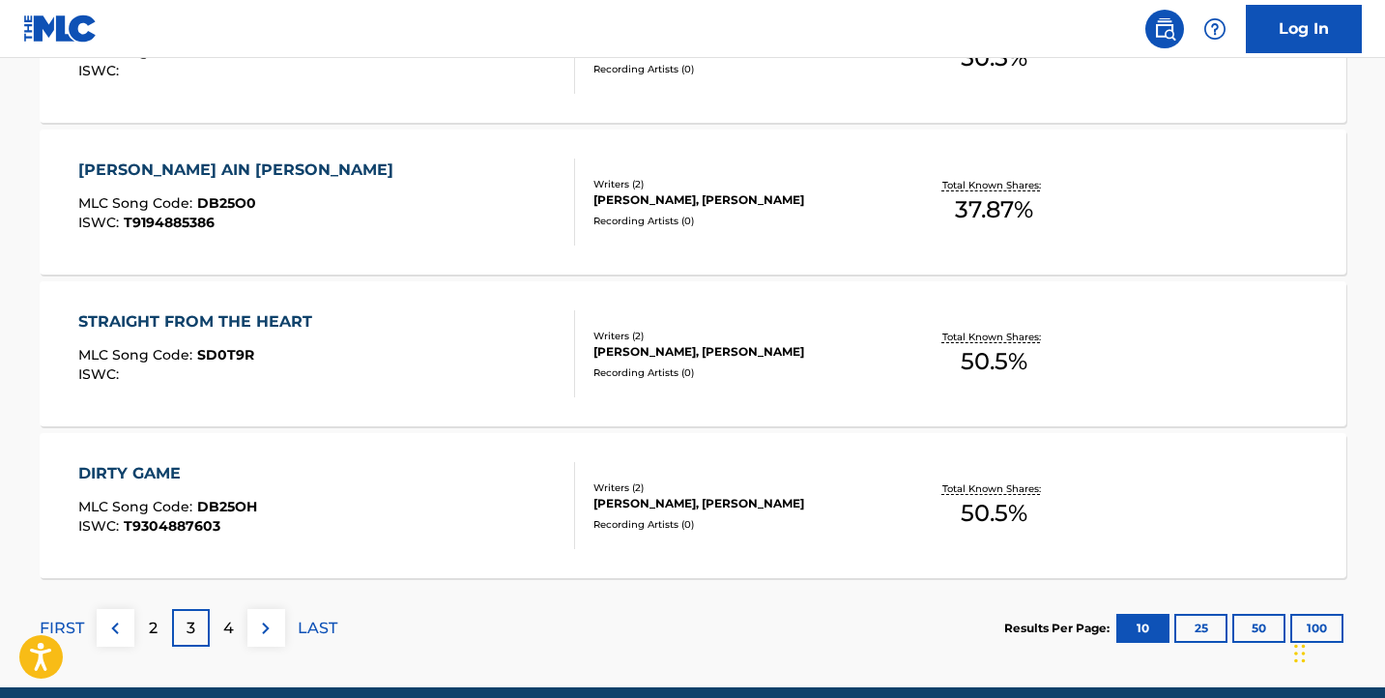
scroll to position [1668, 0]
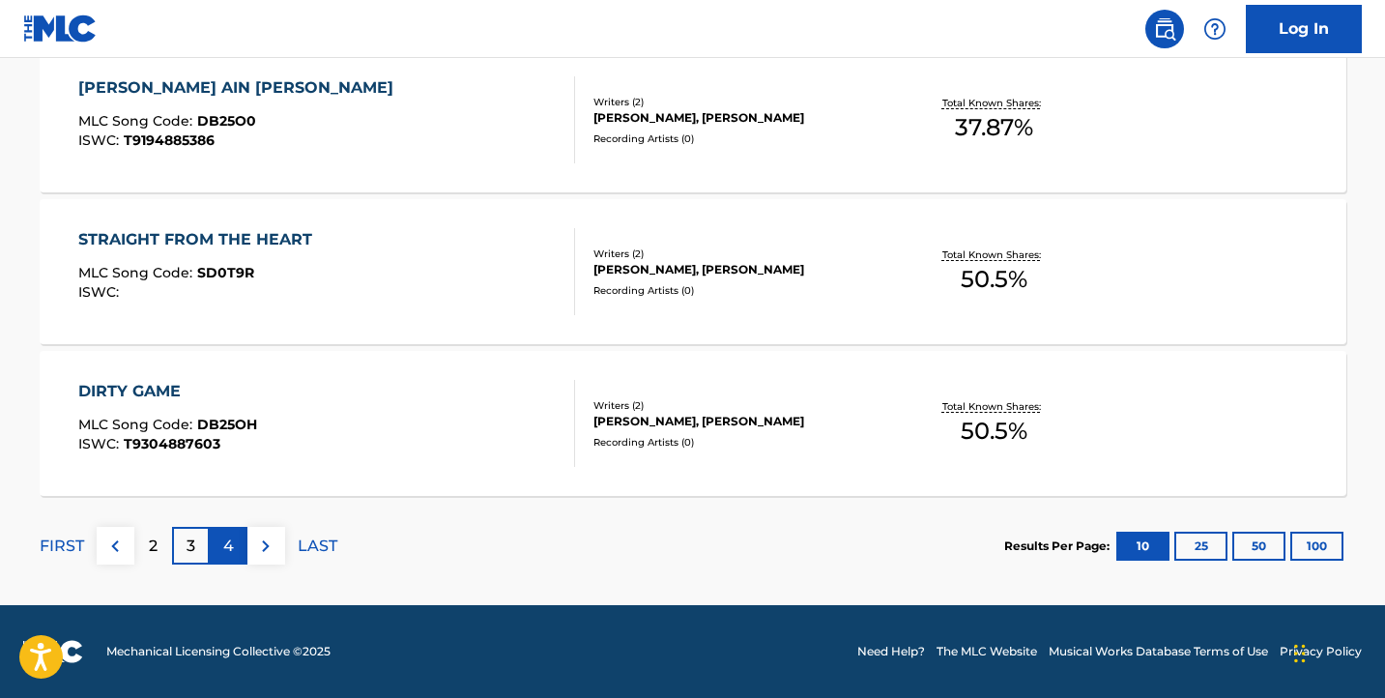
click at [232, 540] on p "4" at bounding box center [228, 545] width 11 height 23
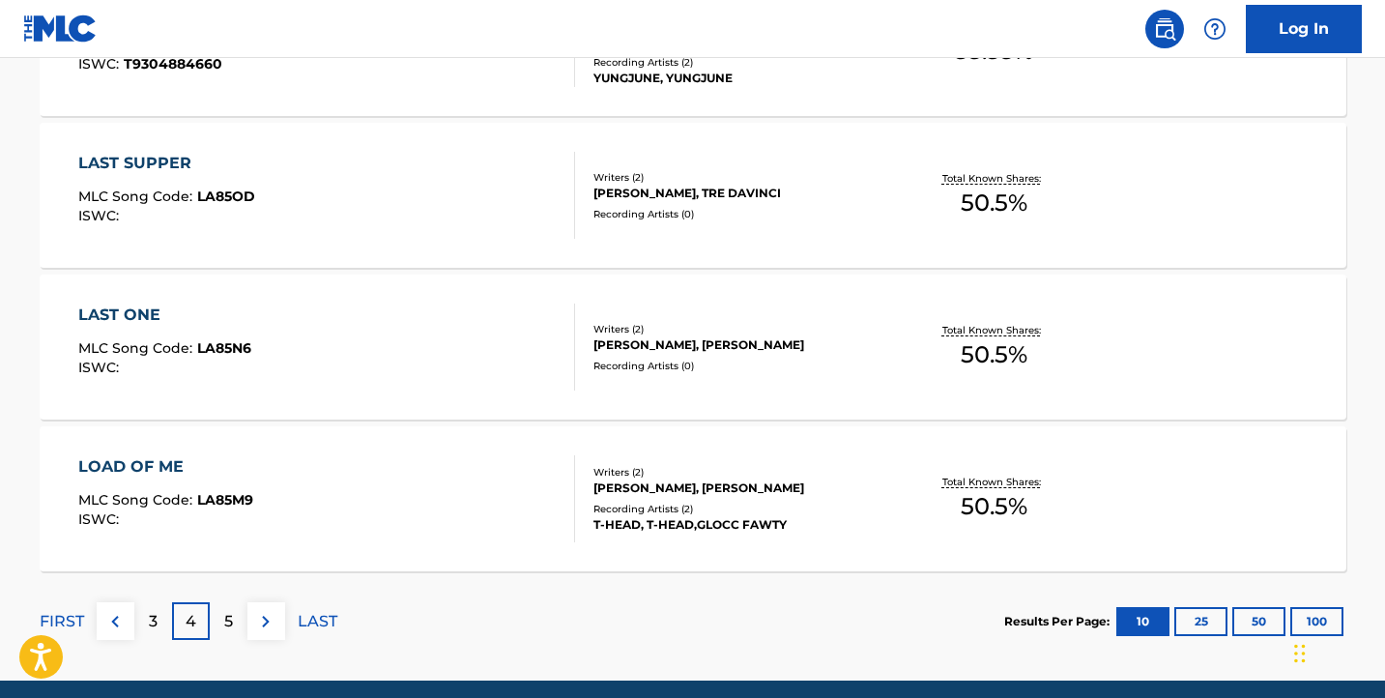
scroll to position [1597, 0]
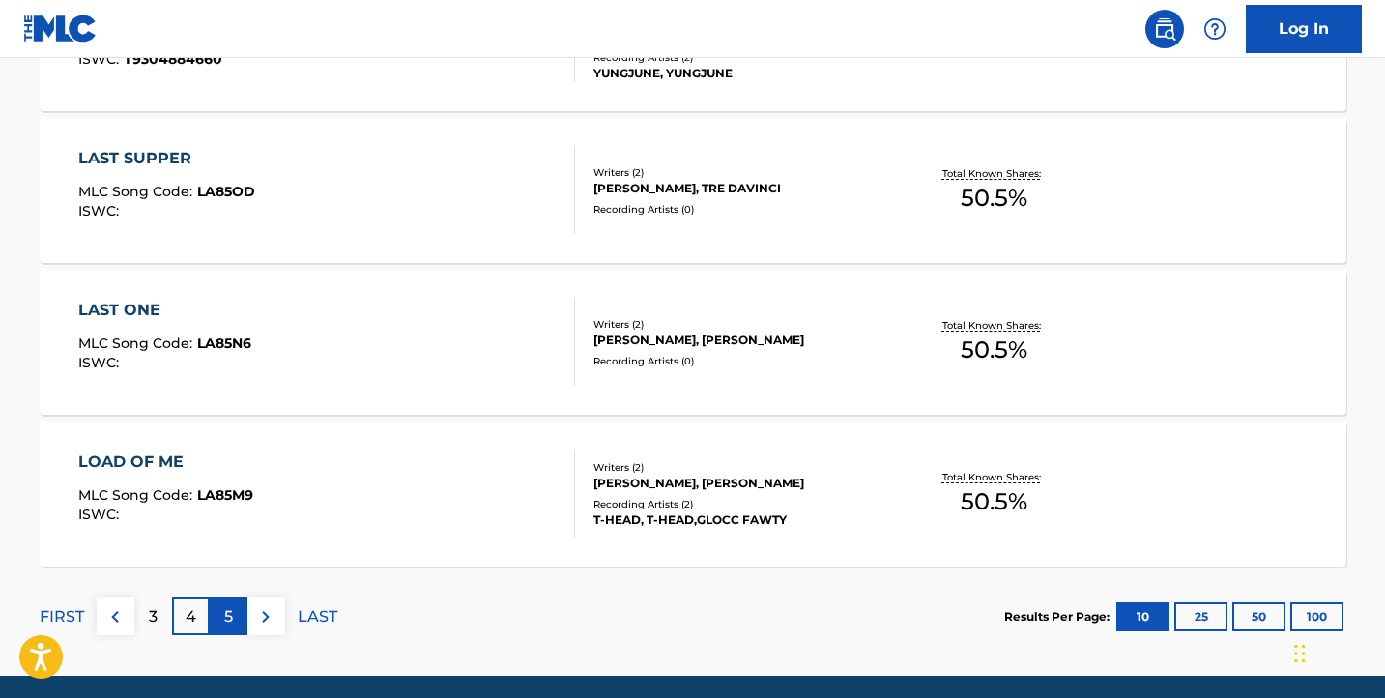
click at [224, 602] on div "5" at bounding box center [229, 616] width 38 height 38
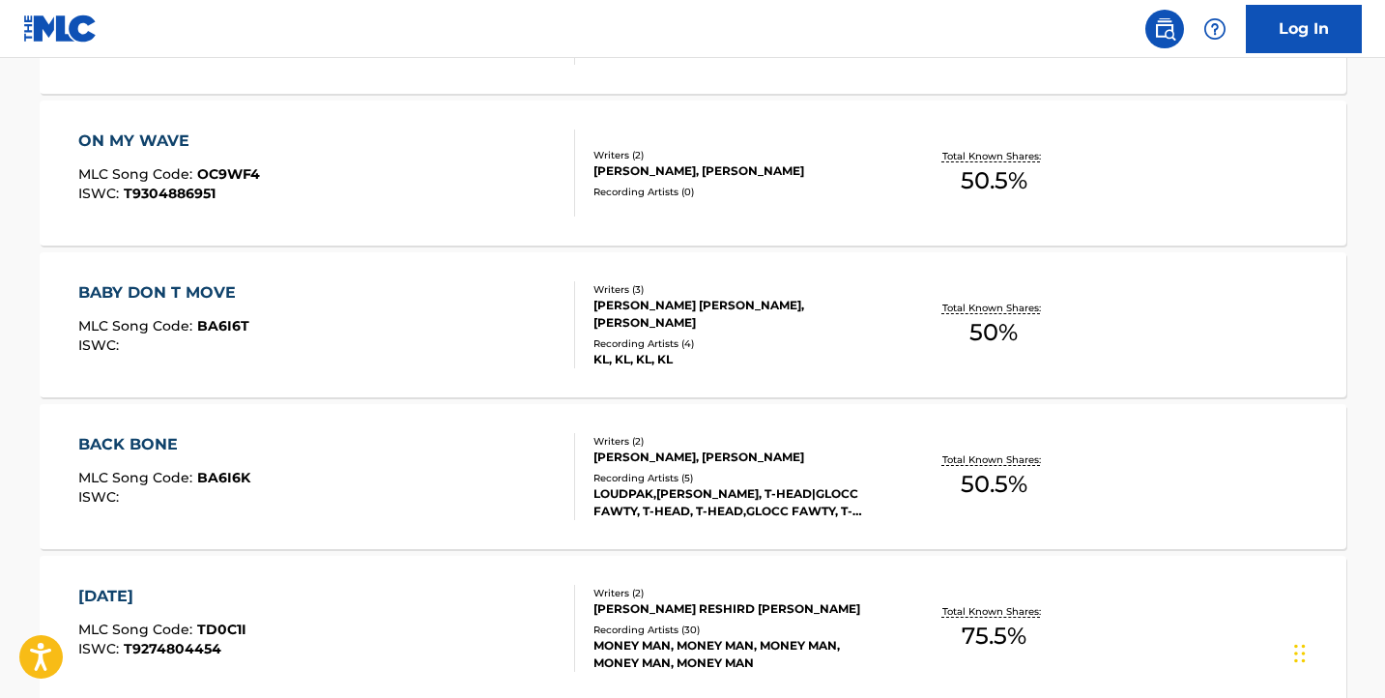
scroll to position [863, 0]
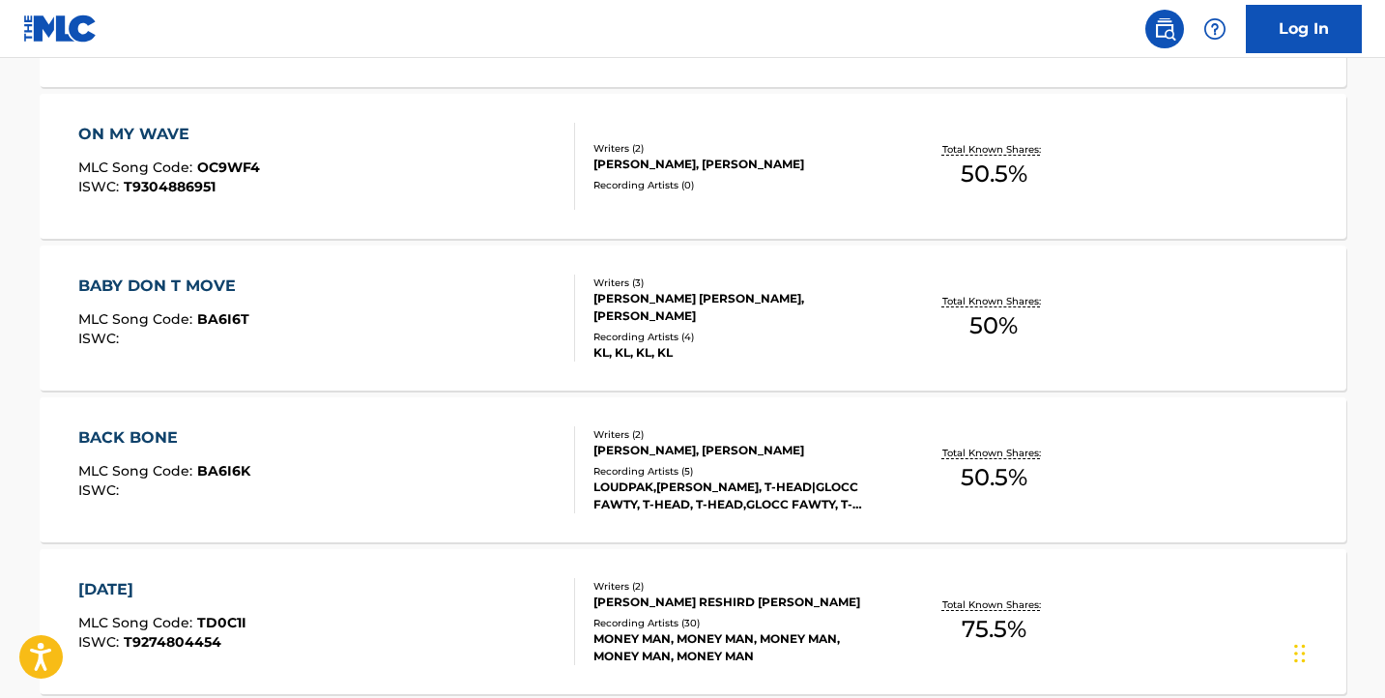
click at [292, 339] on div "BABY DON T MOVE MLC Song Code : BA6I6T ISWC :" at bounding box center [326, 317] width 497 height 87
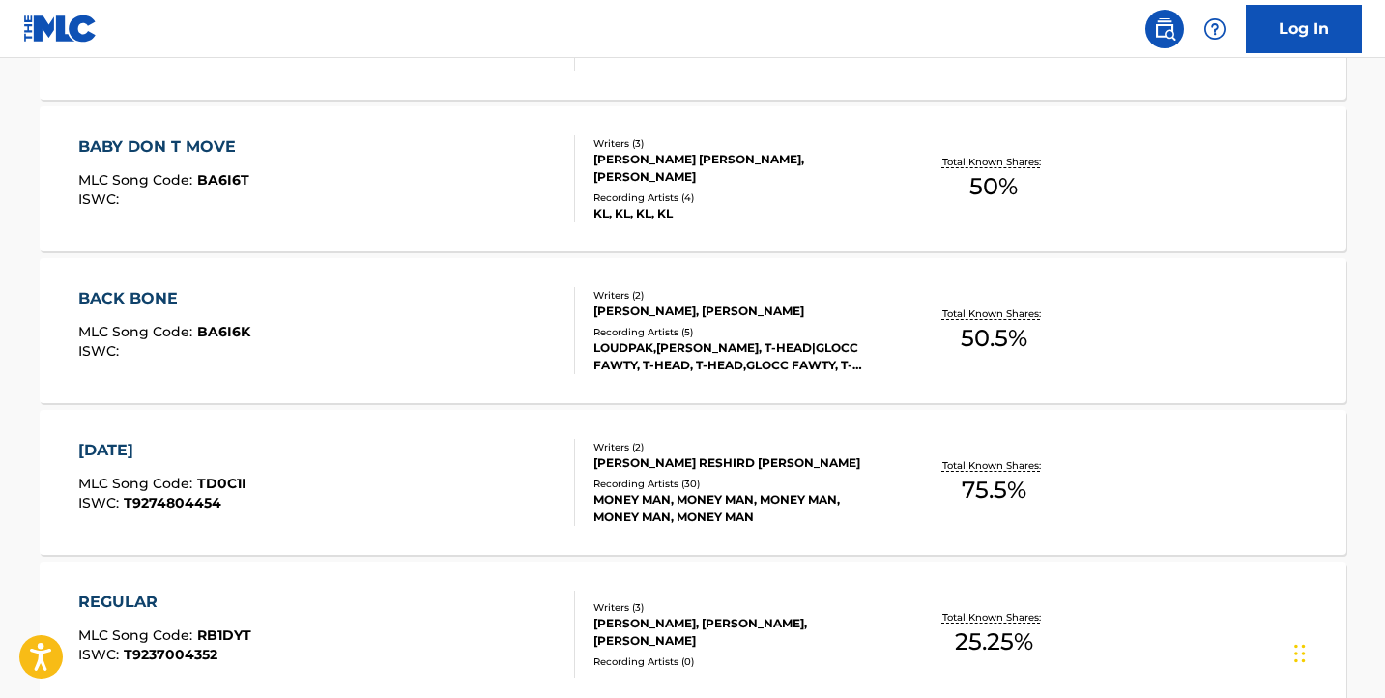
scroll to position [995, 0]
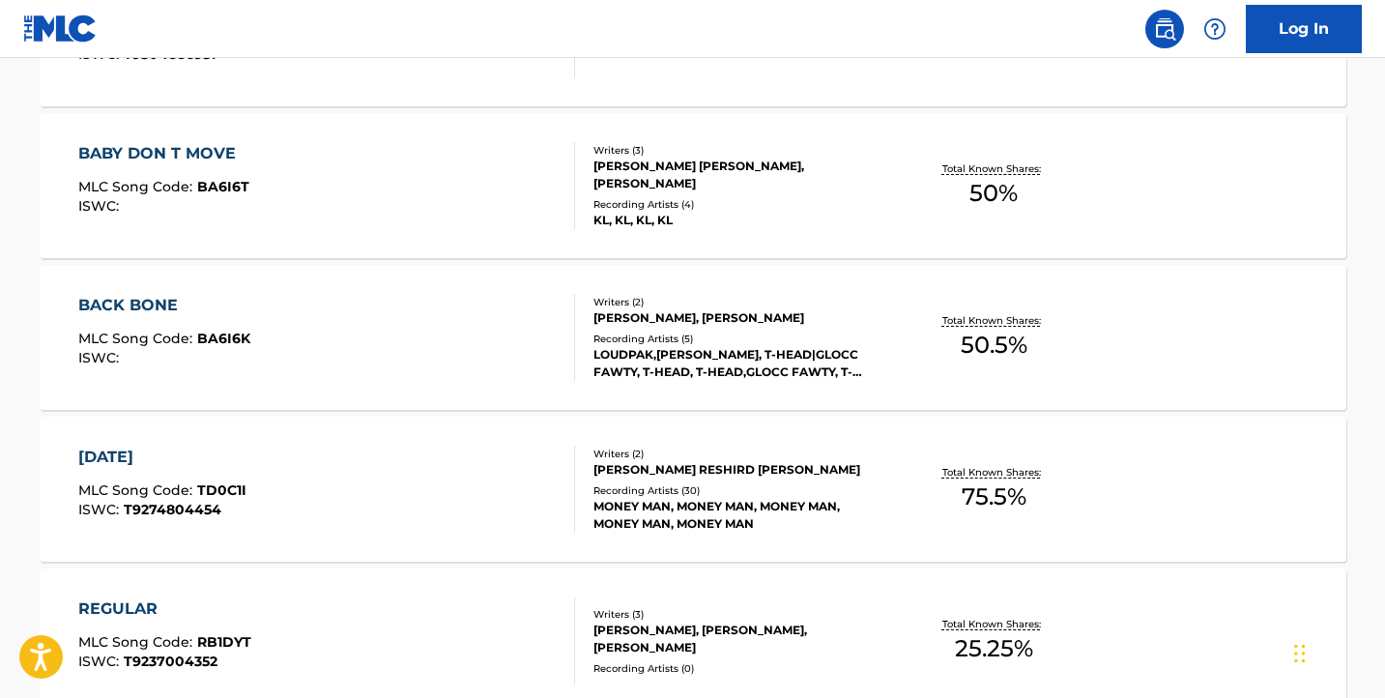
click at [292, 339] on div "BACK BONE MLC Song Code : BA6I6K ISWC :" at bounding box center [326, 337] width 497 height 87
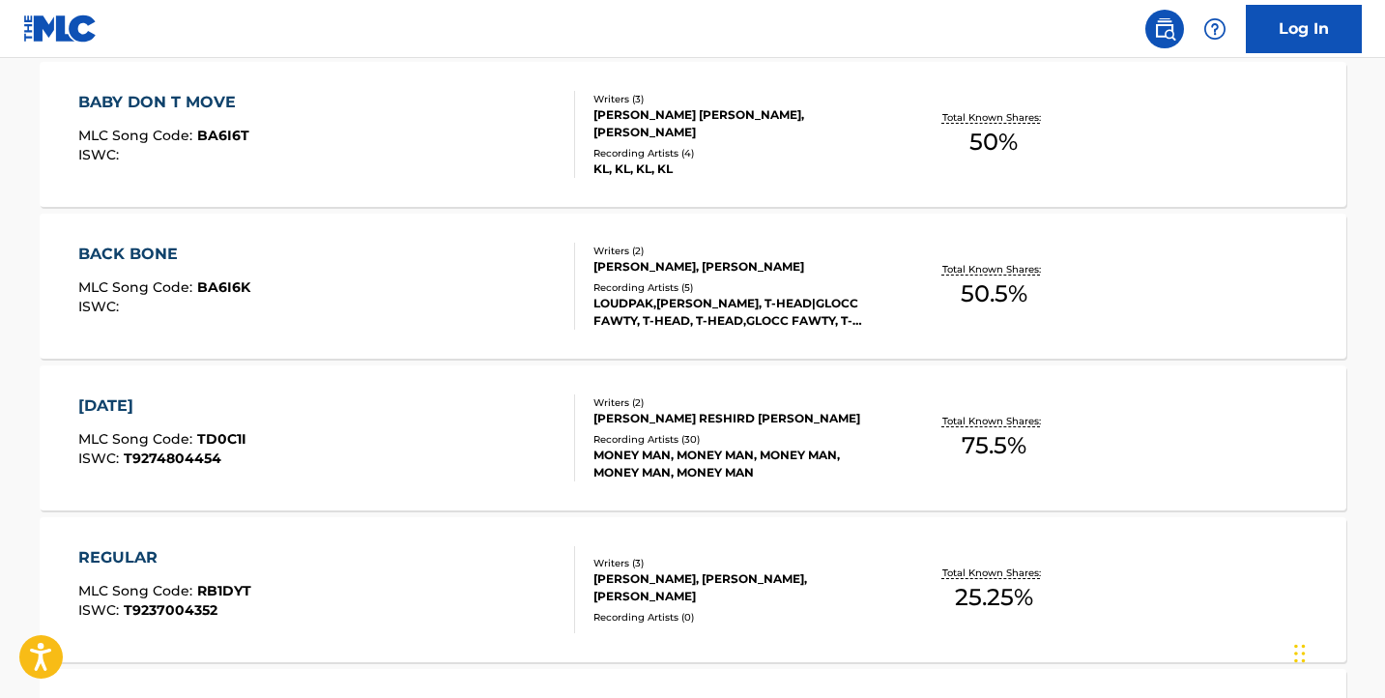
scroll to position [829, 0]
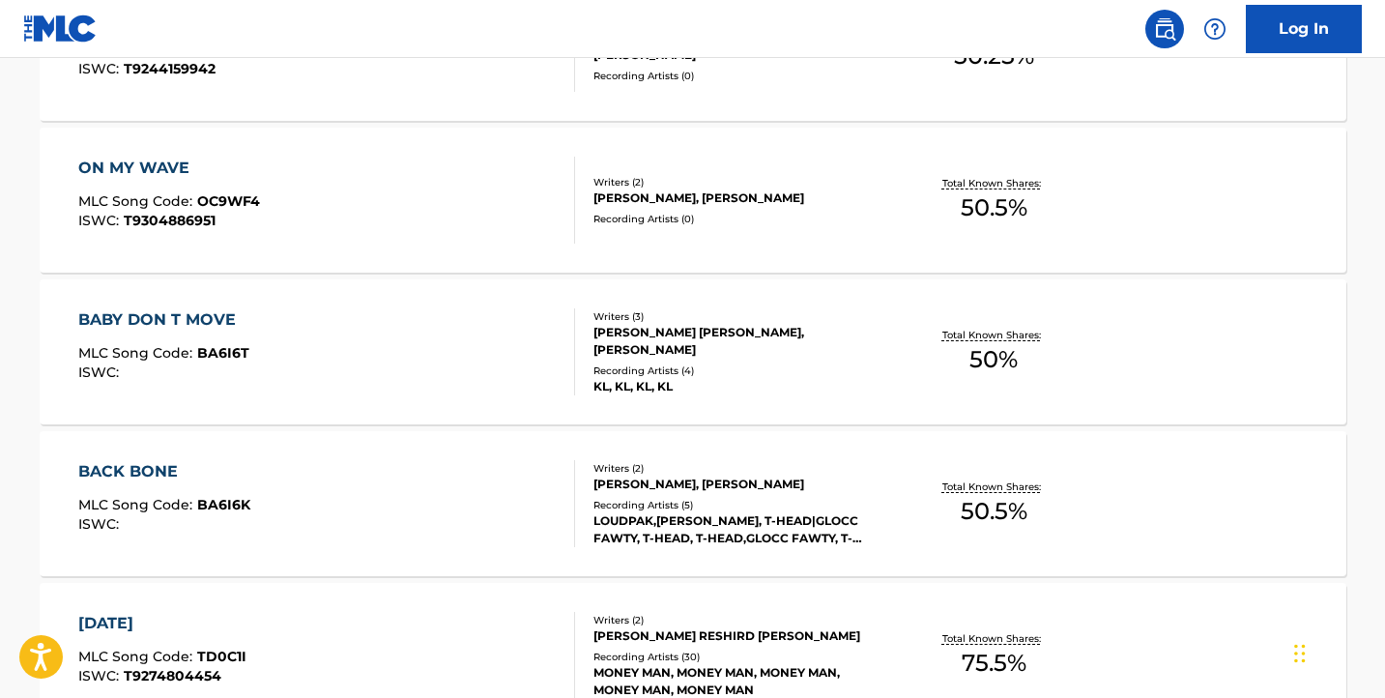
click at [281, 321] on div "BABY DON T MOVE MLC Song Code : BA6I6T ISWC :" at bounding box center [326, 351] width 497 height 87
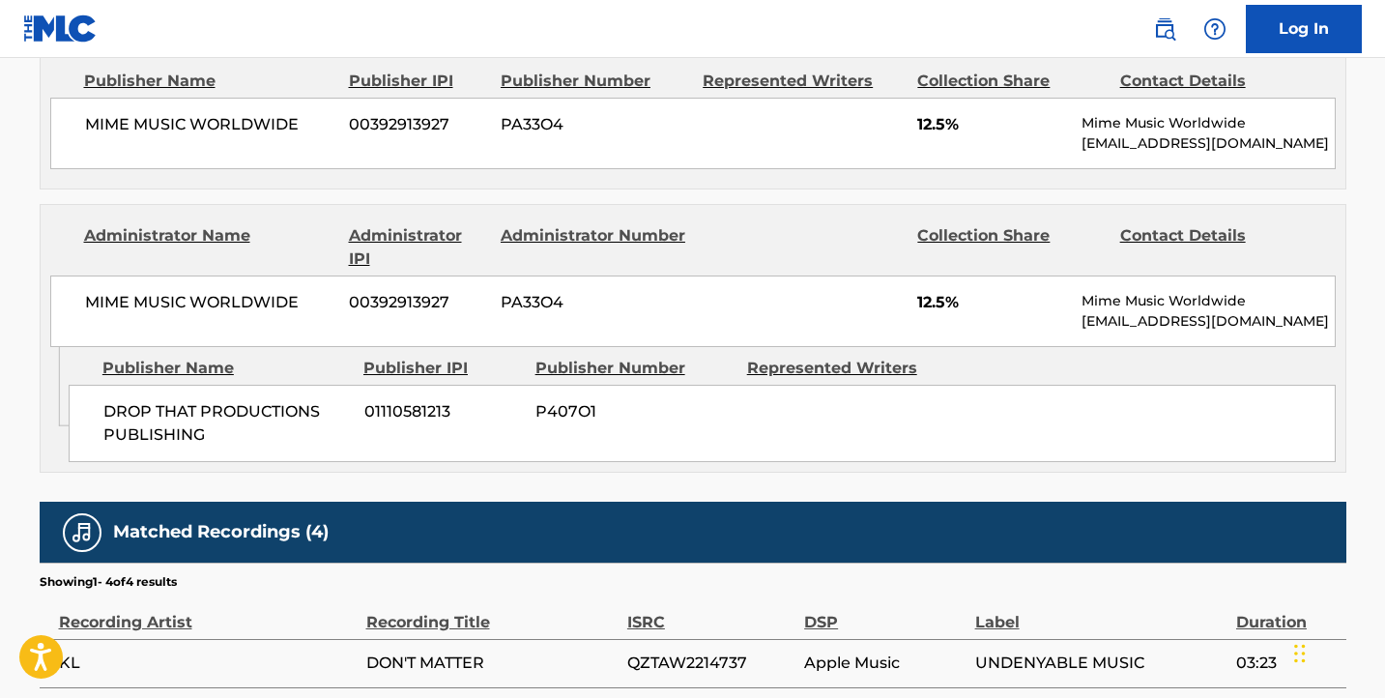
scroll to position [1352, 0]
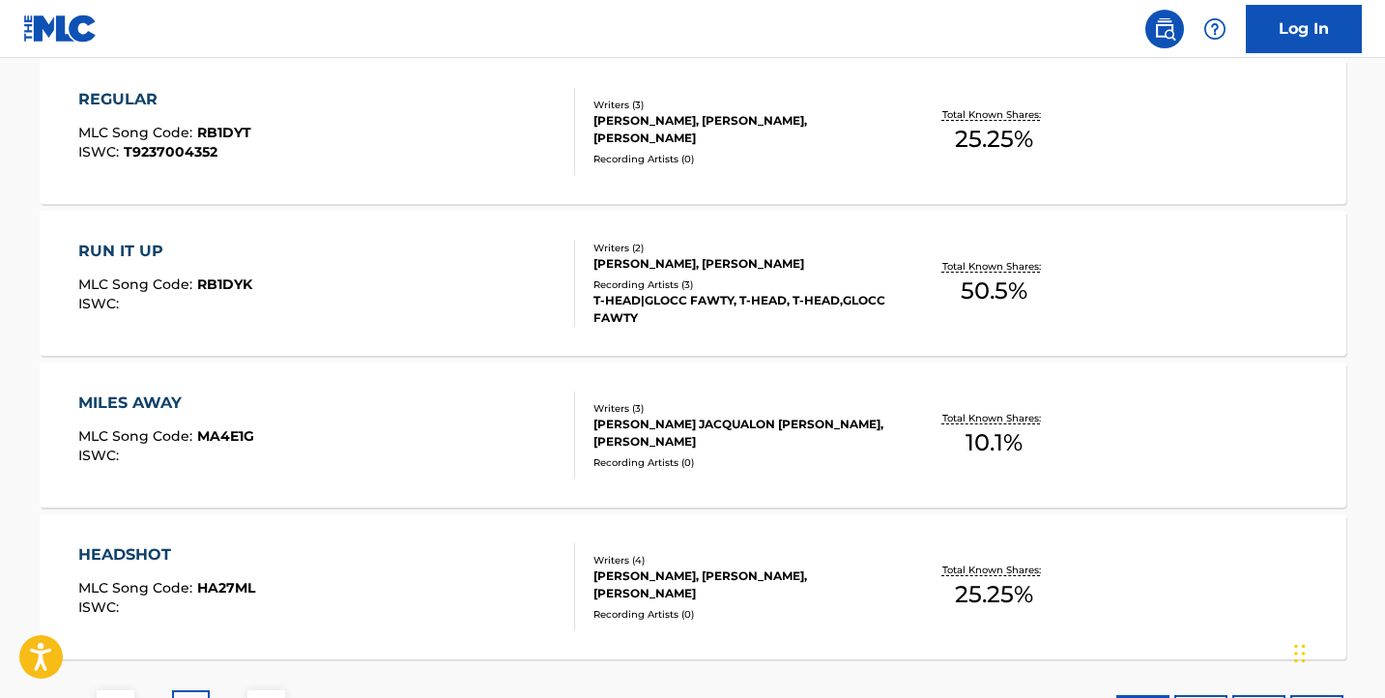
scroll to position [1668, 0]
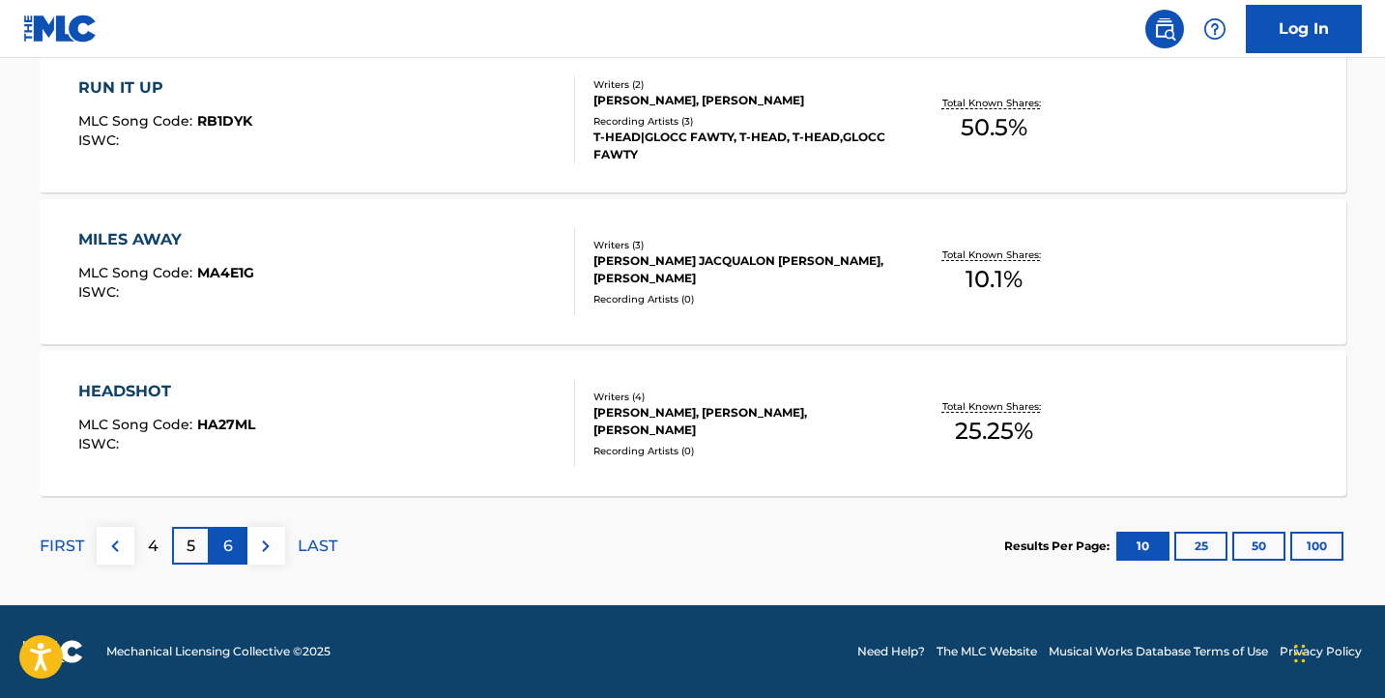
click at [215, 545] on div "6" at bounding box center [229, 546] width 38 height 38
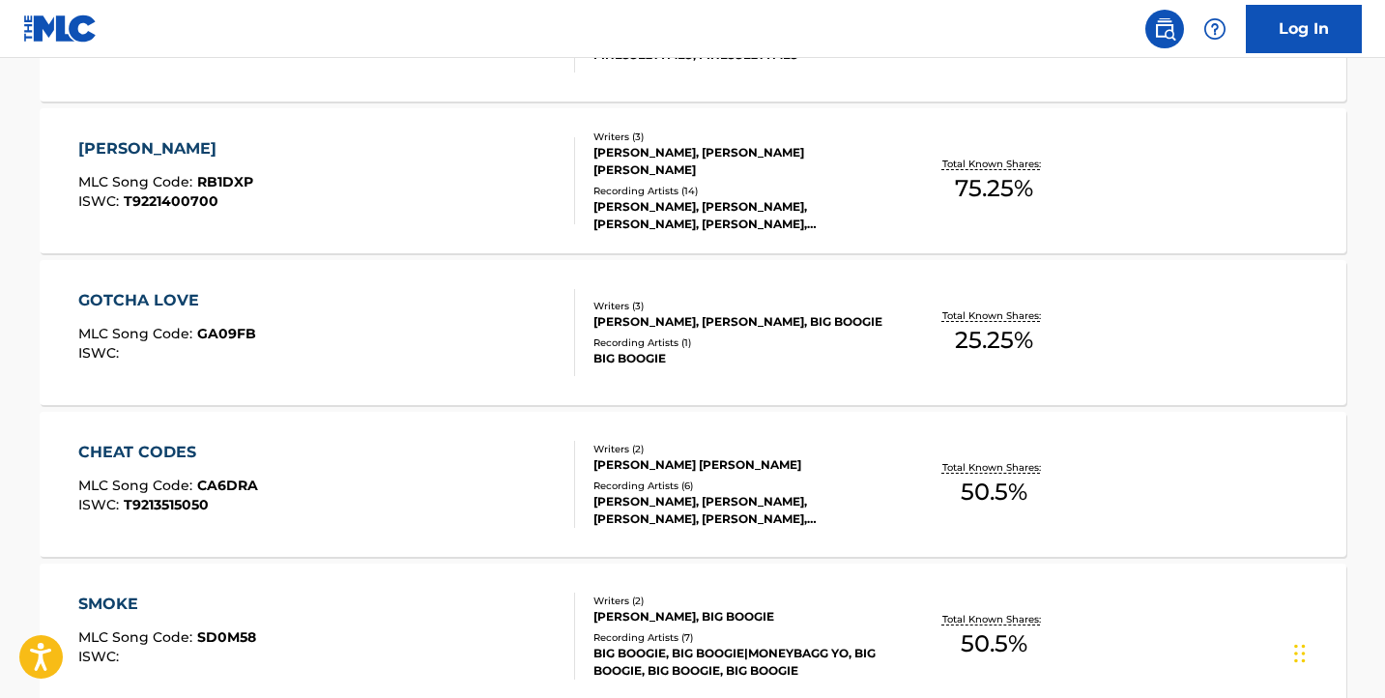
scroll to position [843, 0]
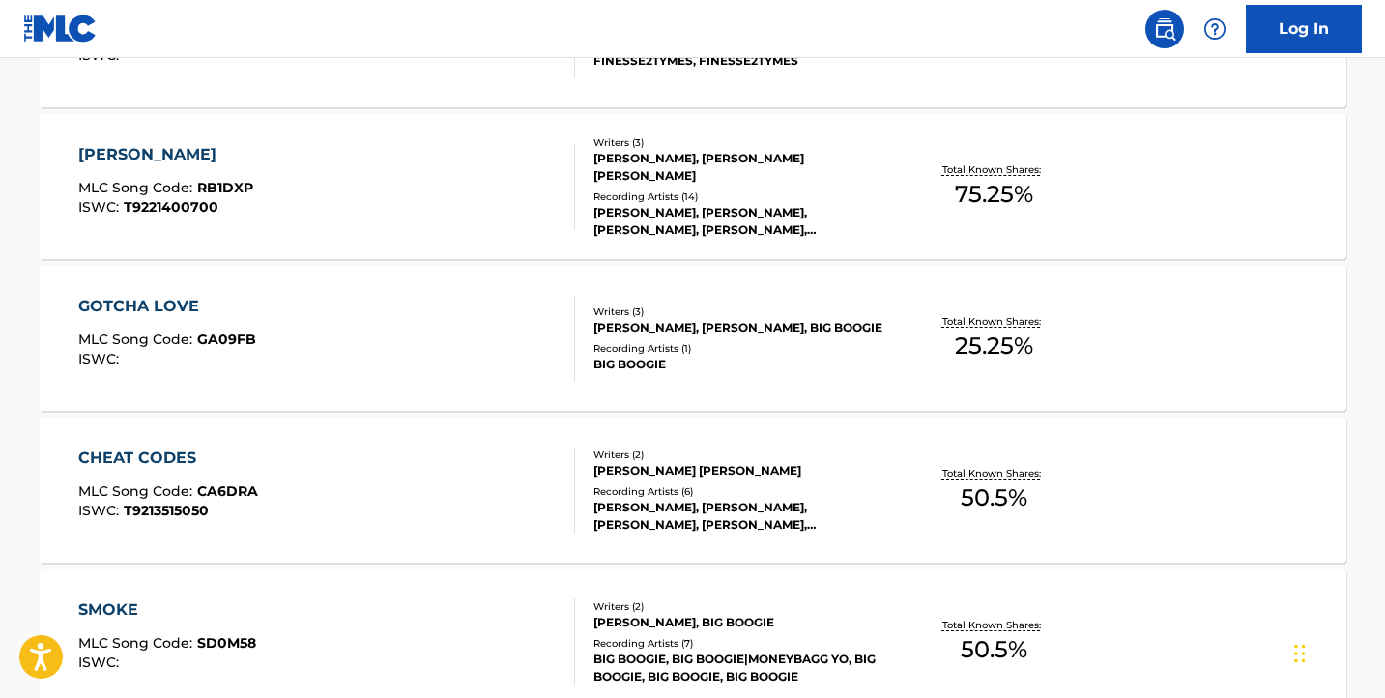
click at [358, 187] on div "[PERSON_NAME] MLC Song Code : RB1DXP ISWC : T9221400700" at bounding box center [326, 186] width 497 height 87
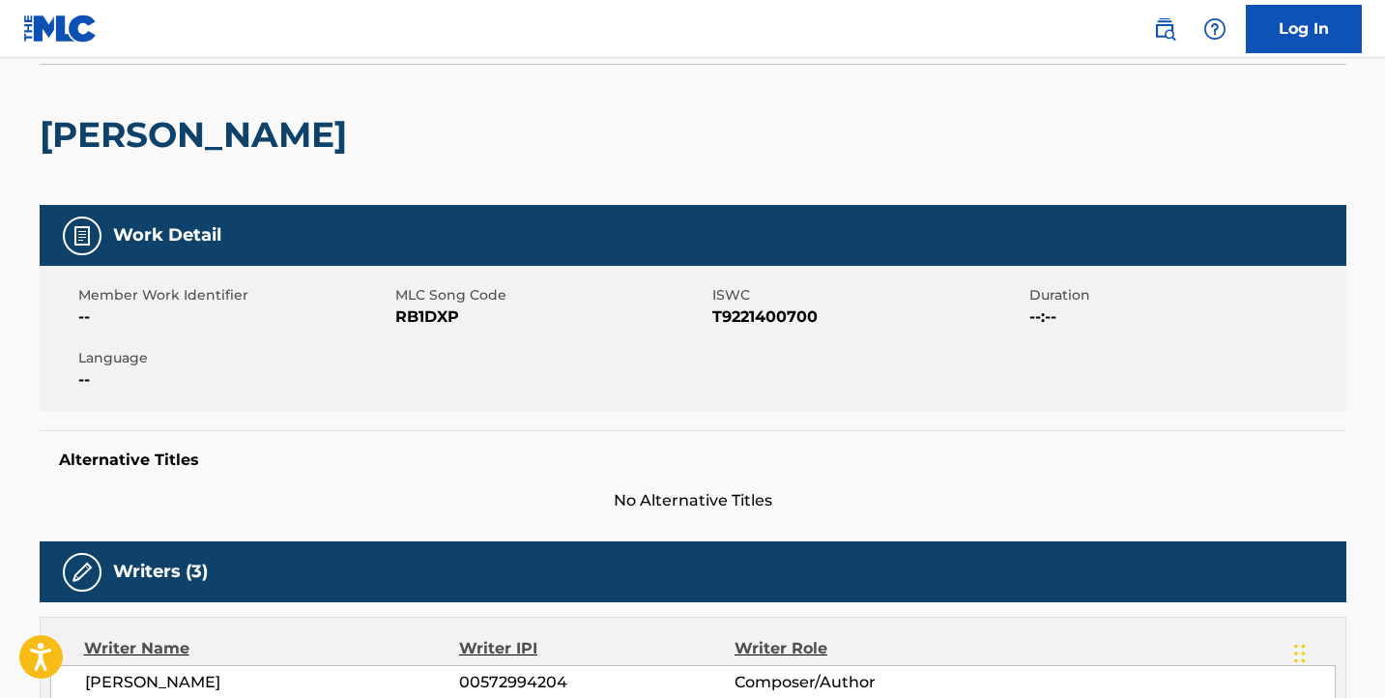
scroll to position [126, 0]
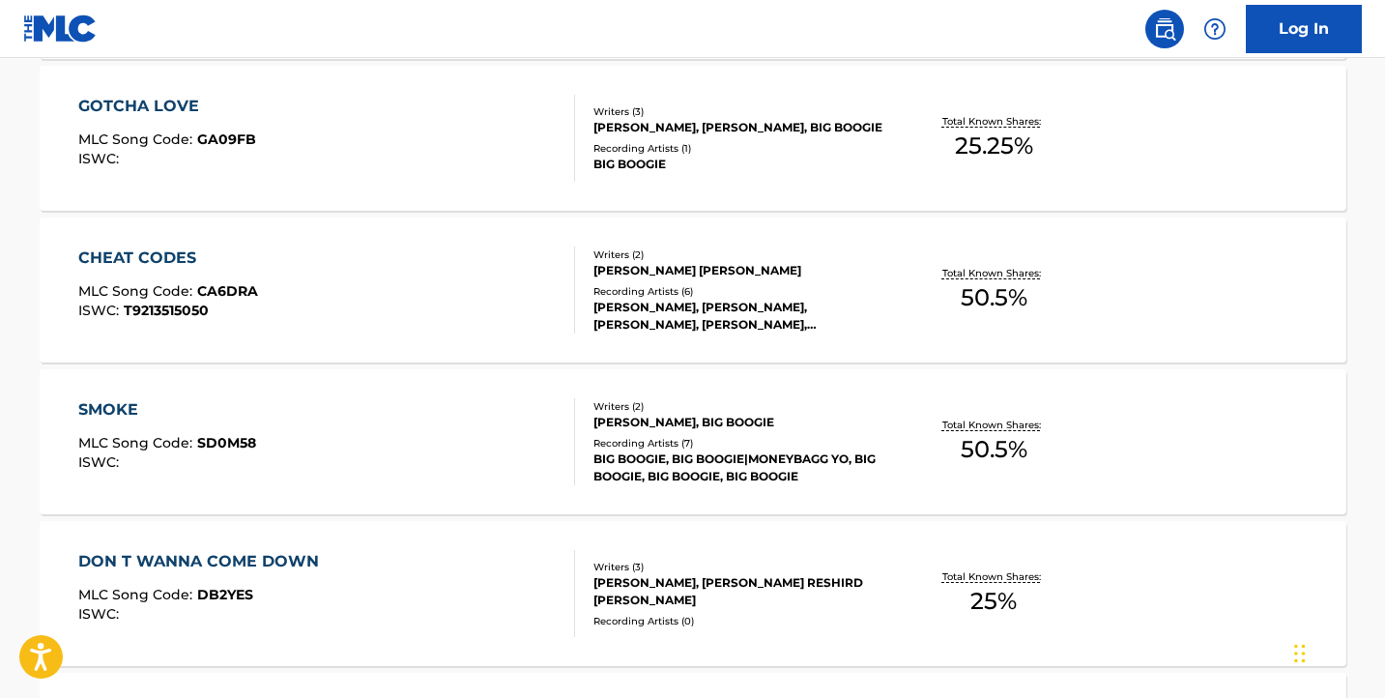
scroll to position [1668, 0]
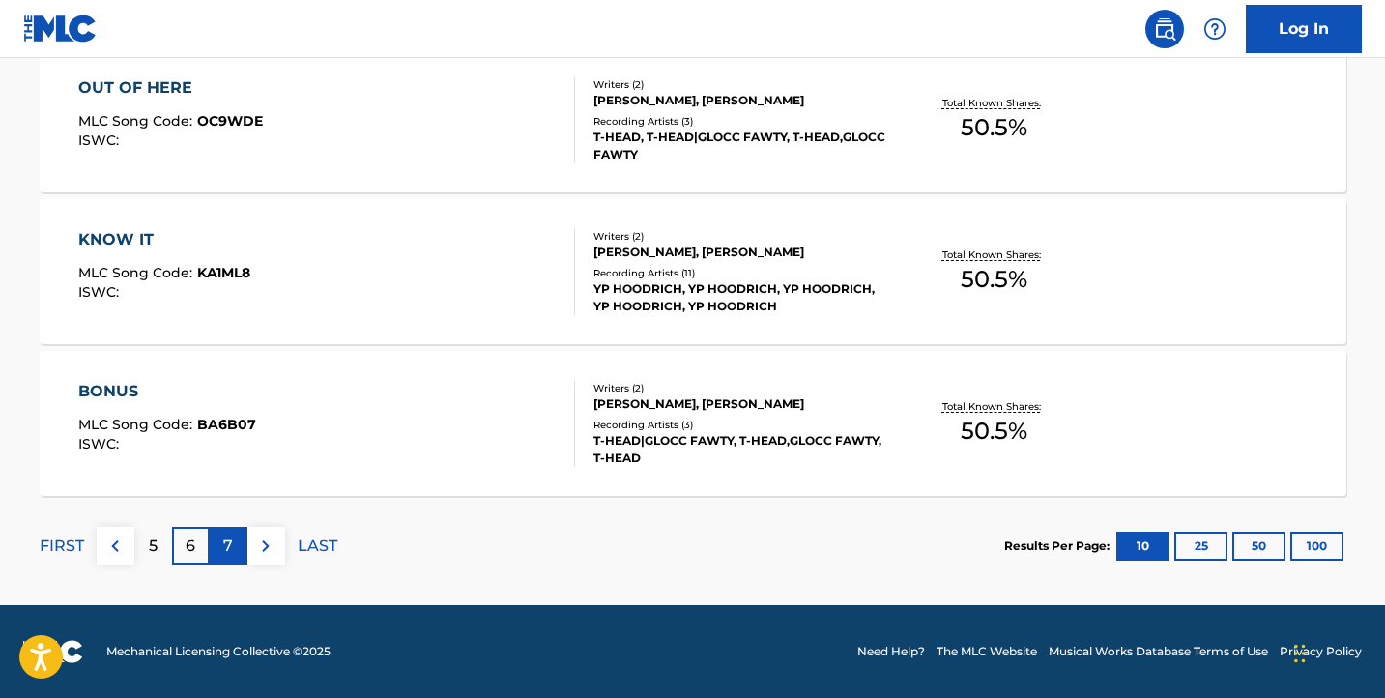
click at [220, 542] on div "7" at bounding box center [229, 546] width 38 height 38
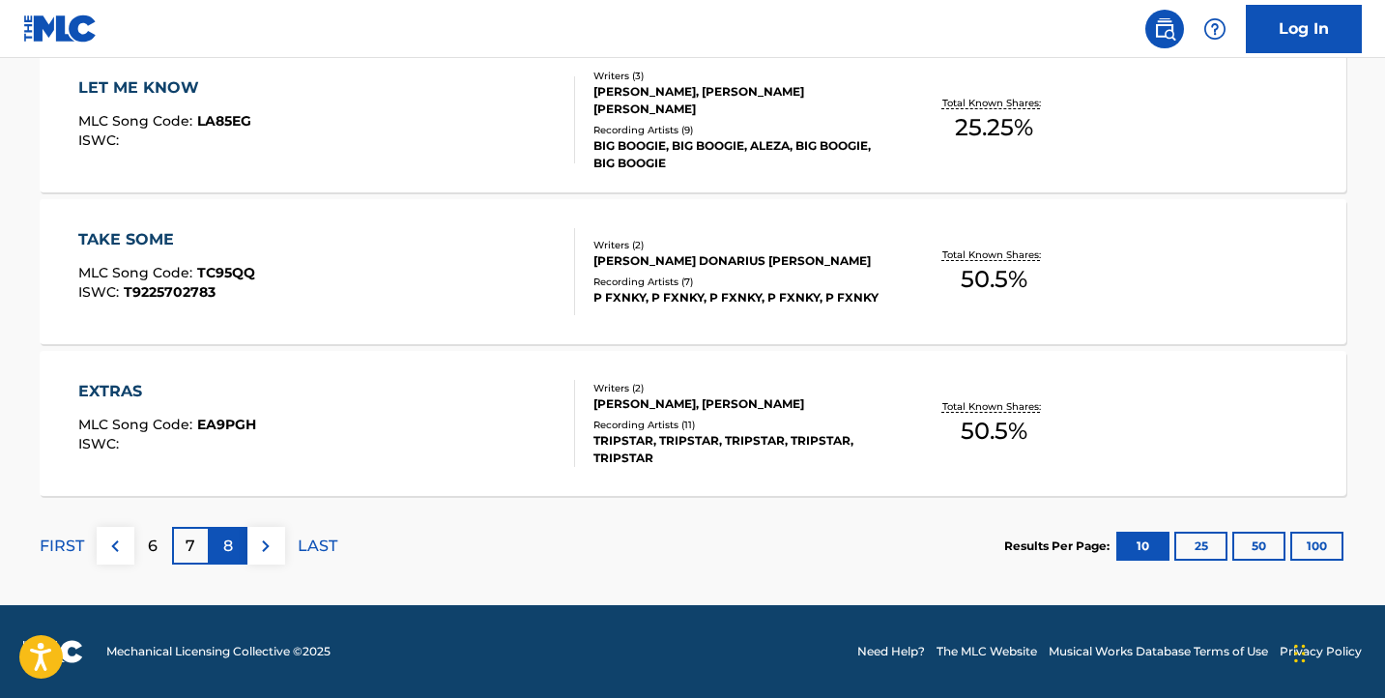
click at [224, 553] on p "8" at bounding box center [228, 545] width 10 height 23
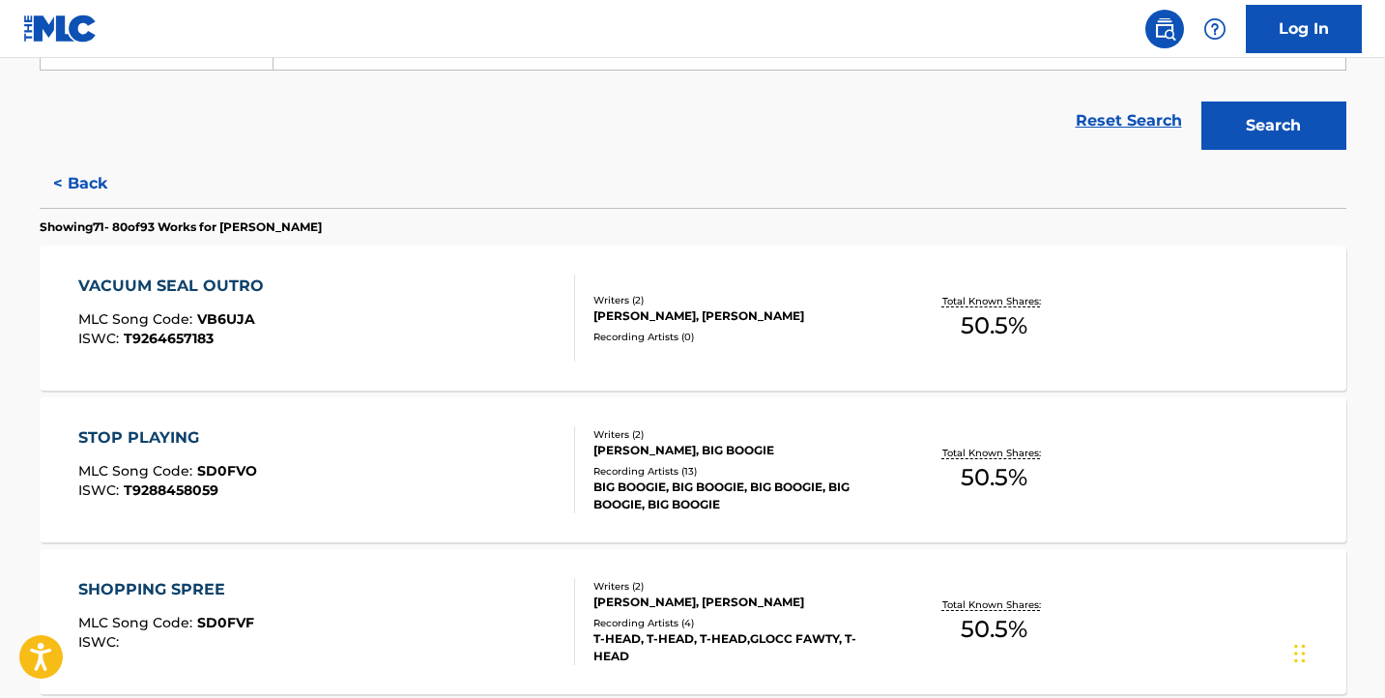
scroll to position [512, 0]
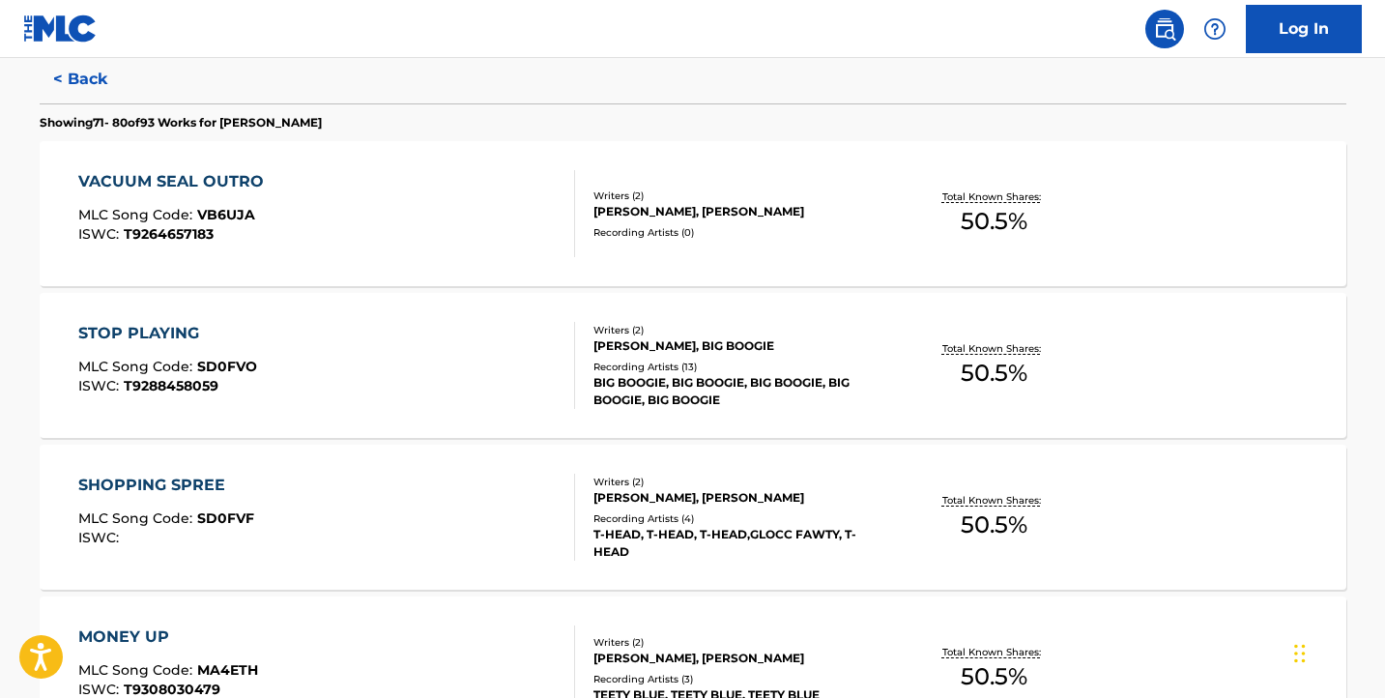
click at [314, 238] on div "VACUUM SEAL OUTRO MLC Song Code : VB6UJA ISWC : T9264657183" at bounding box center [326, 213] width 497 height 87
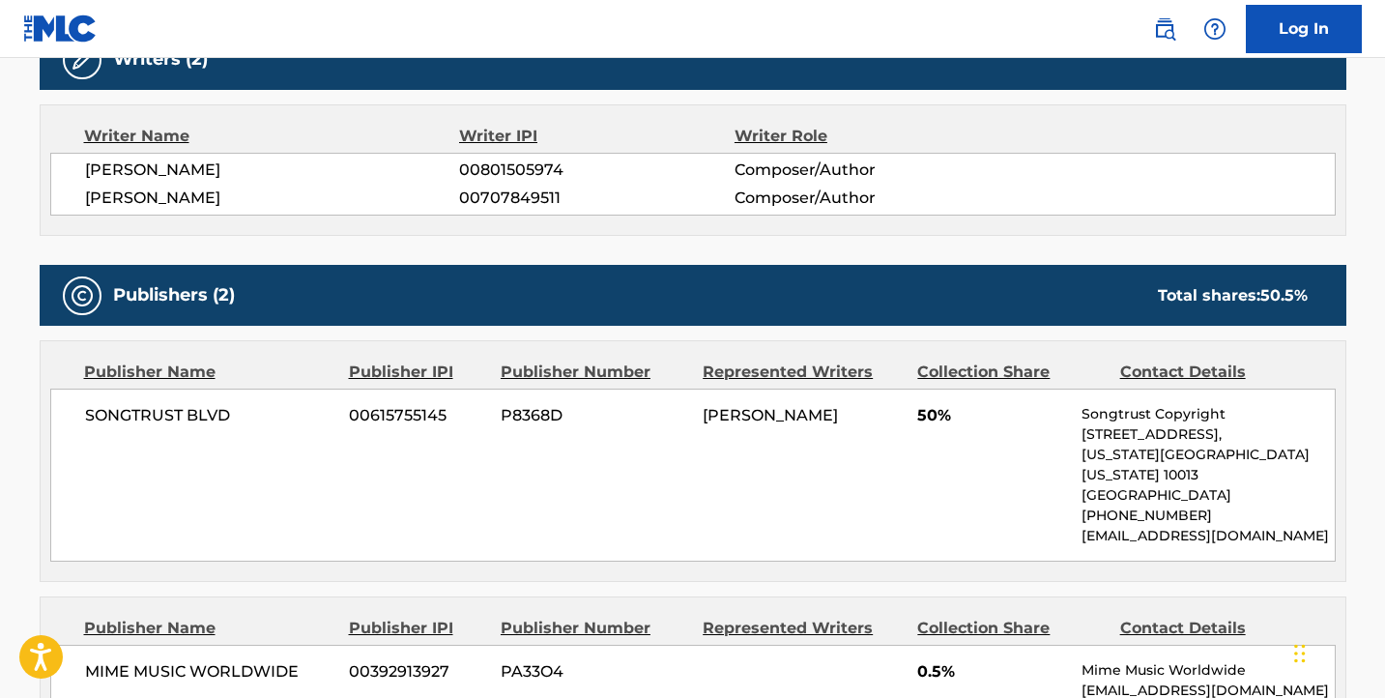
scroll to position [614, 0]
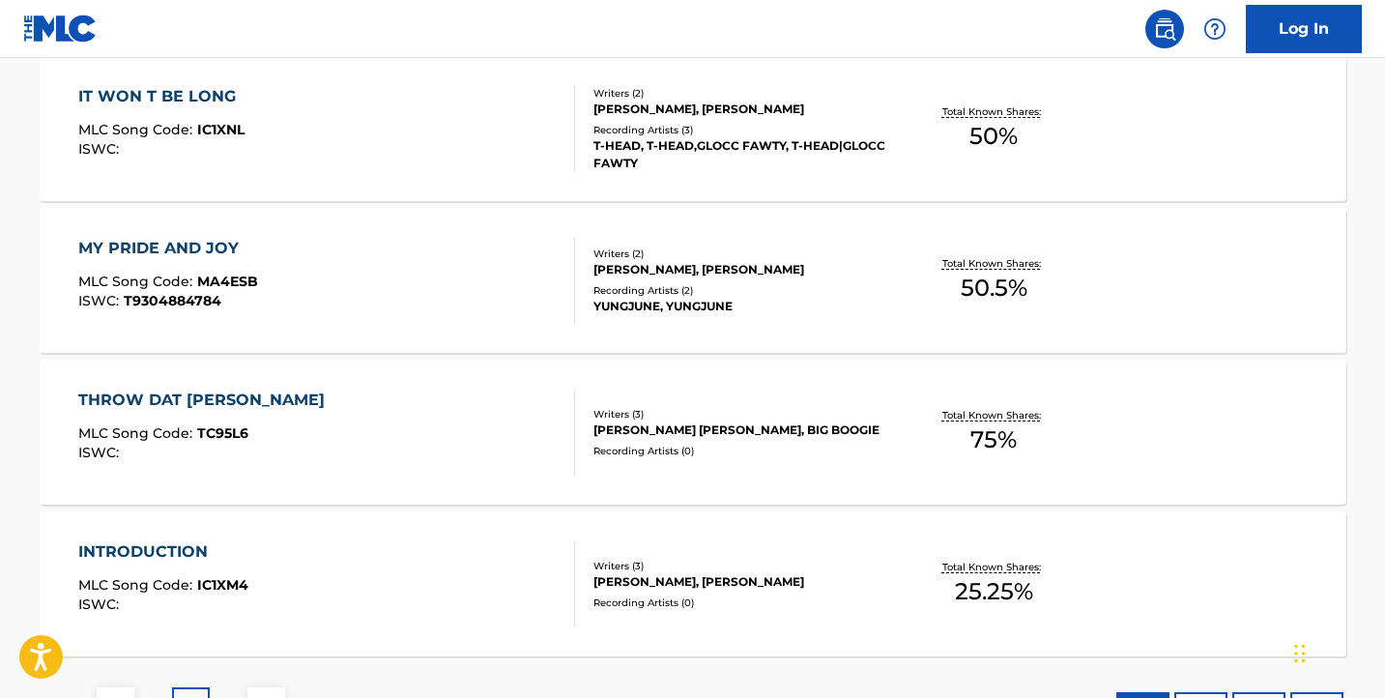
scroll to position [1668, 0]
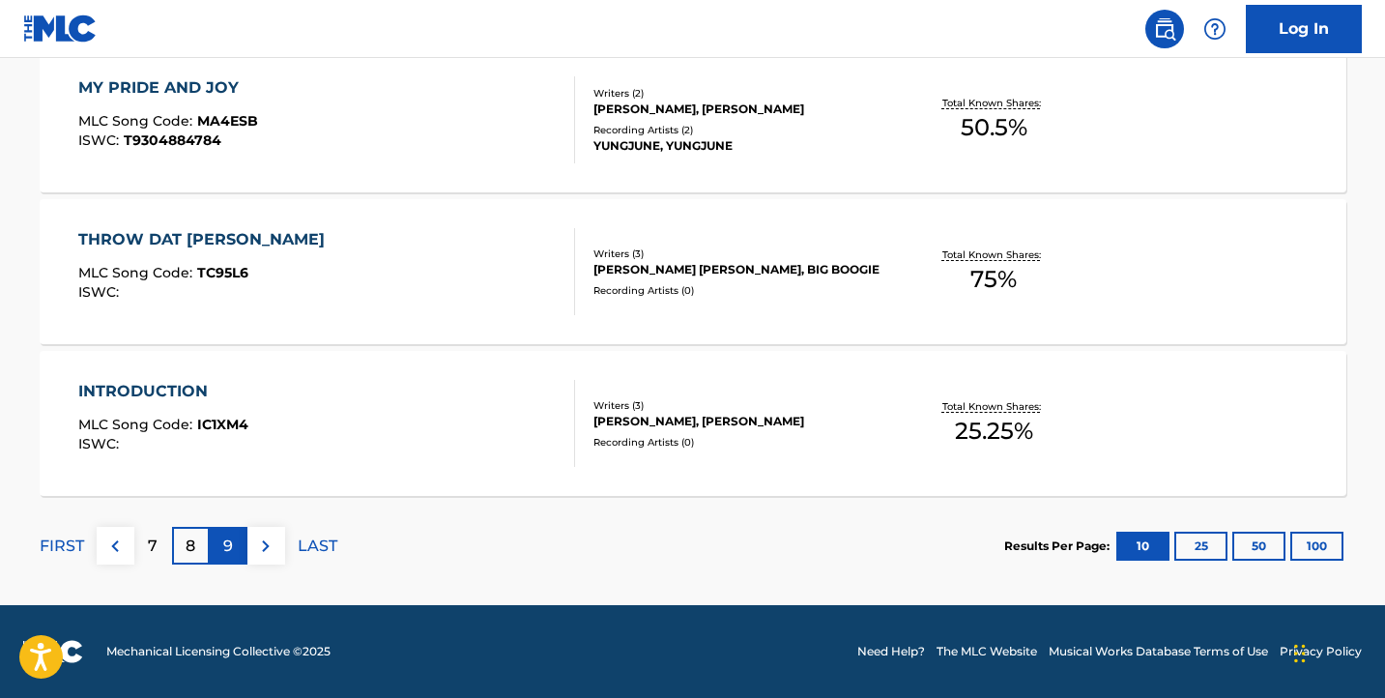
click at [215, 547] on div "9" at bounding box center [229, 546] width 38 height 38
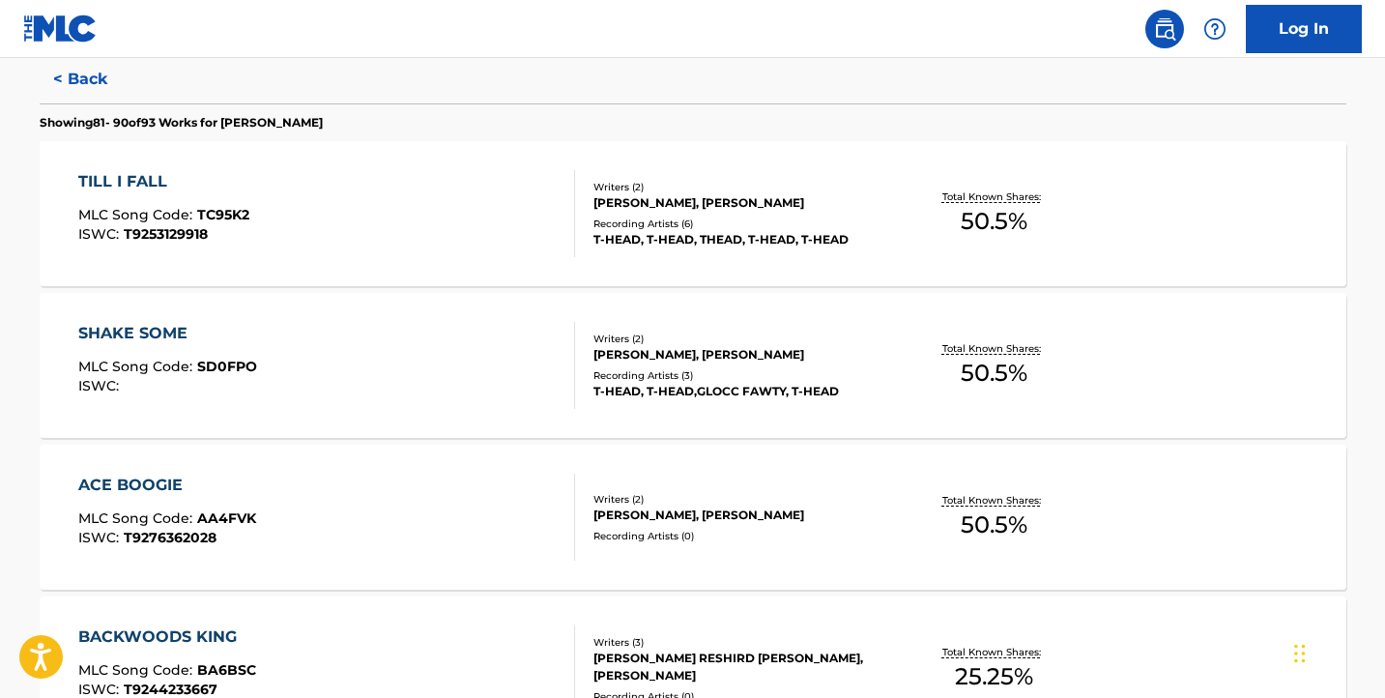
scroll to position [513, 0]
click at [295, 260] on div "TILL I FALL MLC Song Code : TC95K2 ISWC : T9253129918 Writers ( 2 ) [PERSON_NAM…" at bounding box center [693, 212] width 1306 height 145
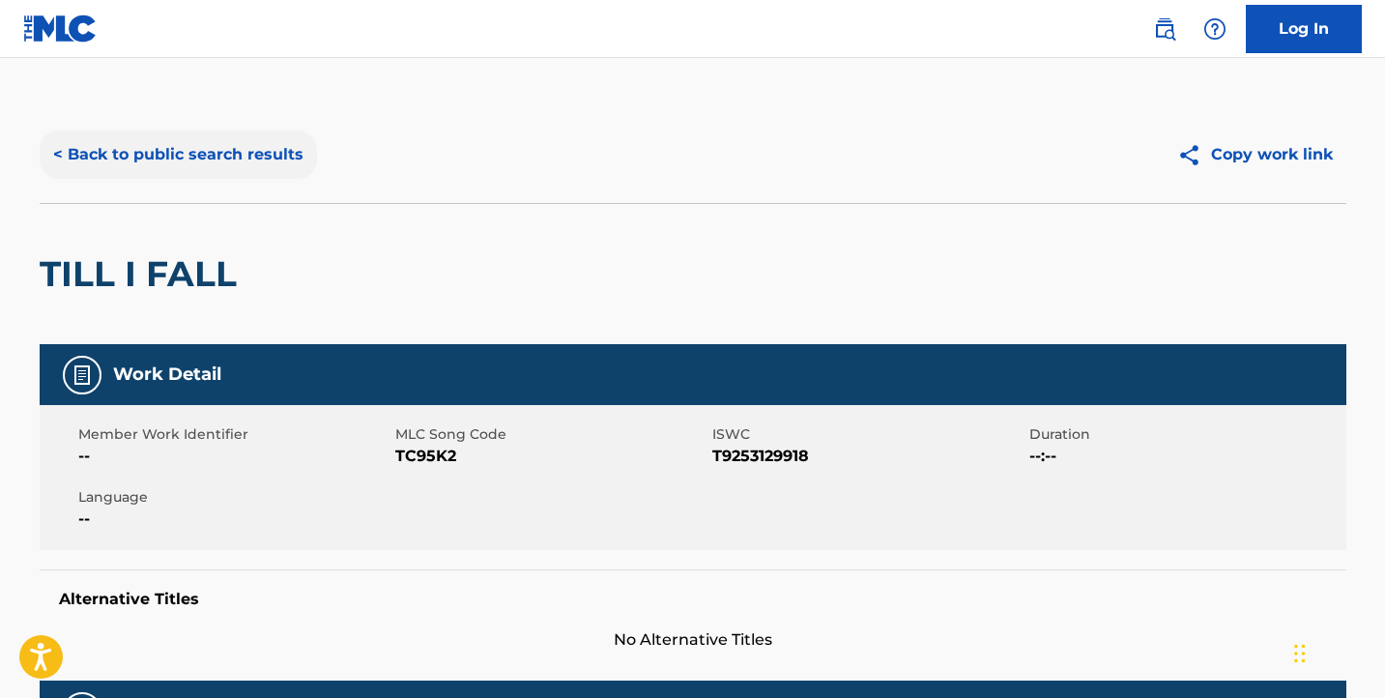
click at [197, 161] on button "< Back to public search results" at bounding box center [178, 154] width 277 height 48
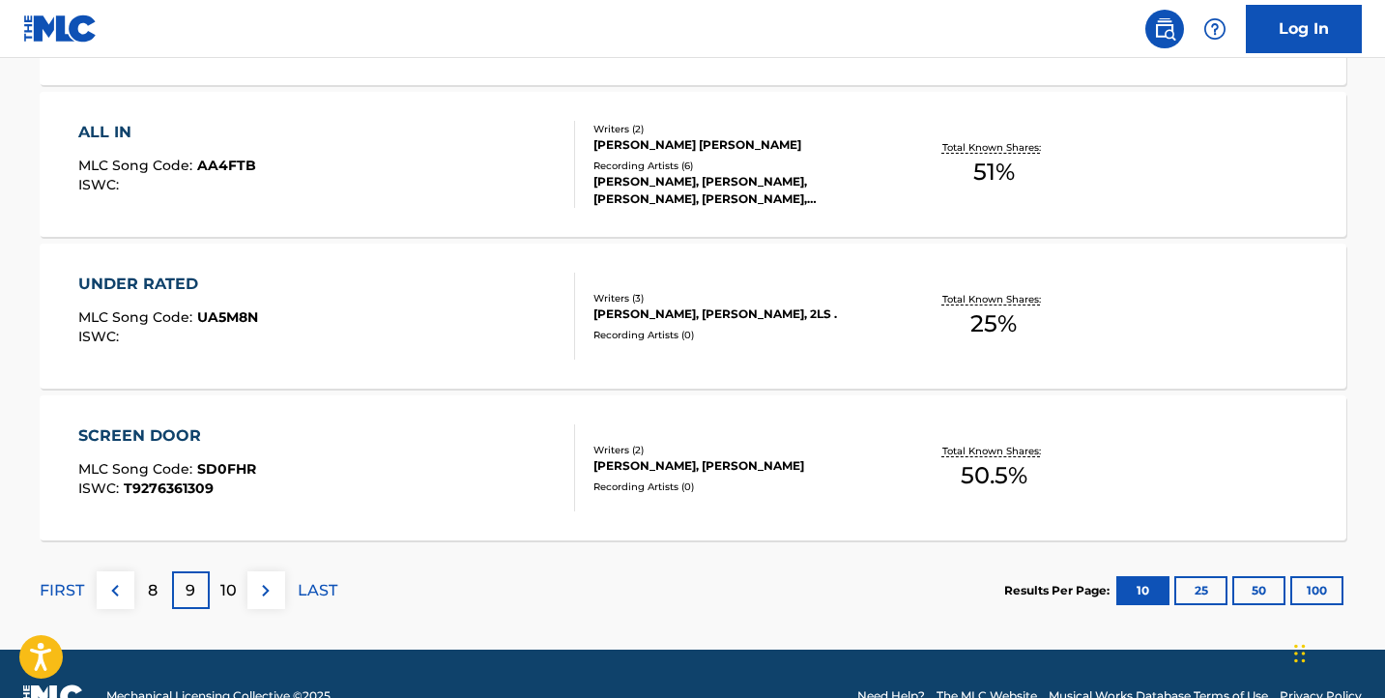
scroll to position [1608, 0]
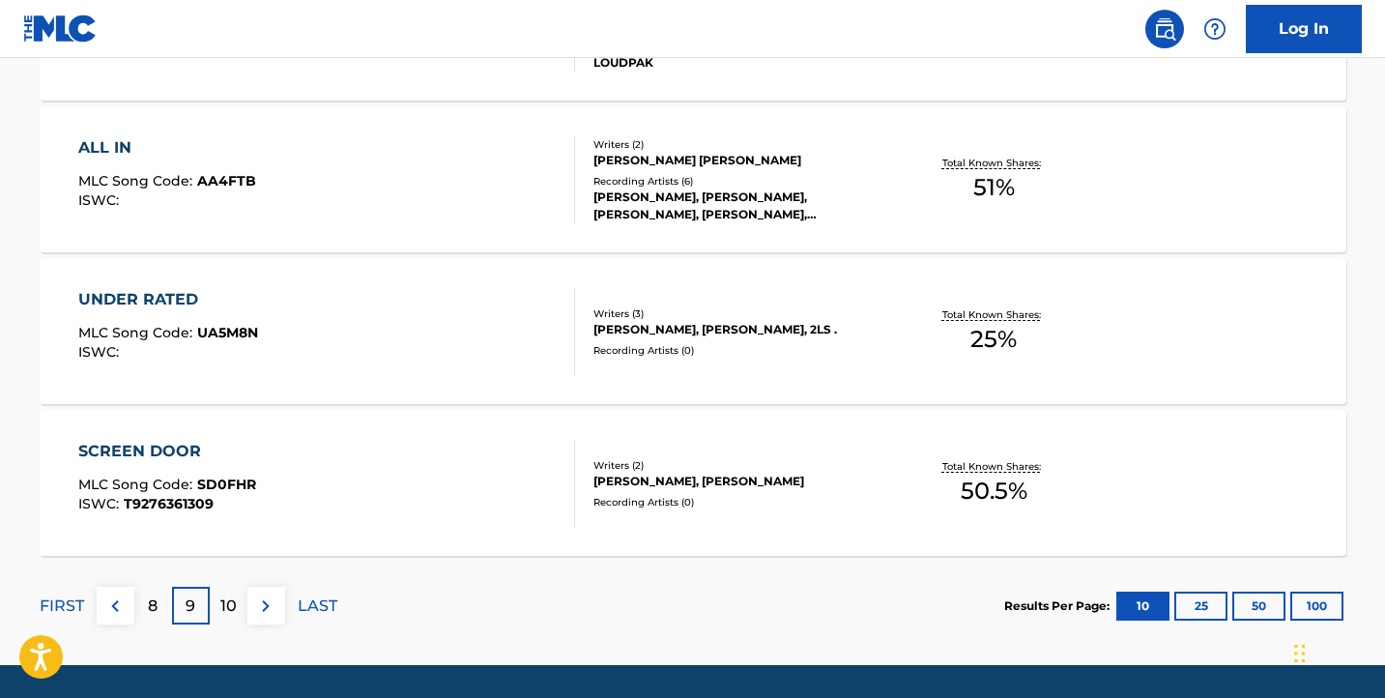
click at [760, 183] on div "Recording Artists ( 6 )" at bounding box center [739, 181] width 292 height 14
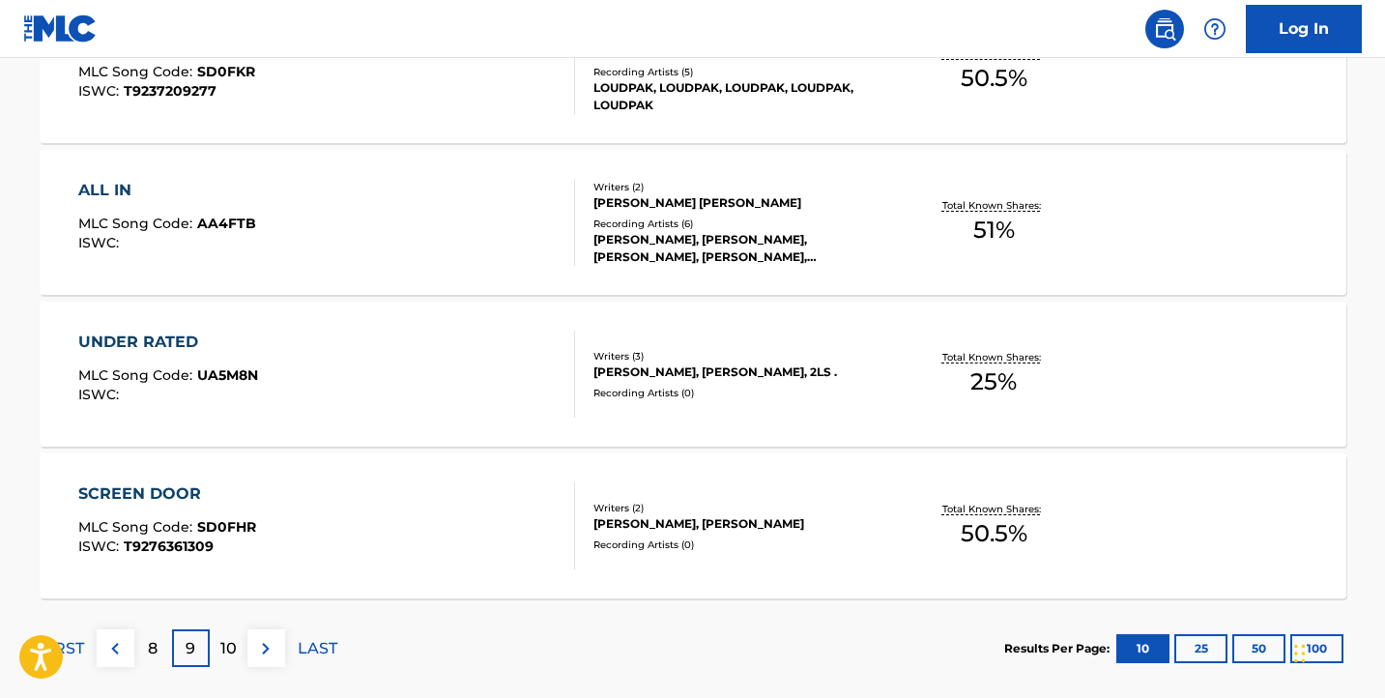
scroll to position [1554, 0]
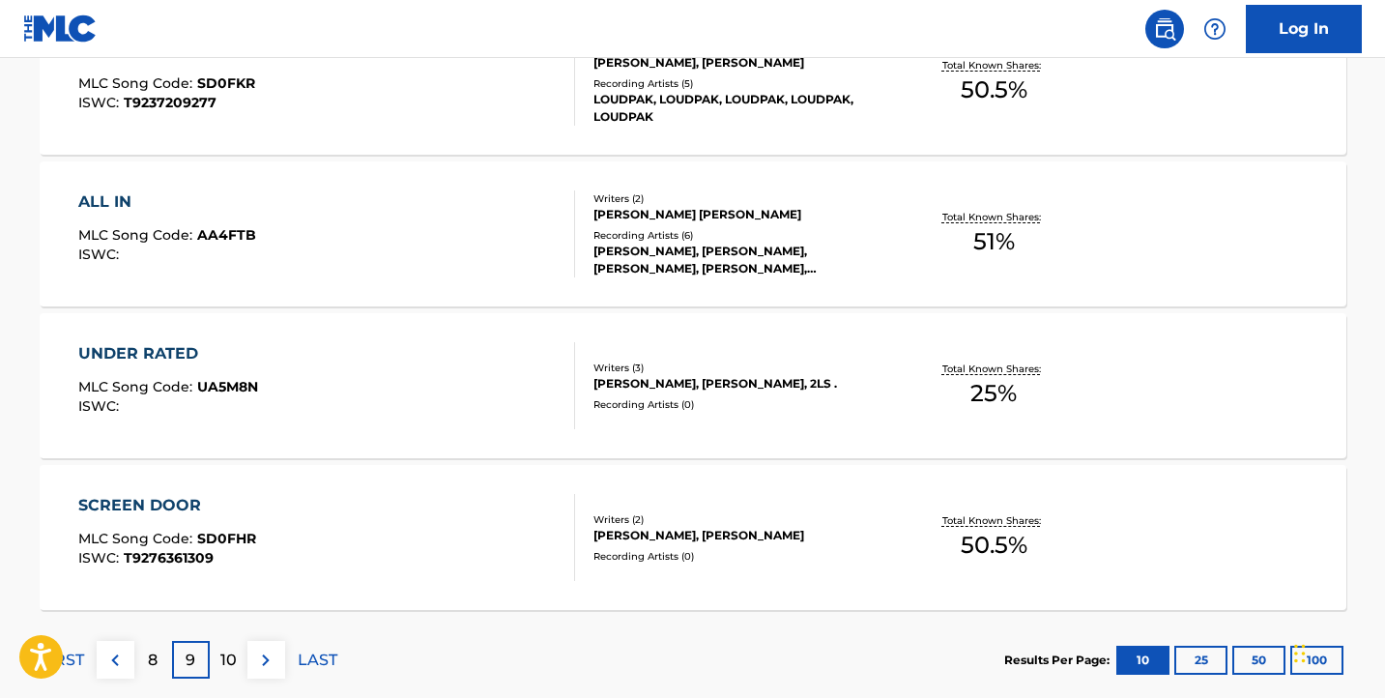
click at [603, 390] on div "[PERSON_NAME], [PERSON_NAME], 2LS ." at bounding box center [739, 383] width 292 height 17
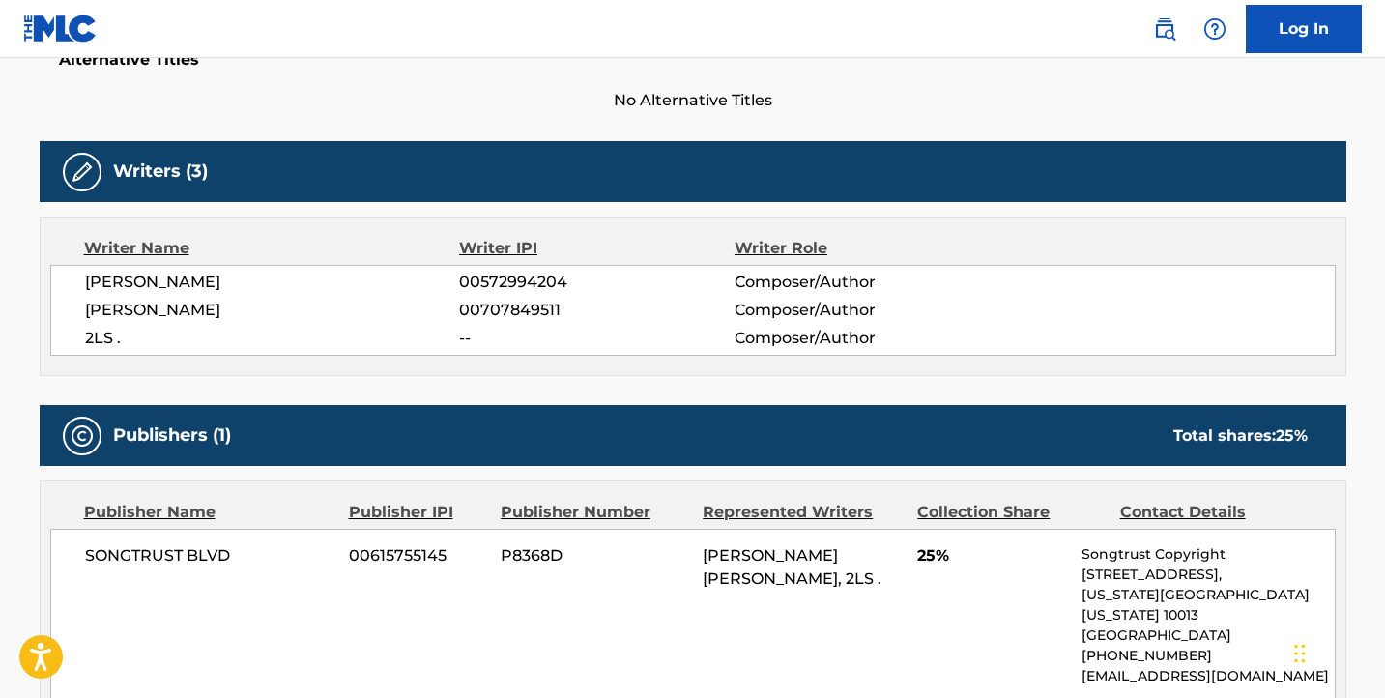
scroll to position [510, 0]
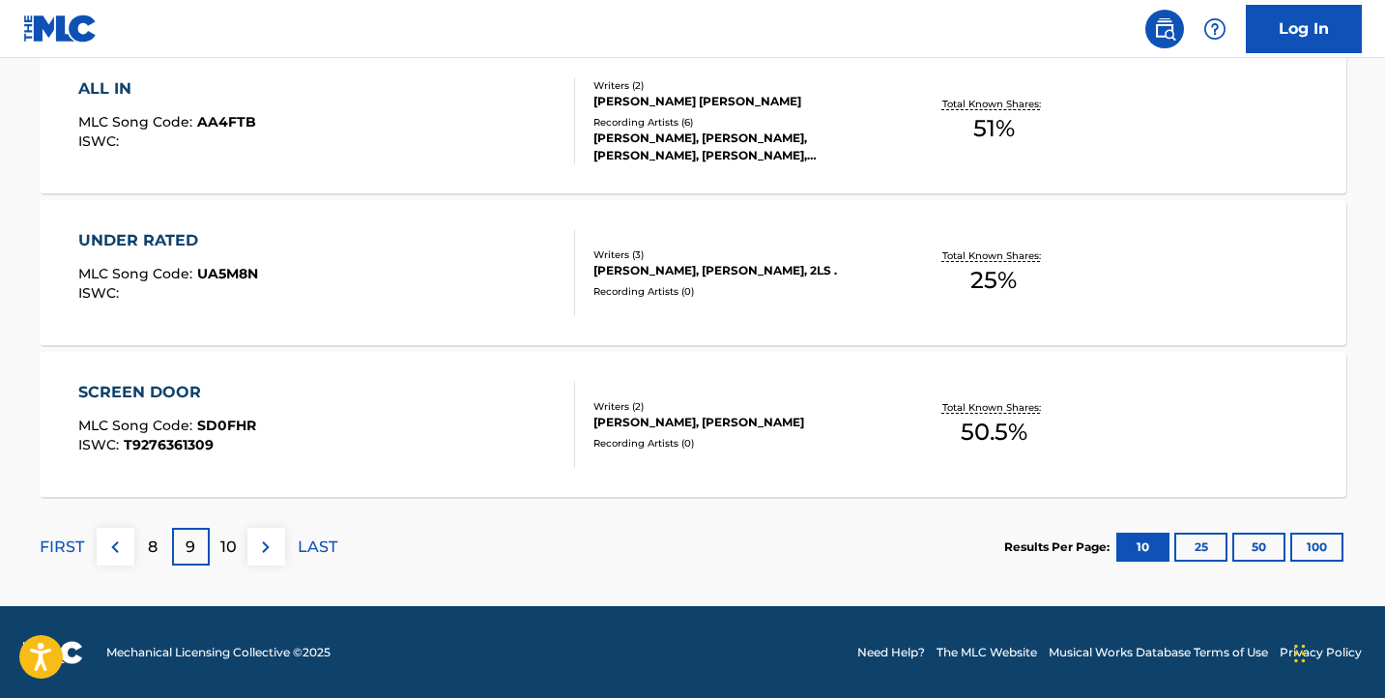
scroll to position [1668, 0]
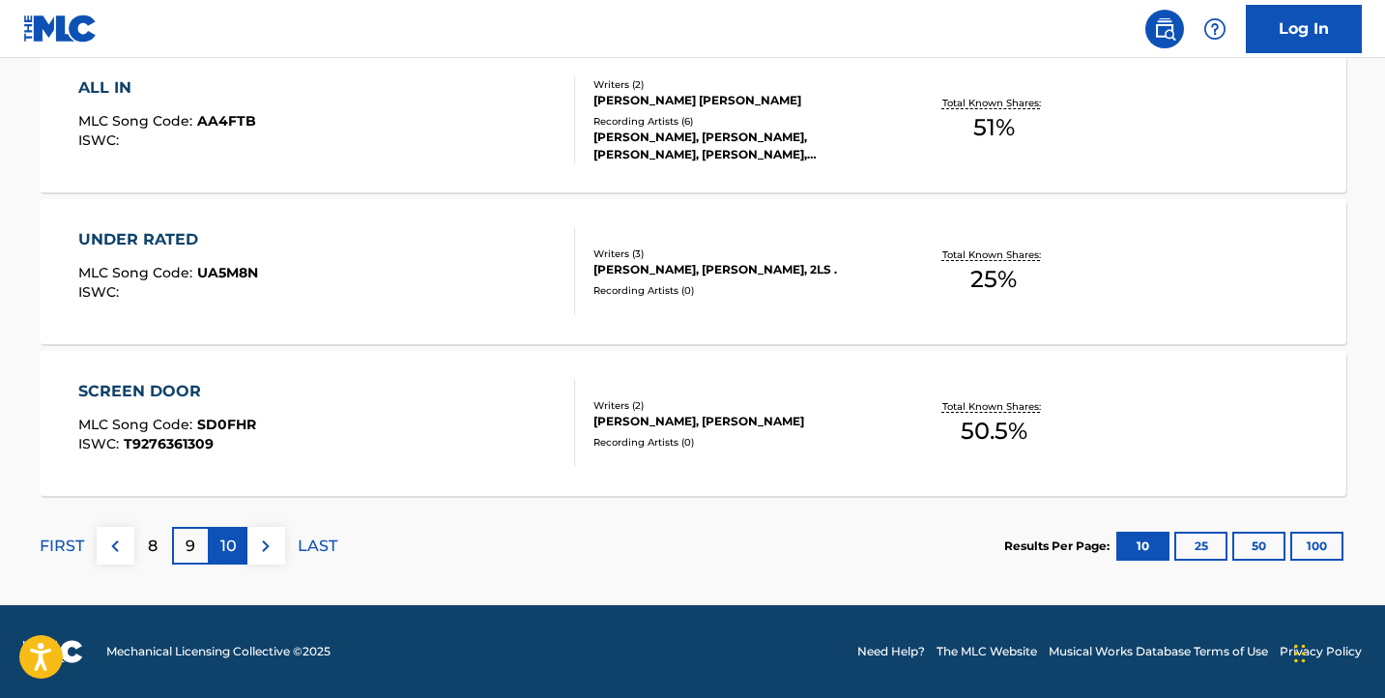
click at [221, 529] on div "10" at bounding box center [229, 546] width 38 height 38
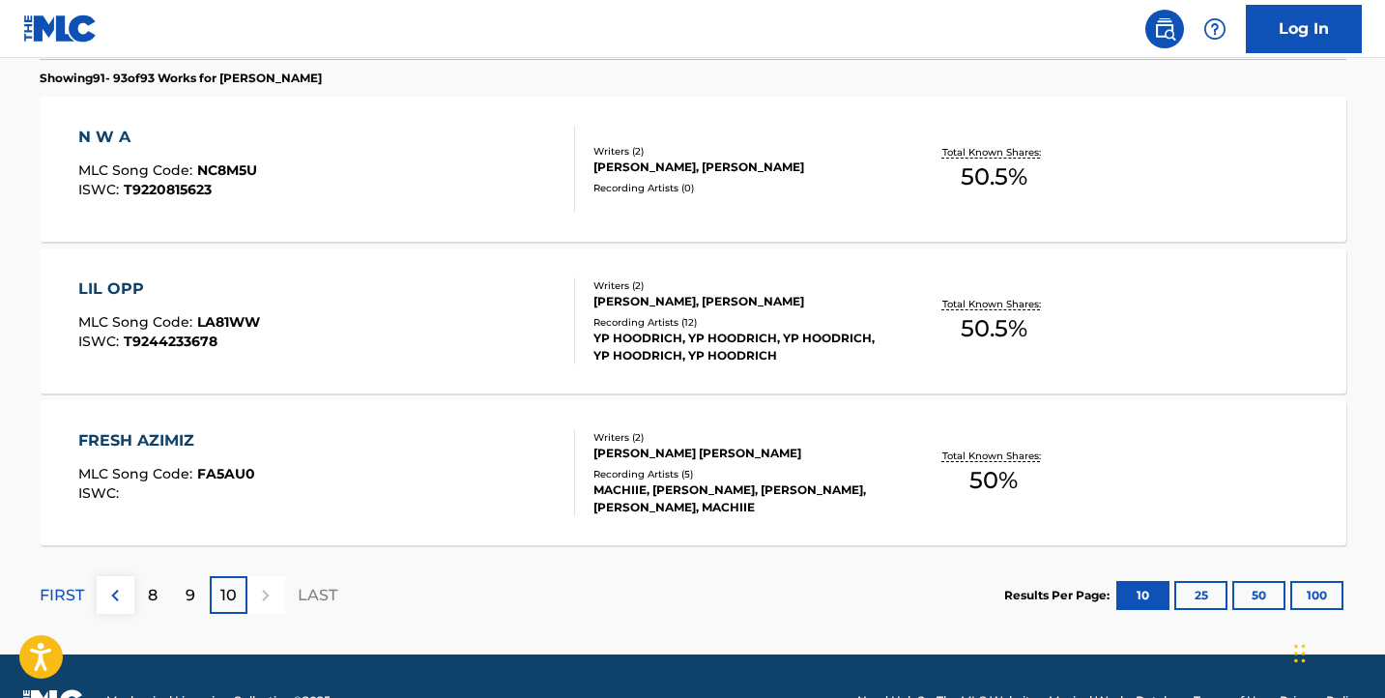
scroll to position [555, 0]
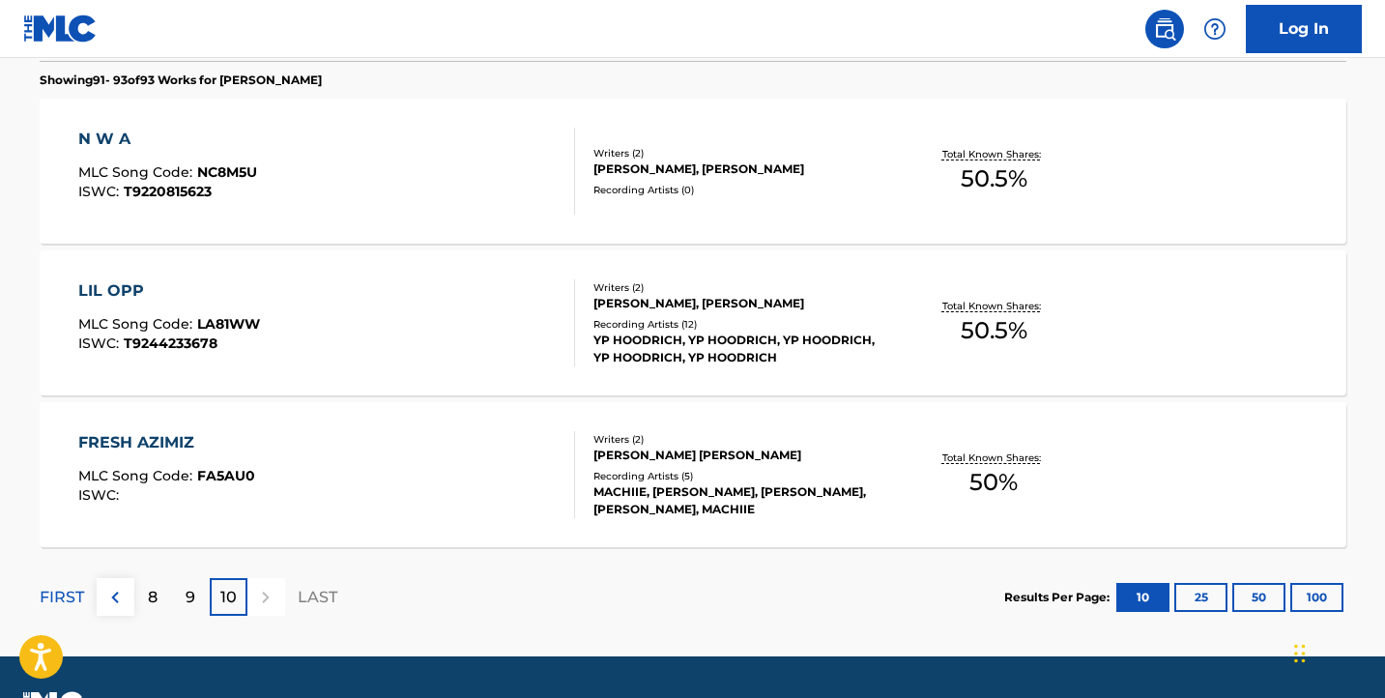
click at [395, 513] on div "FRESH AZIMIZ MLC Song Code : FA5AU0 ISWC :" at bounding box center [326, 474] width 497 height 87
